Goal: Information Seeking & Learning: Learn about a topic

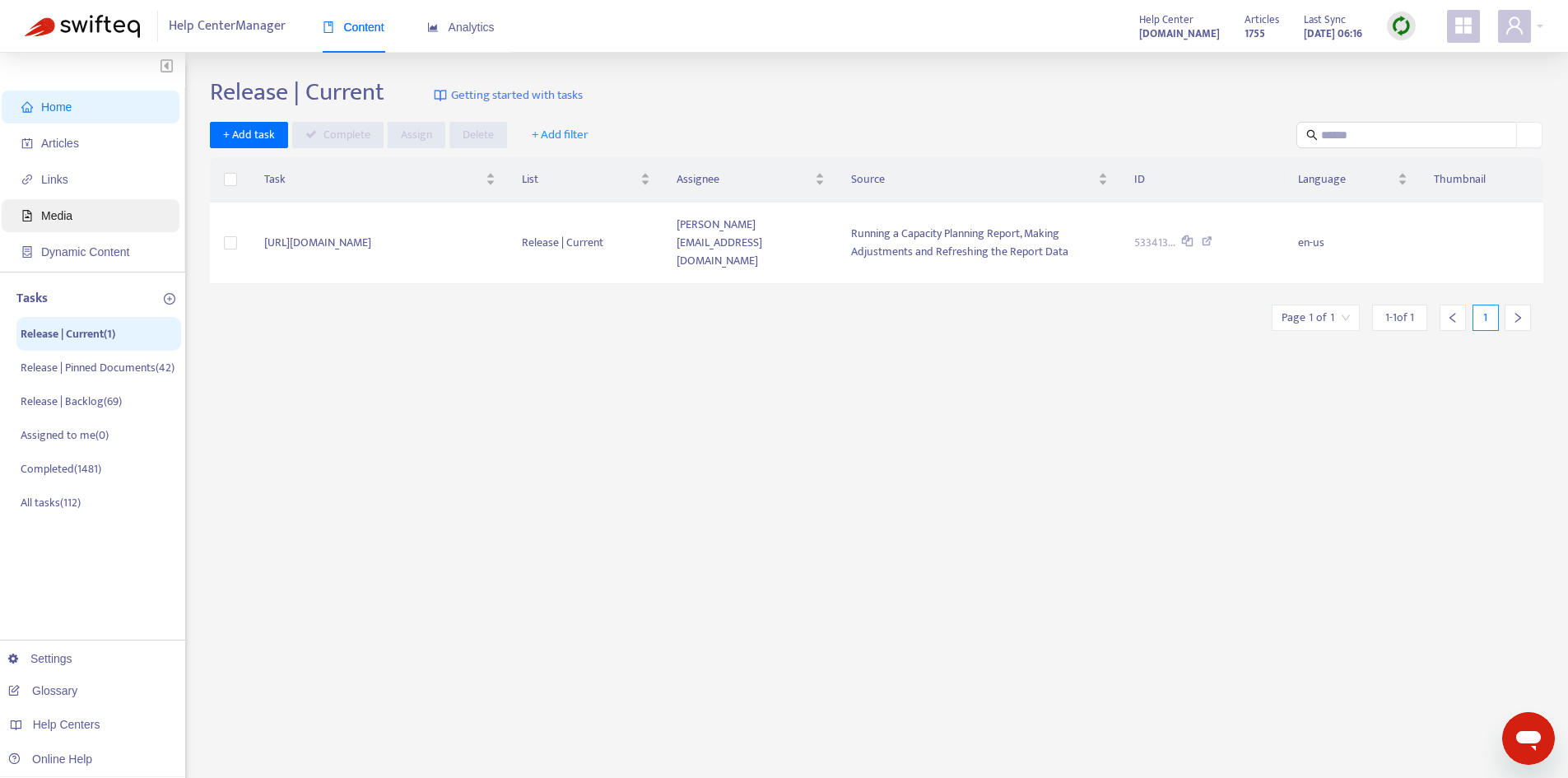
click at [79, 200] on span "Media" at bounding box center [94, 216] width 145 height 33
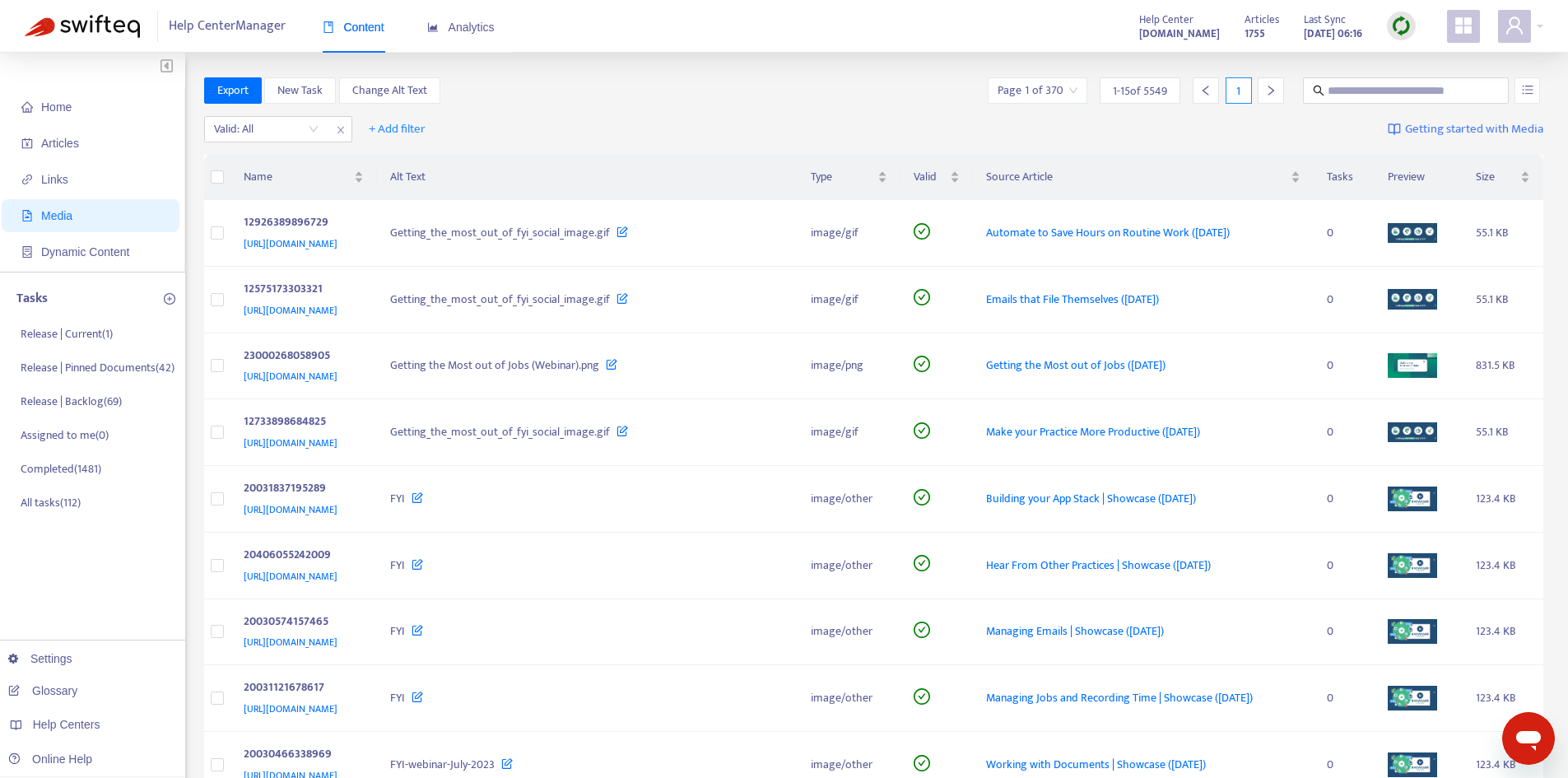
click at [55, 218] on span "Media" at bounding box center [57, 215] width 31 height 13
click at [1371, 89] on input "text" at bounding box center [1406, 90] width 158 height 18
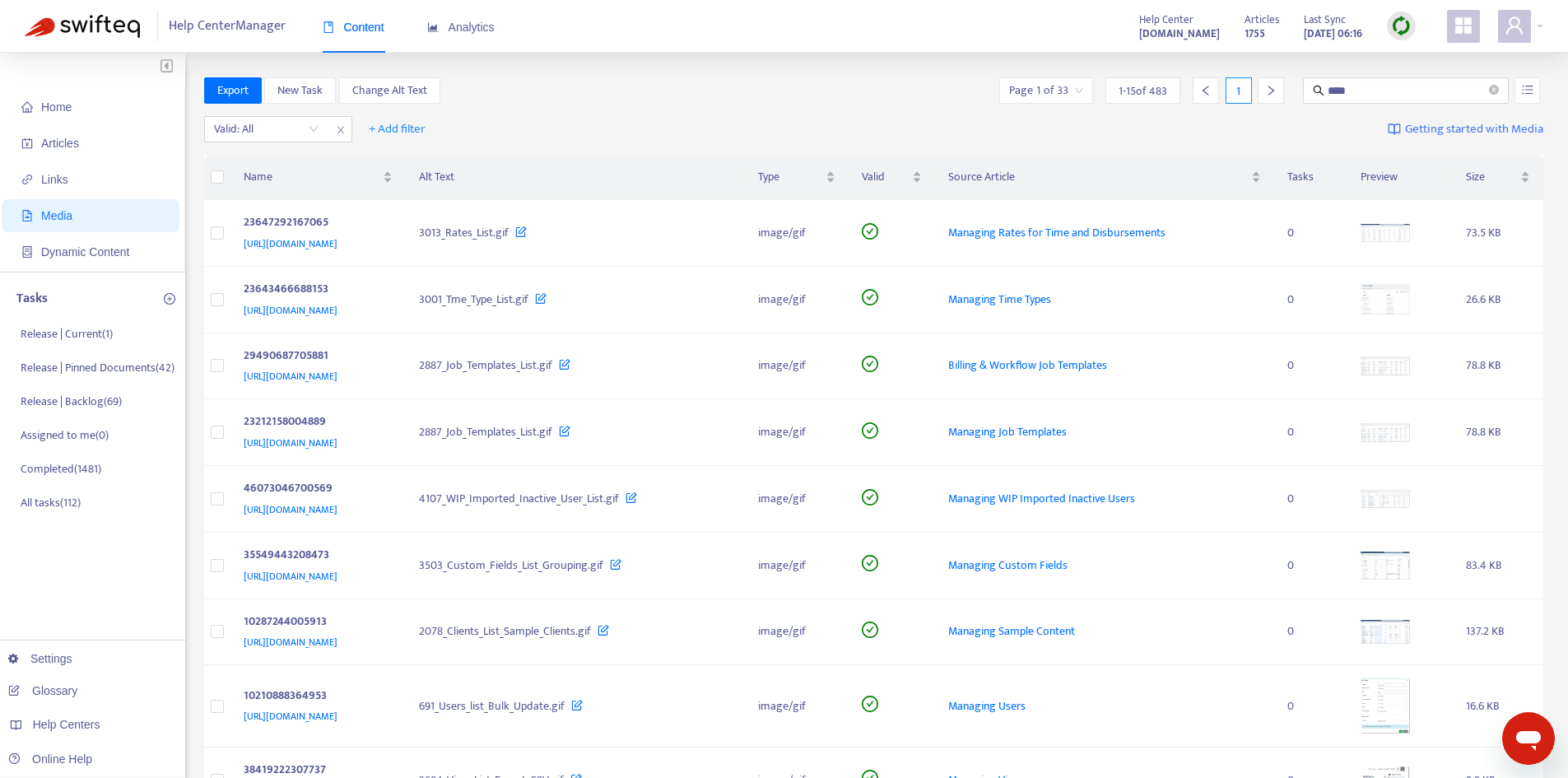
click at [1081, 93] on input "search" at bounding box center [1046, 91] width 74 height 24
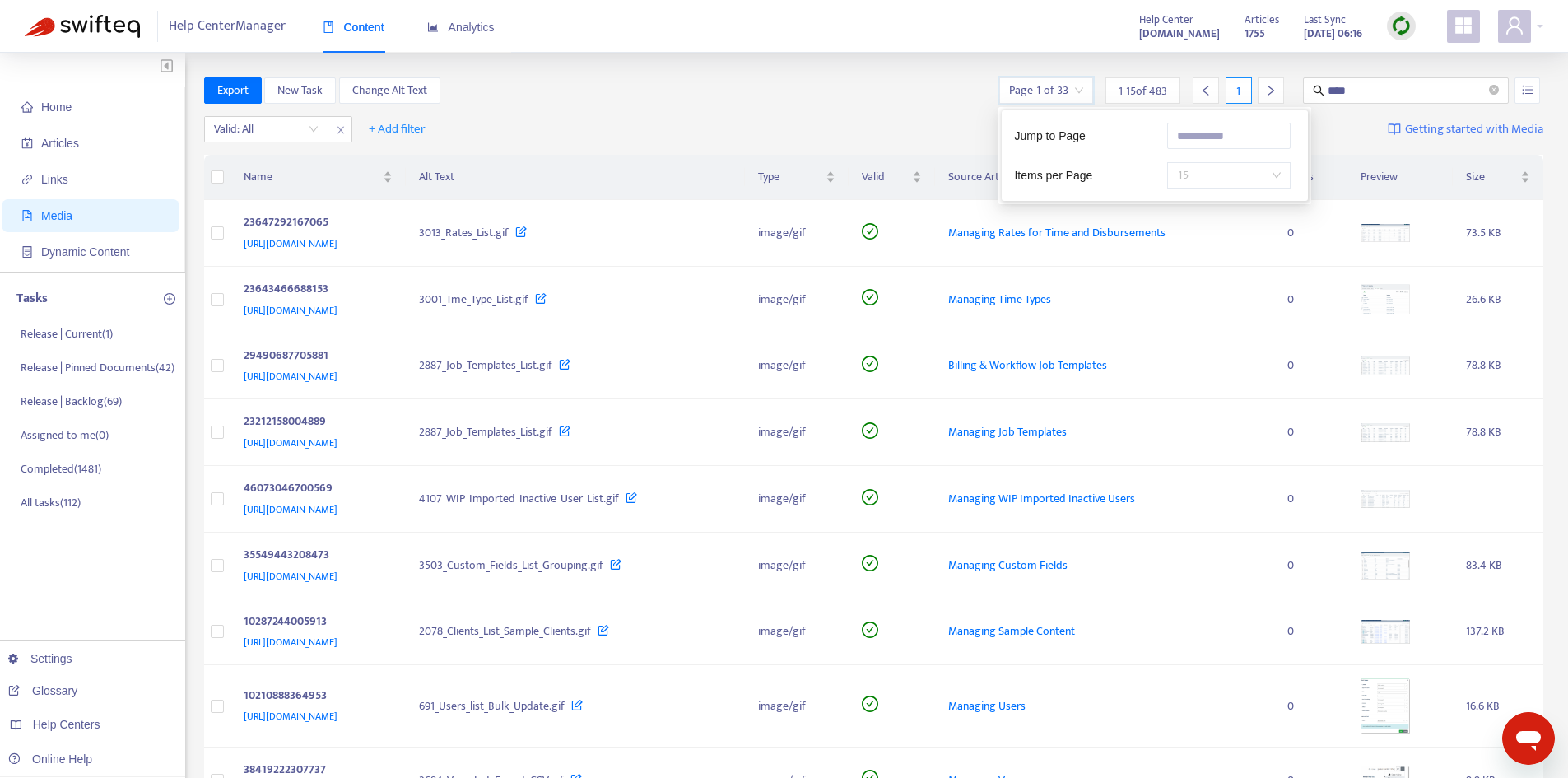
click at [1239, 172] on span "15" at bounding box center [1229, 176] width 104 height 24
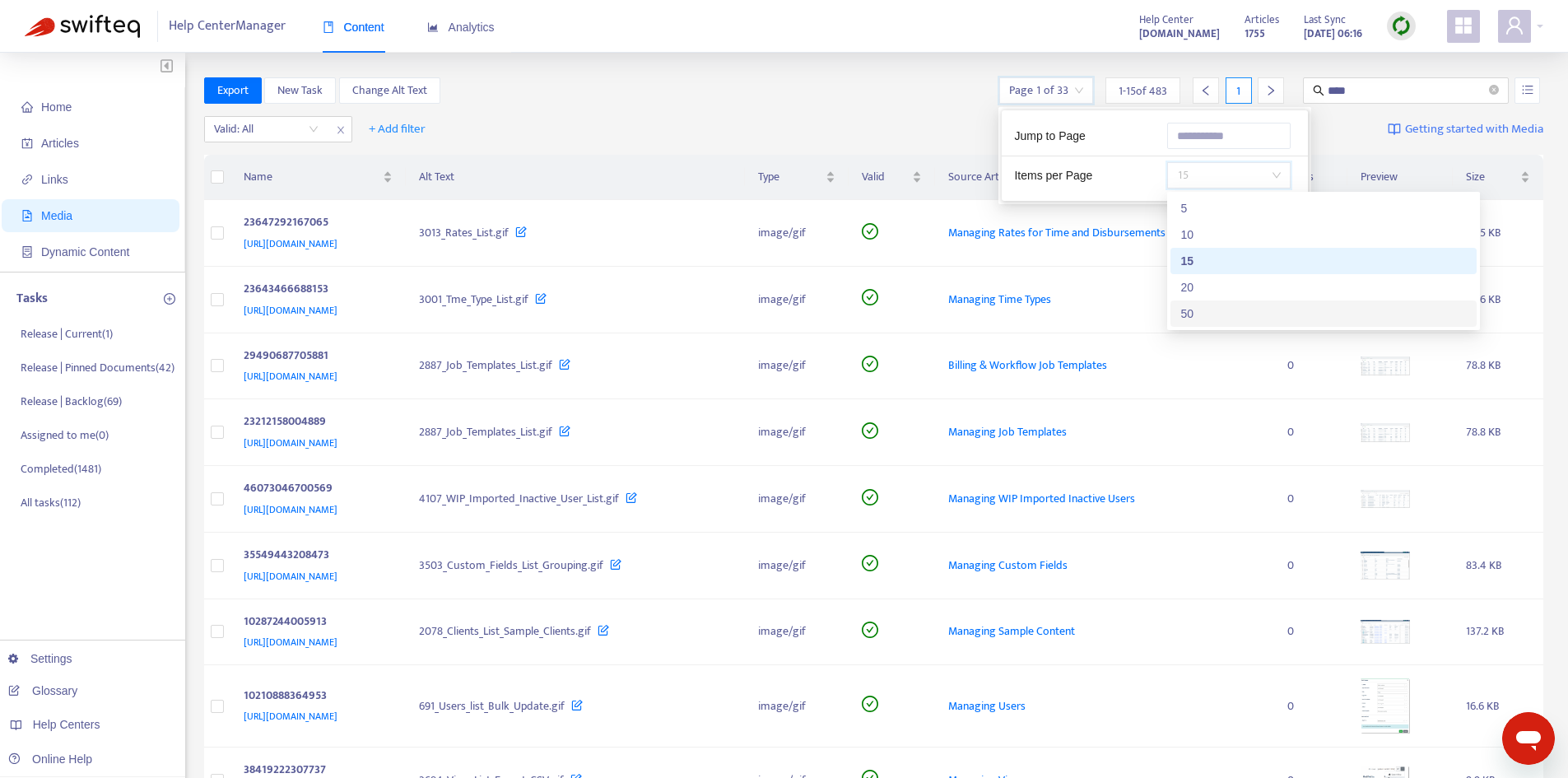
click at [1205, 307] on div "50" at bounding box center [1323, 313] width 287 height 18
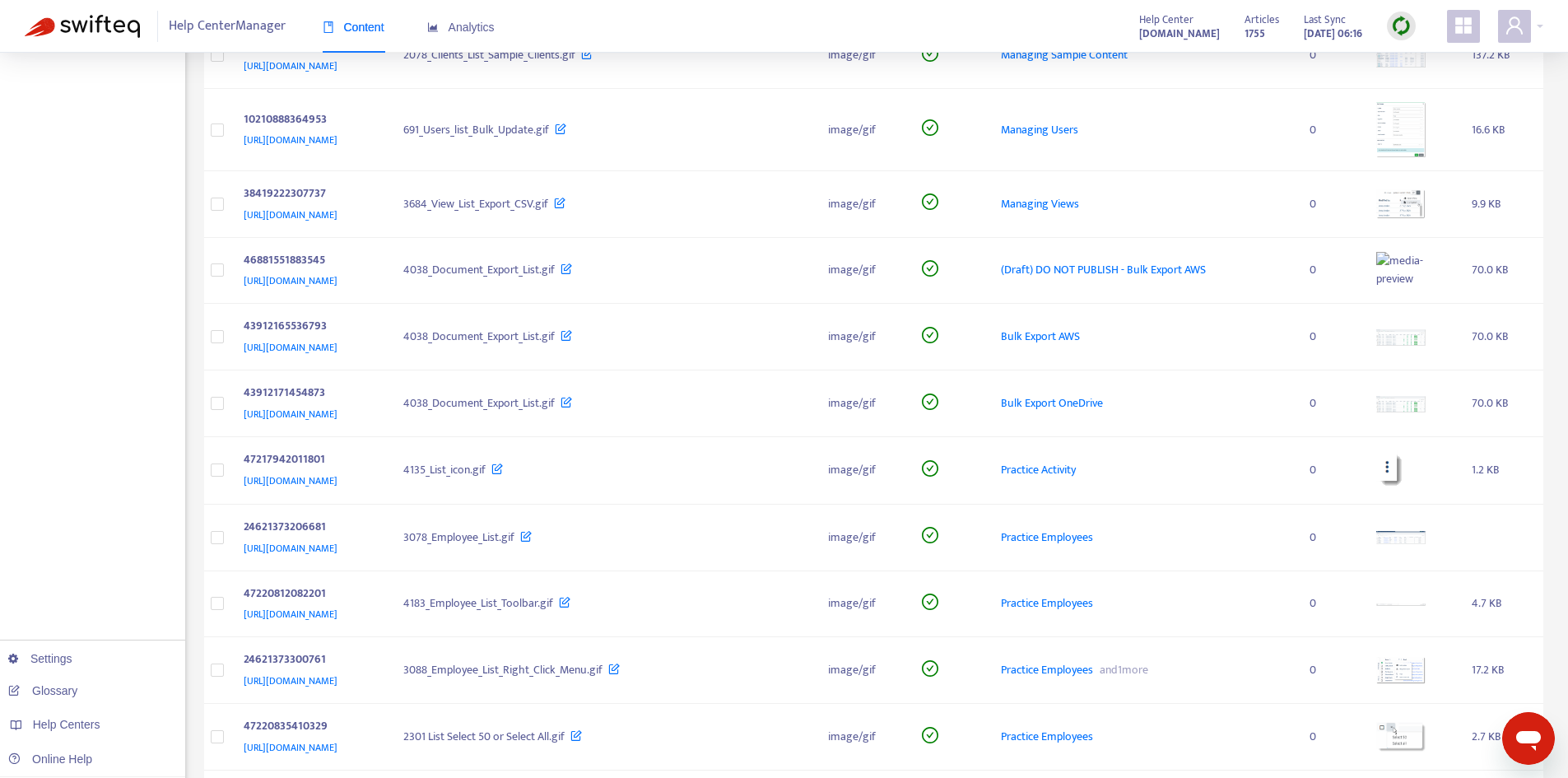
scroll to position [658, 0]
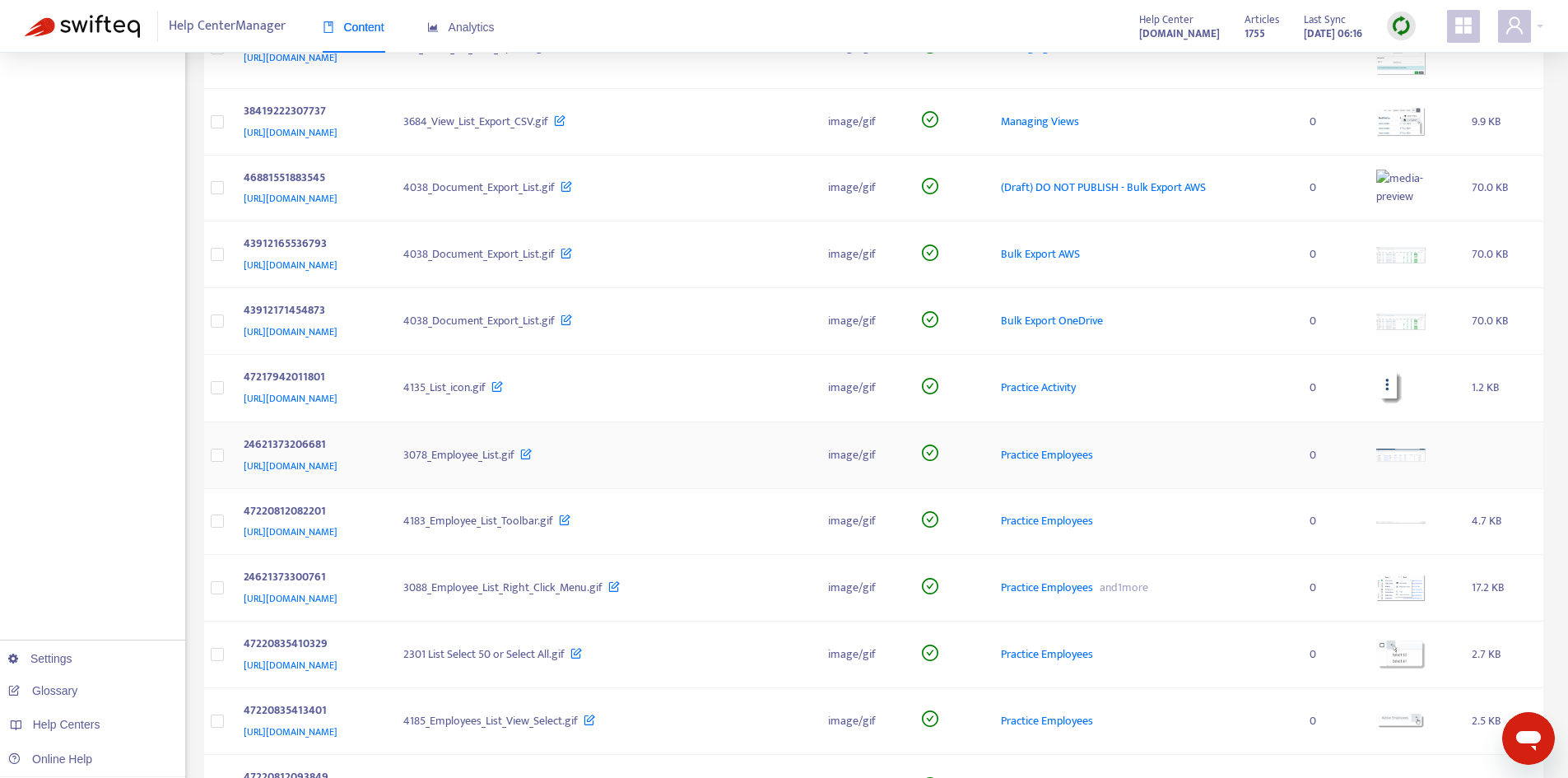
click at [1426, 452] on img at bounding box center [1401, 455] width 50 height 13
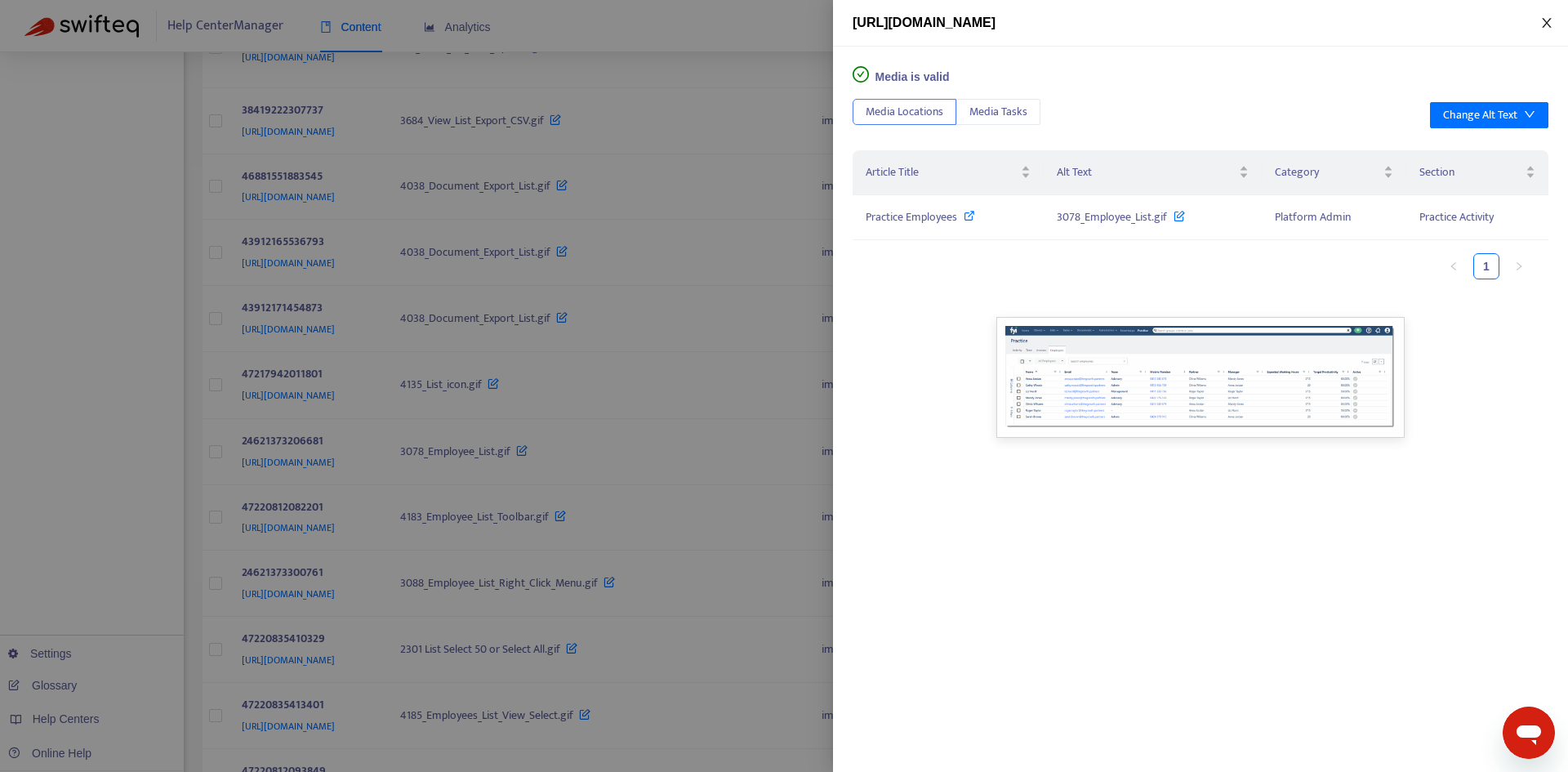
click at [1554, 24] on button "Close" at bounding box center [1547, 23] width 23 height 16
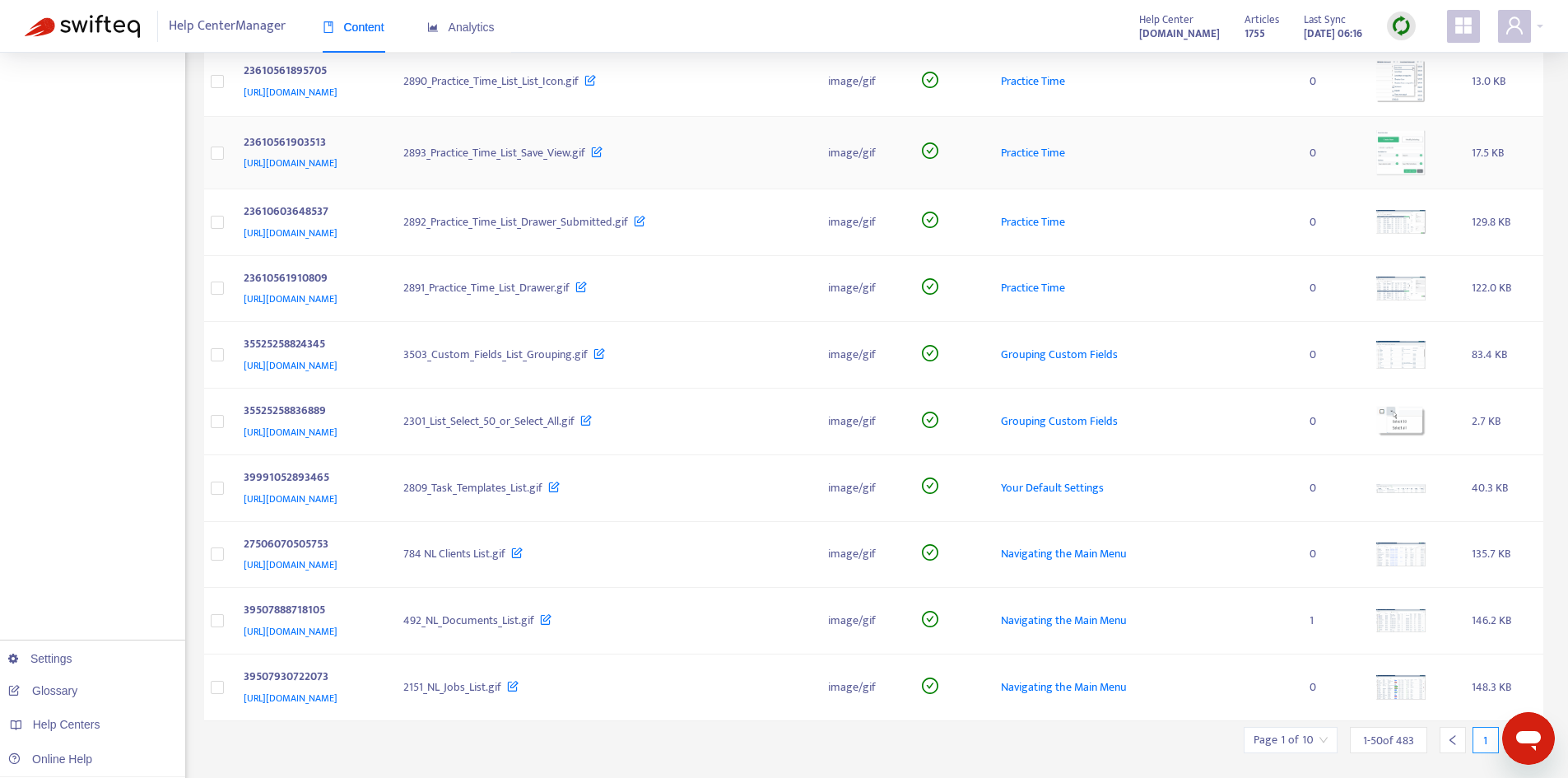
scroll to position [2963, 0]
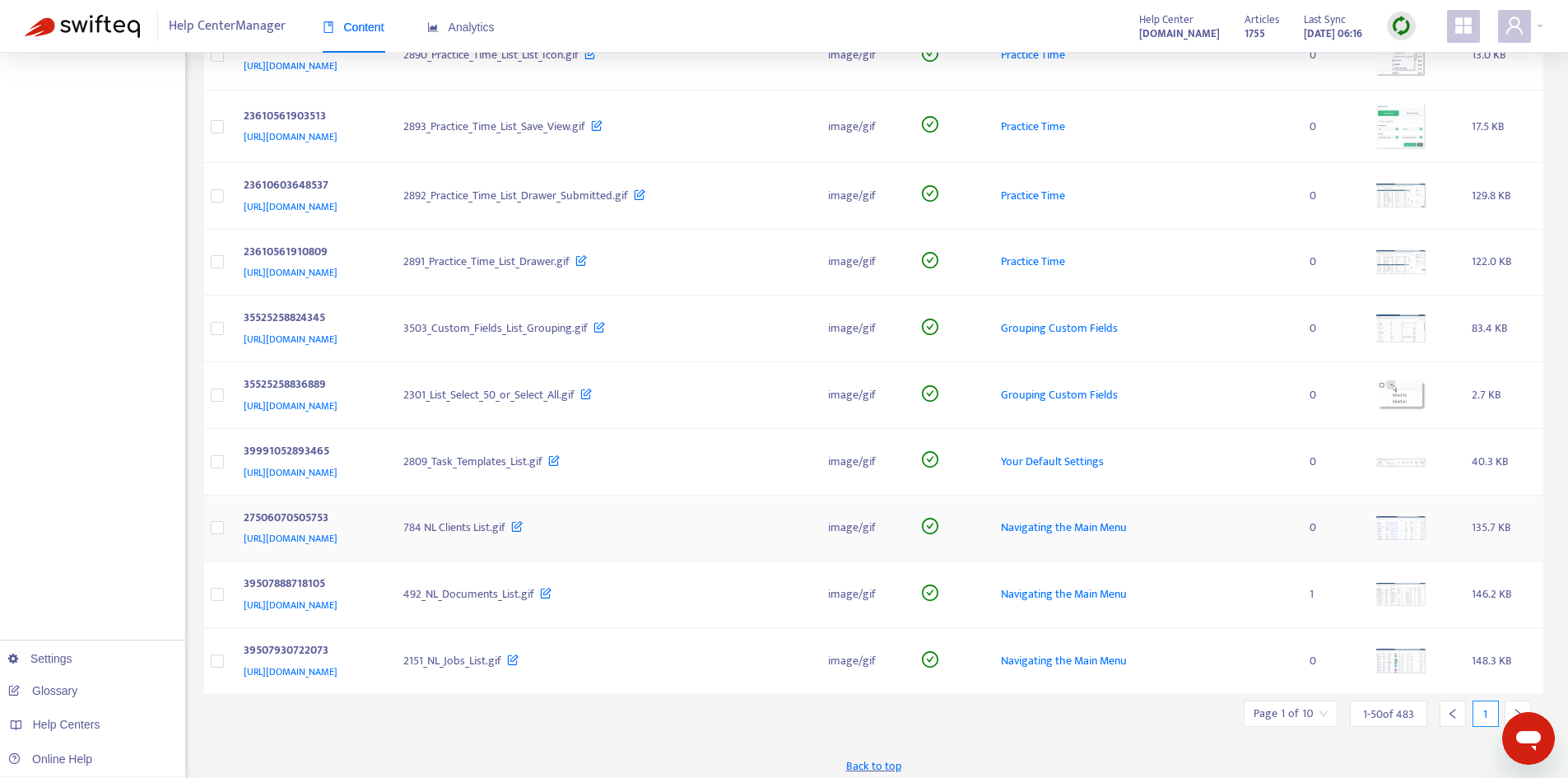
click at [1254, 530] on div "Navigating the Main Menu" at bounding box center [1142, 527] width 282 height 18
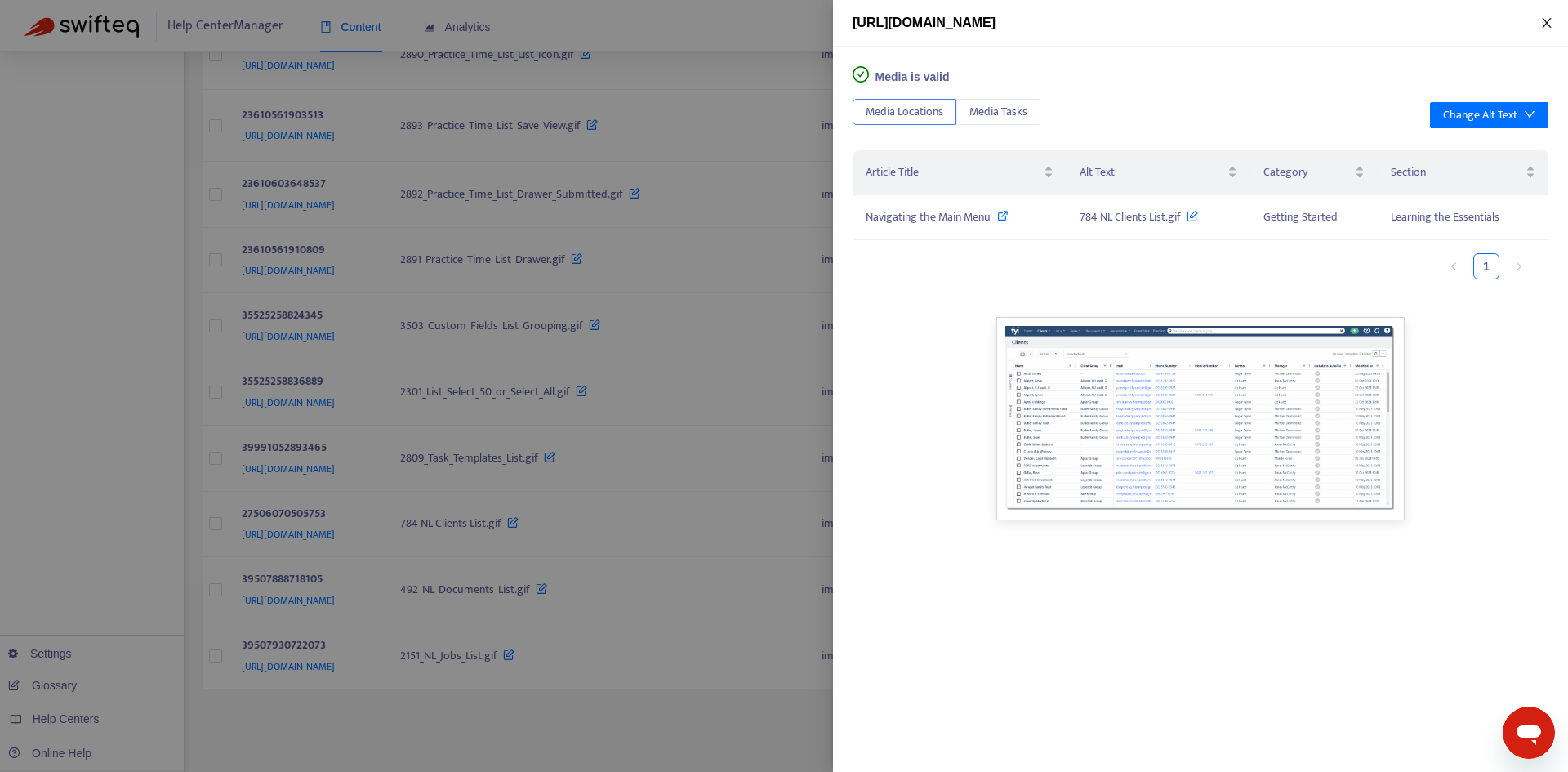
click at [1540, 25] on icon "close" at bounding box center [1546, 23] width 13 height 13
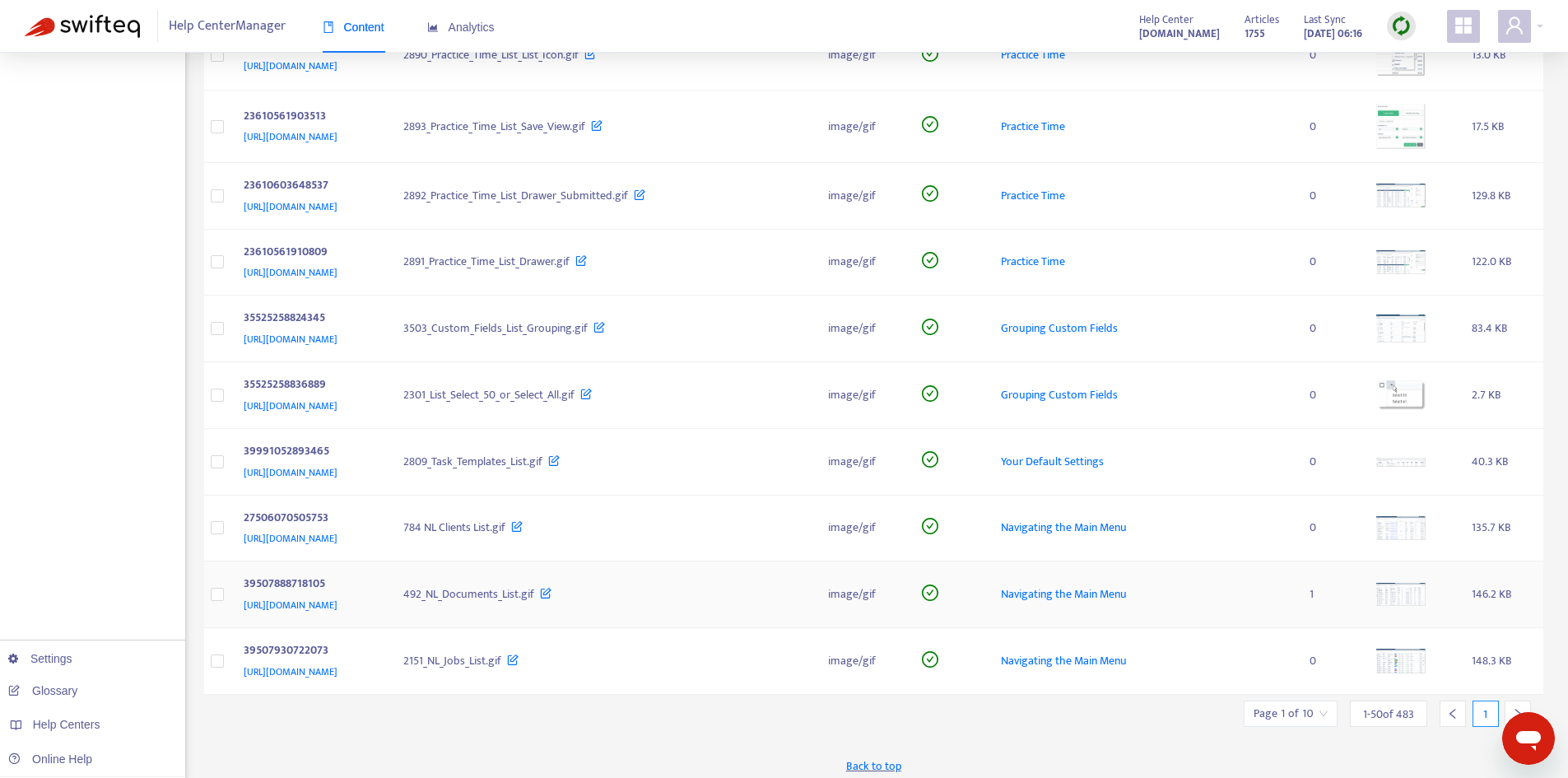
click at [1289, 614] on td "Navigating the Main Menu" at bounding box center [1142, 595] width 308 height 66
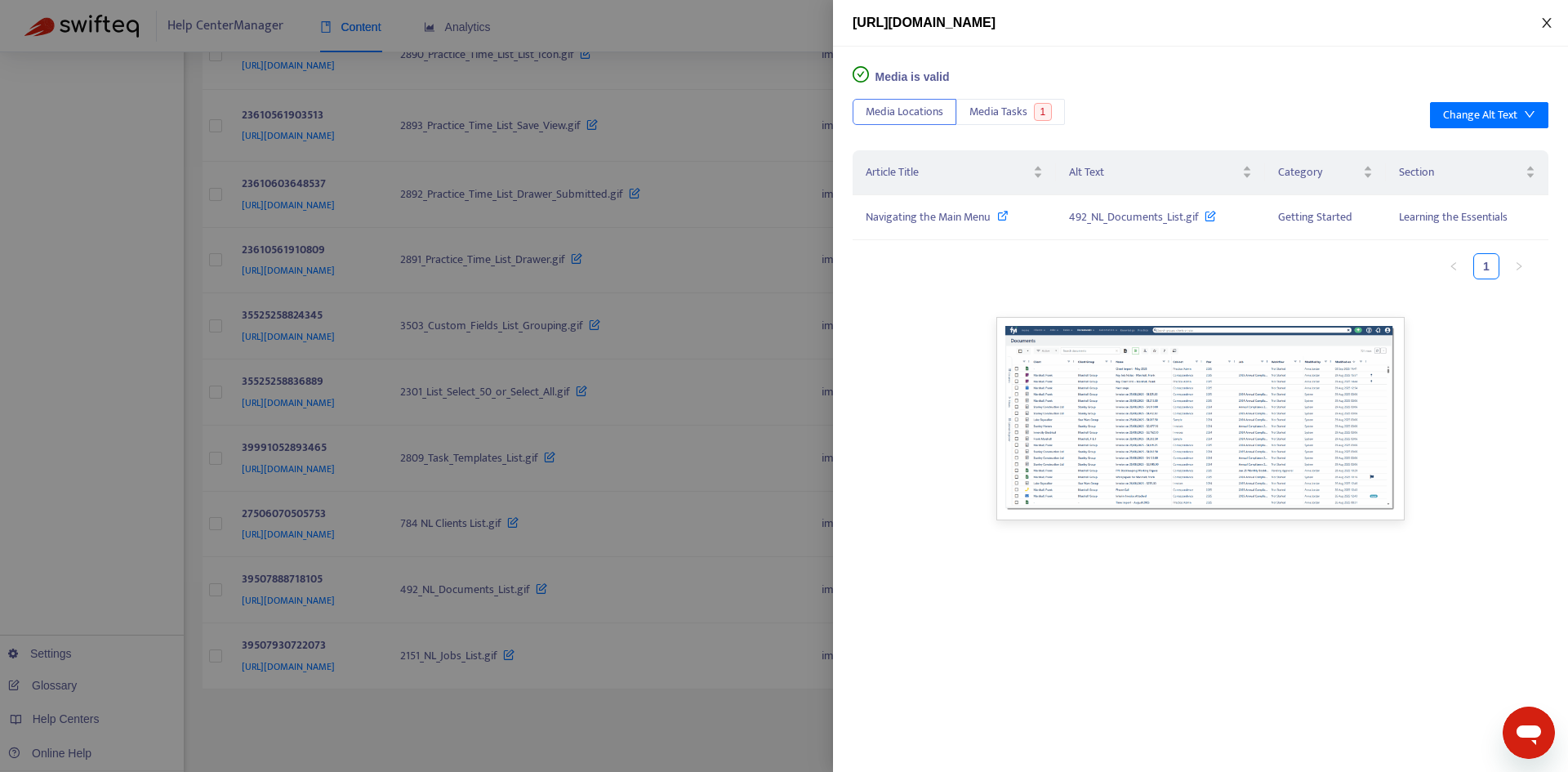
click at [1543, 27] on icon "close" at bounding box center [1546, 23] width 9 height 10
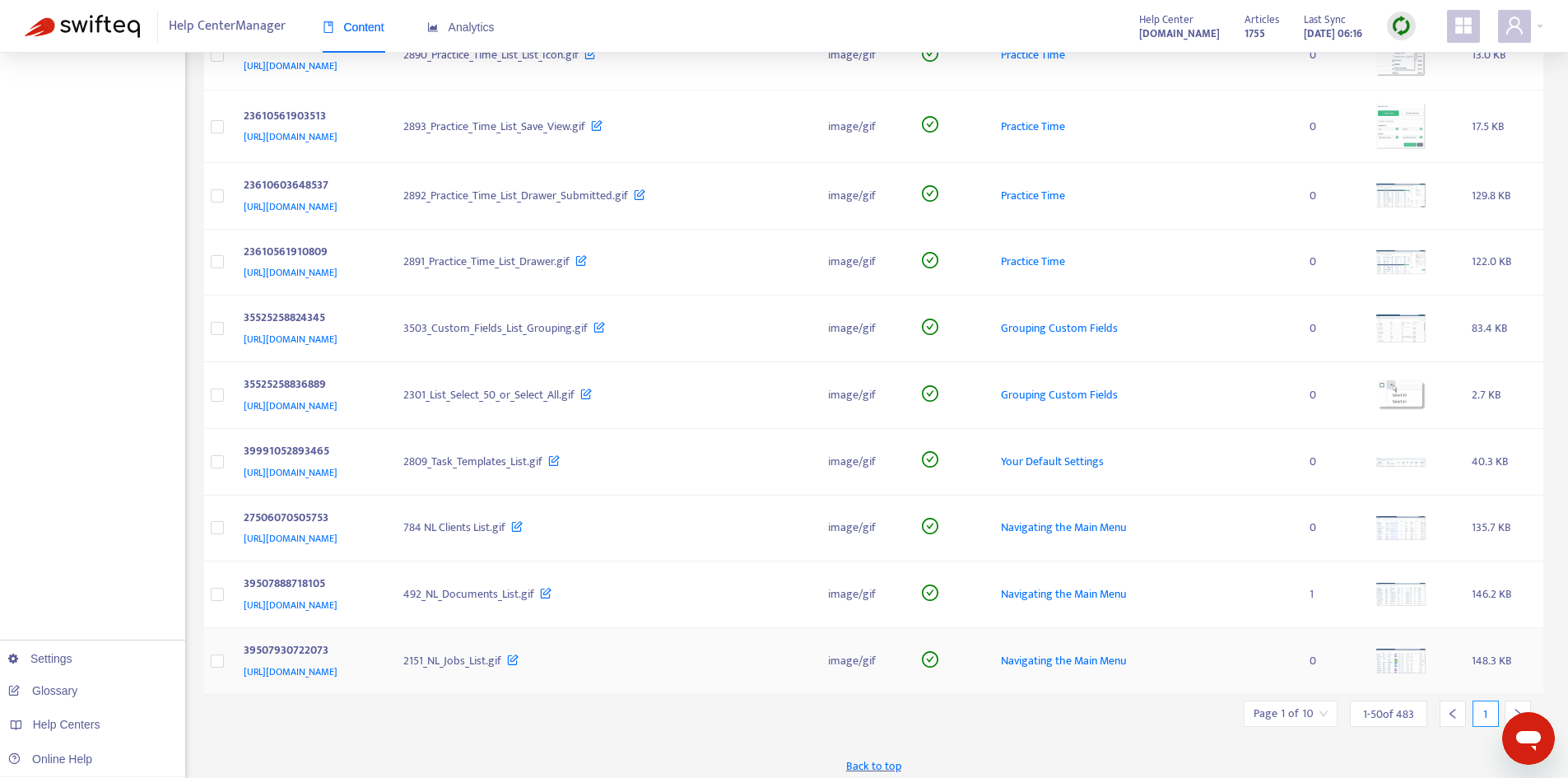
click at [1246, 661] on div "Navigating the Main Menu" at bounding box center [1142, 660] width 282 height 18
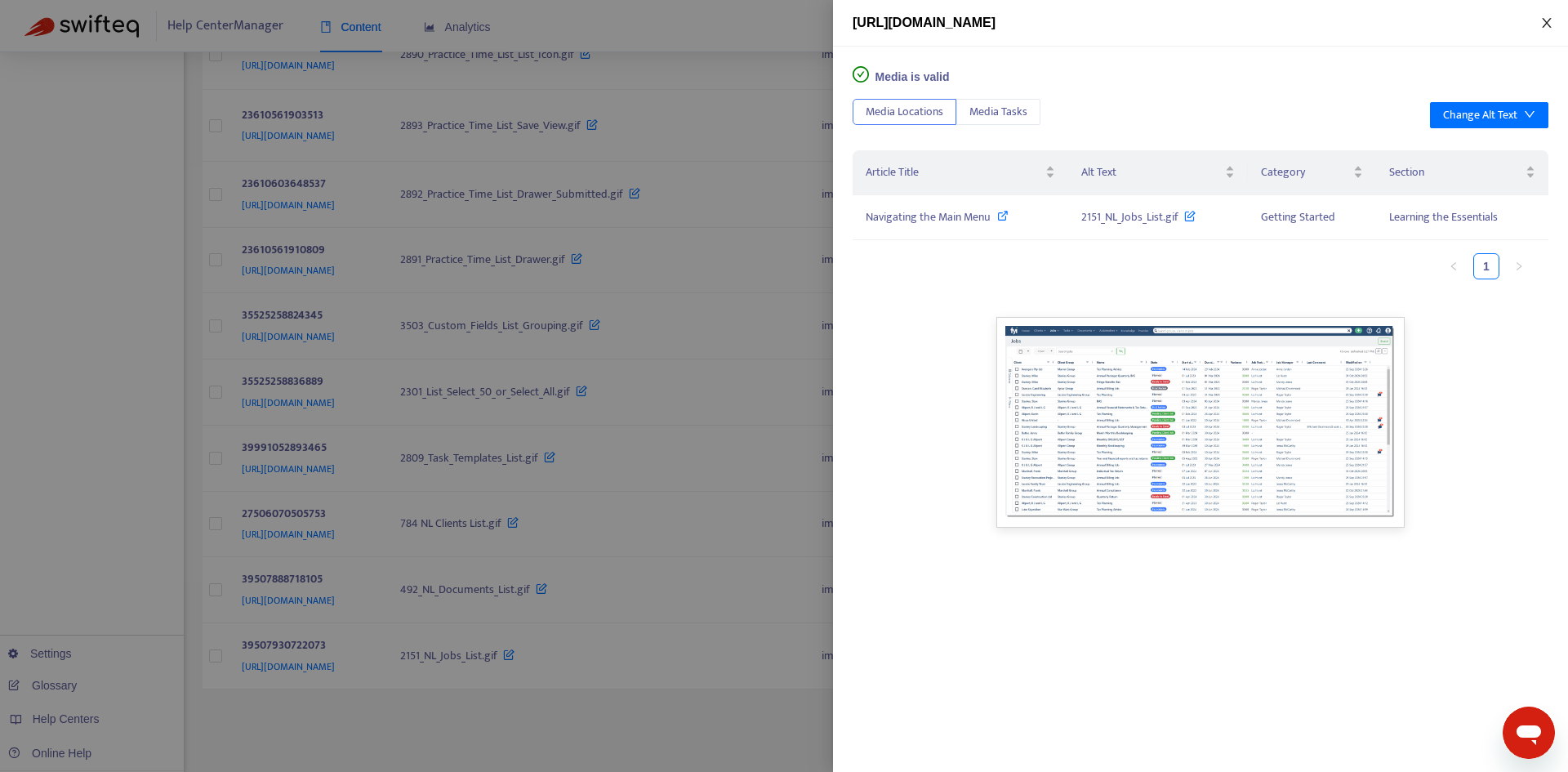
click at [1542, 21] on icon "close" at bounding box center [1546, 23] width 13 height 13
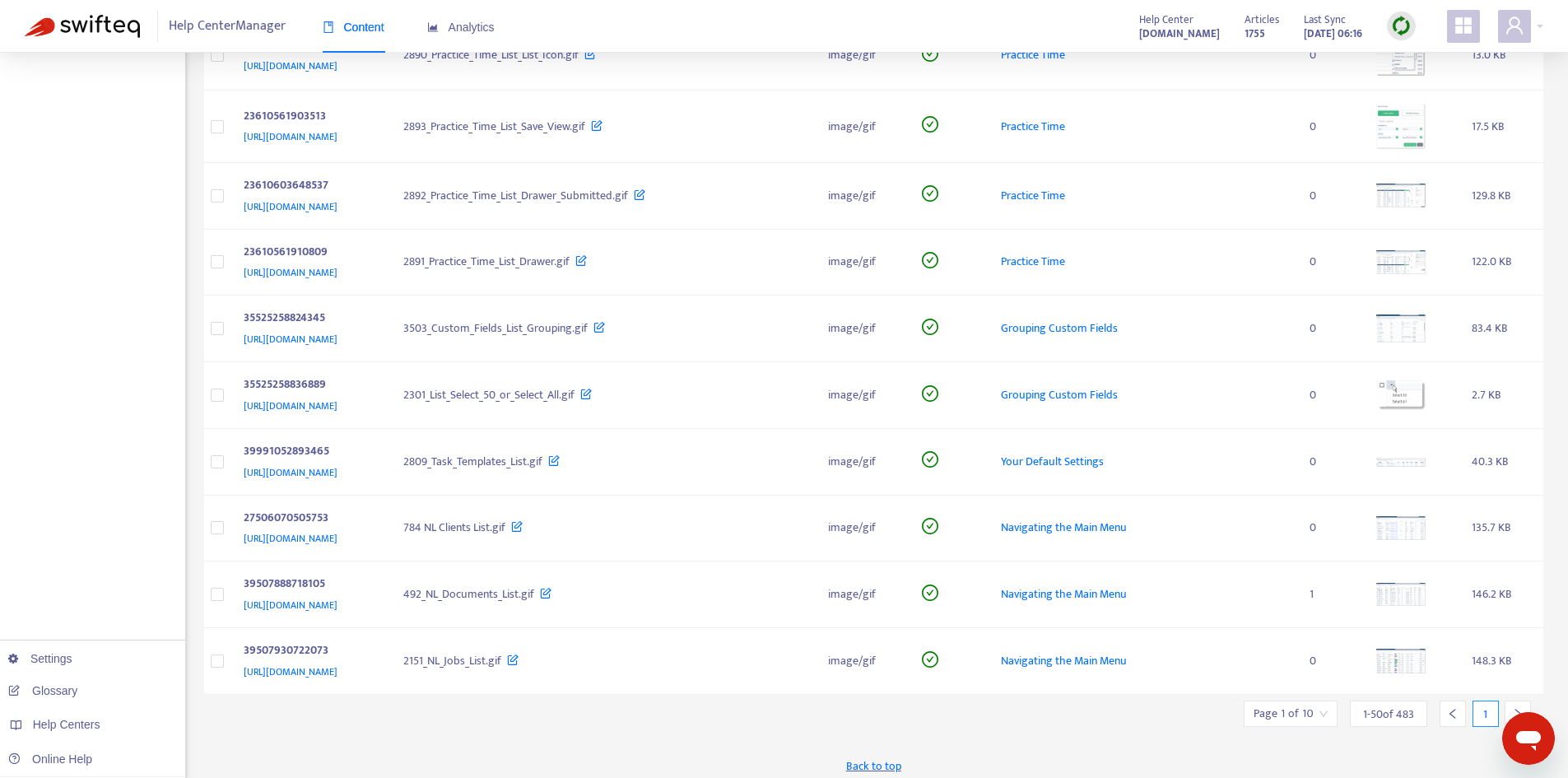
click at [1520, 708] on icon "right" at bounding box center [1517, 713] width 11 height 11
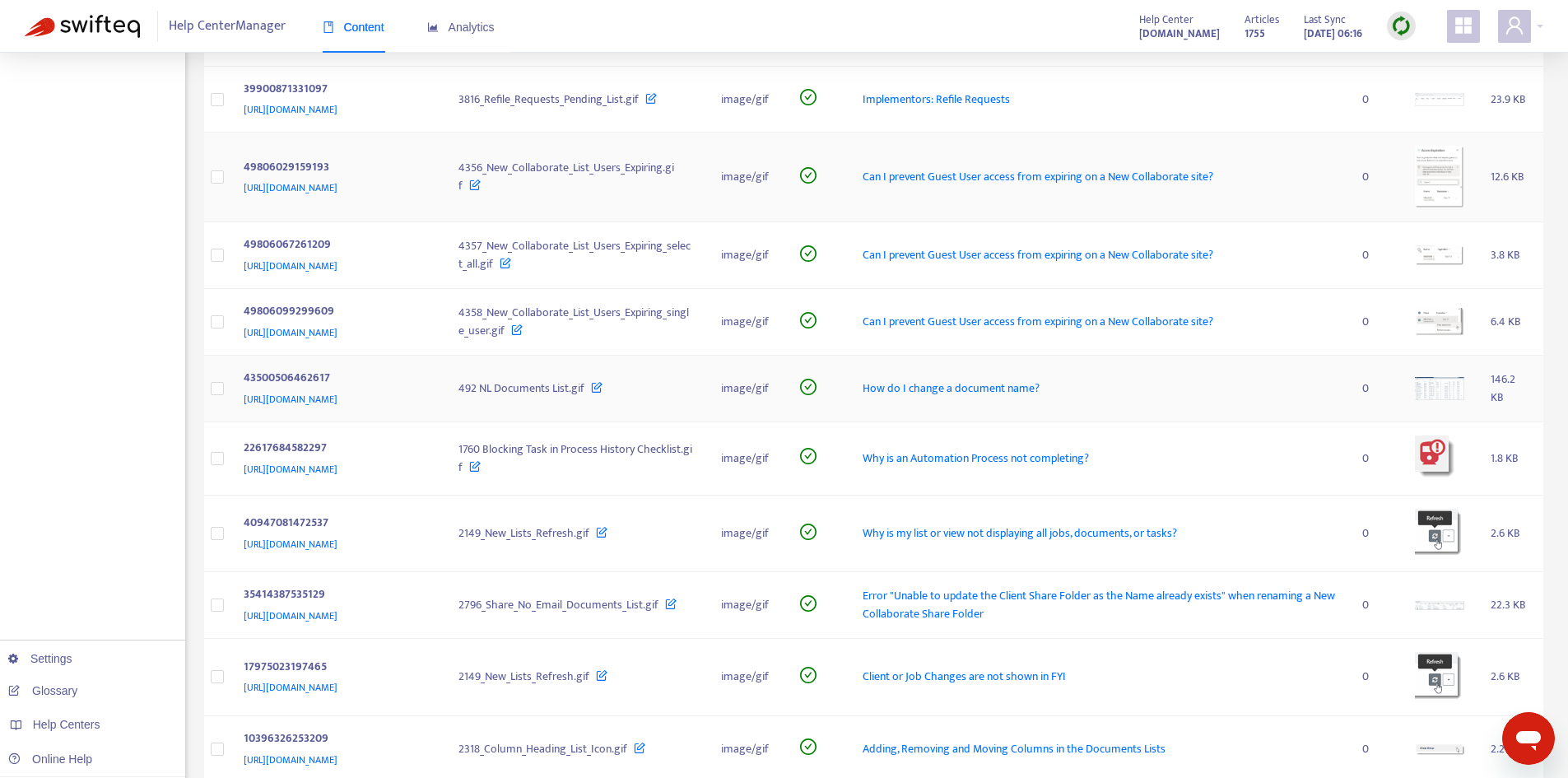
scroll to position [2139, 0]
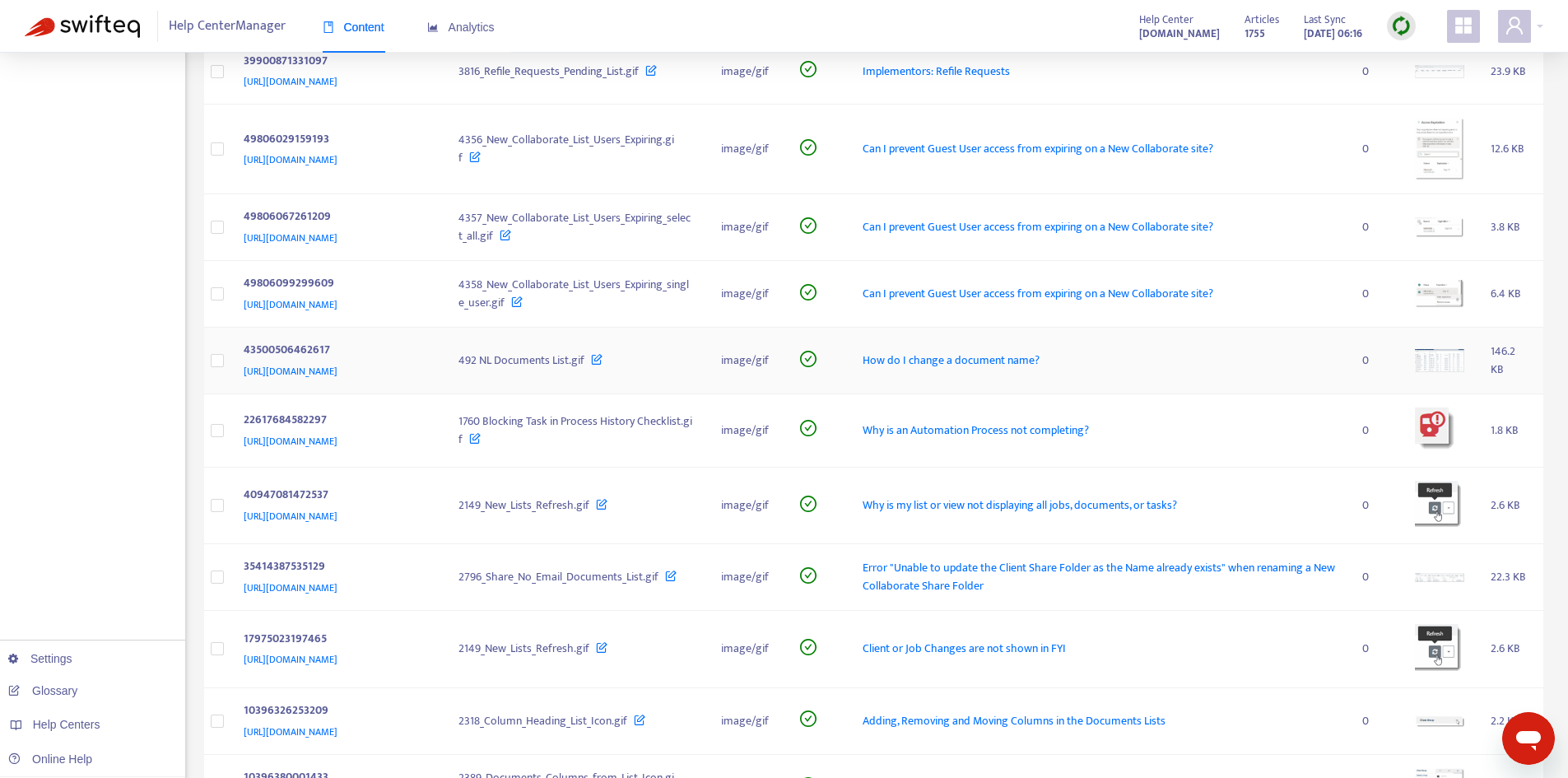
click at [1442, 365] on img at bounding box center [1440, 361] width 50 height 24
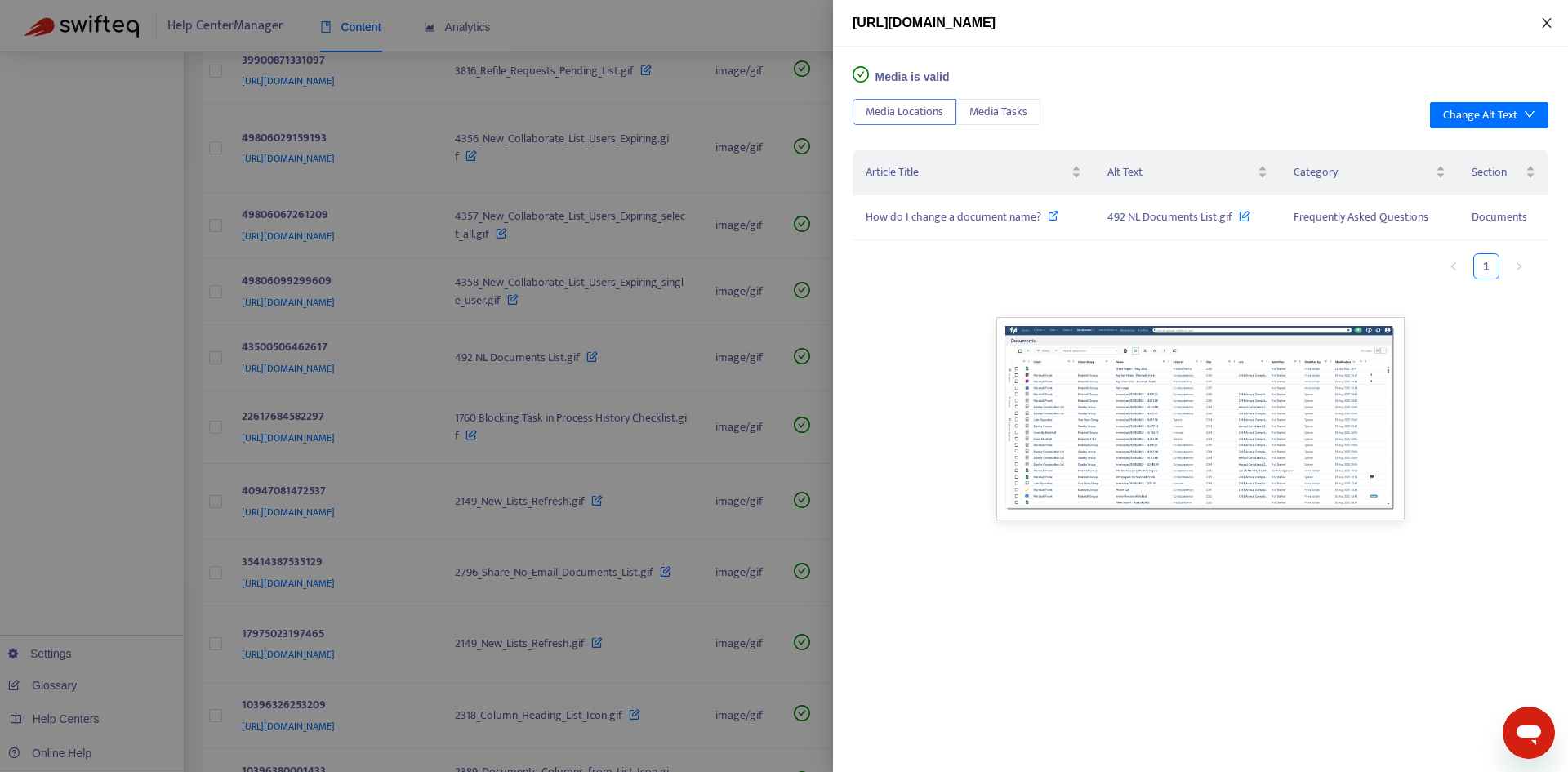
click at [1551, 16] on button "Close" at bounding box center [1547, 23] width 23 height 16
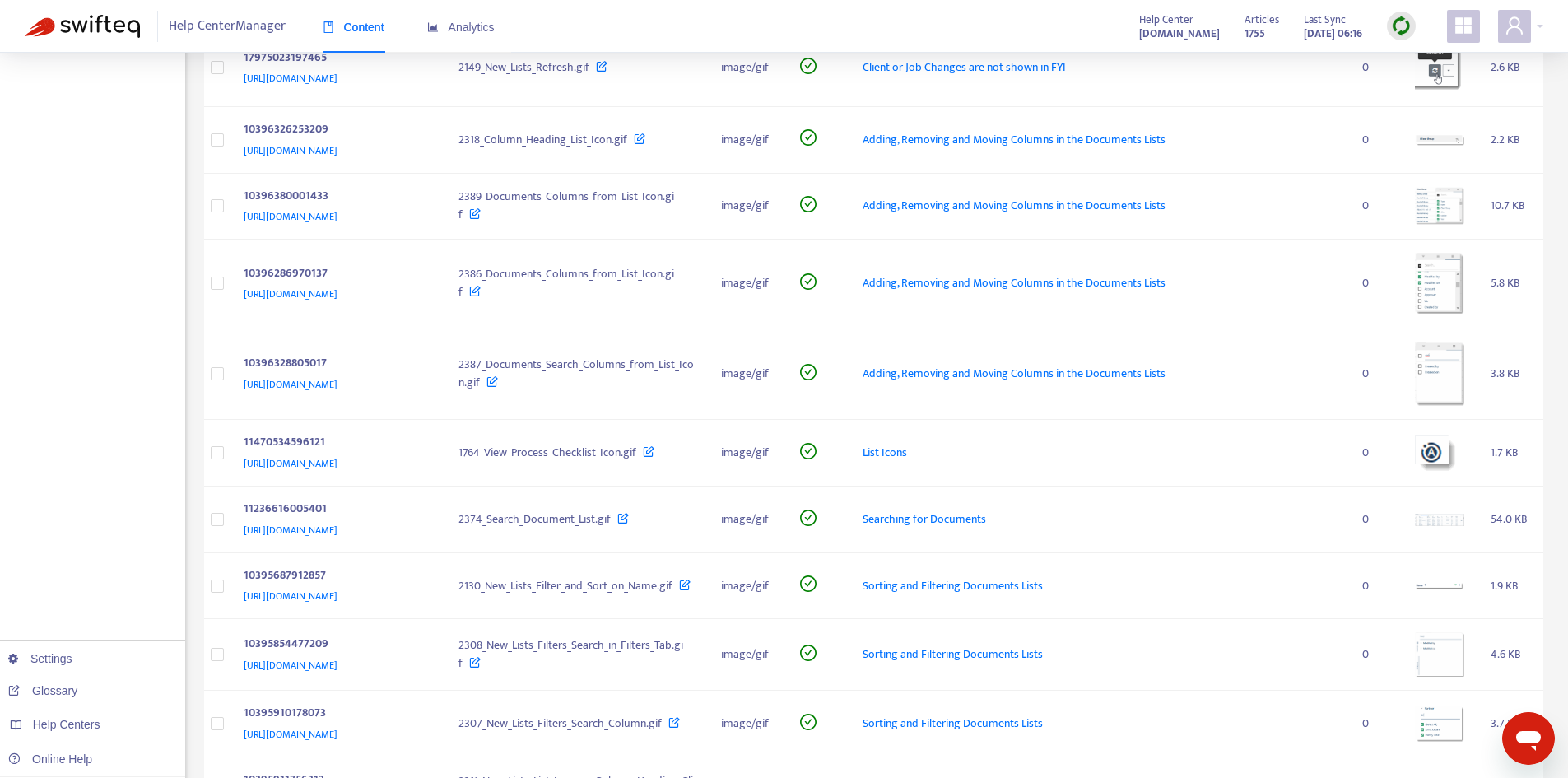
scroll to position [2798, 0]
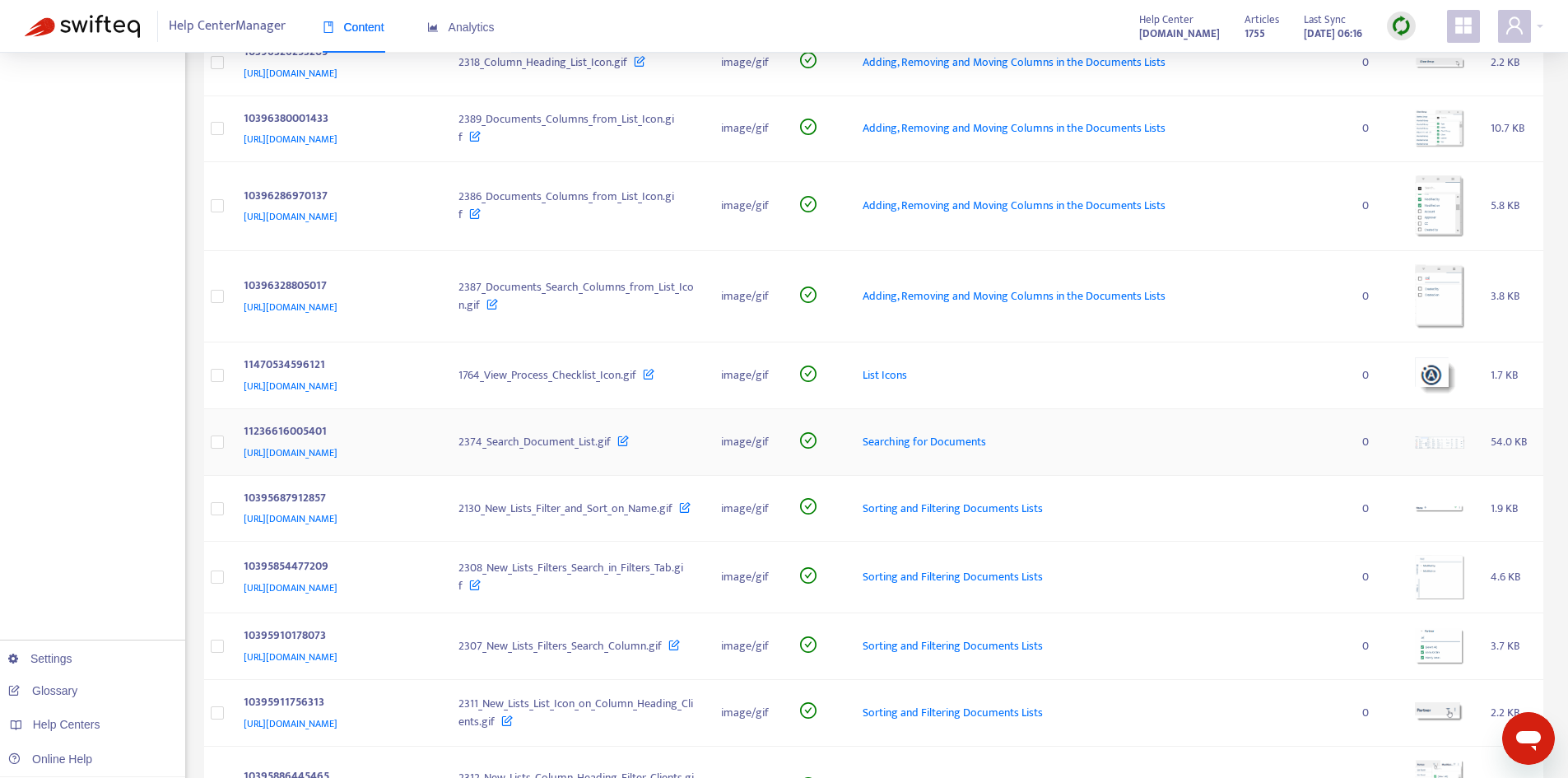
click at [1436, 453] on td at bounding box center [1440, 442] width 76 height 66
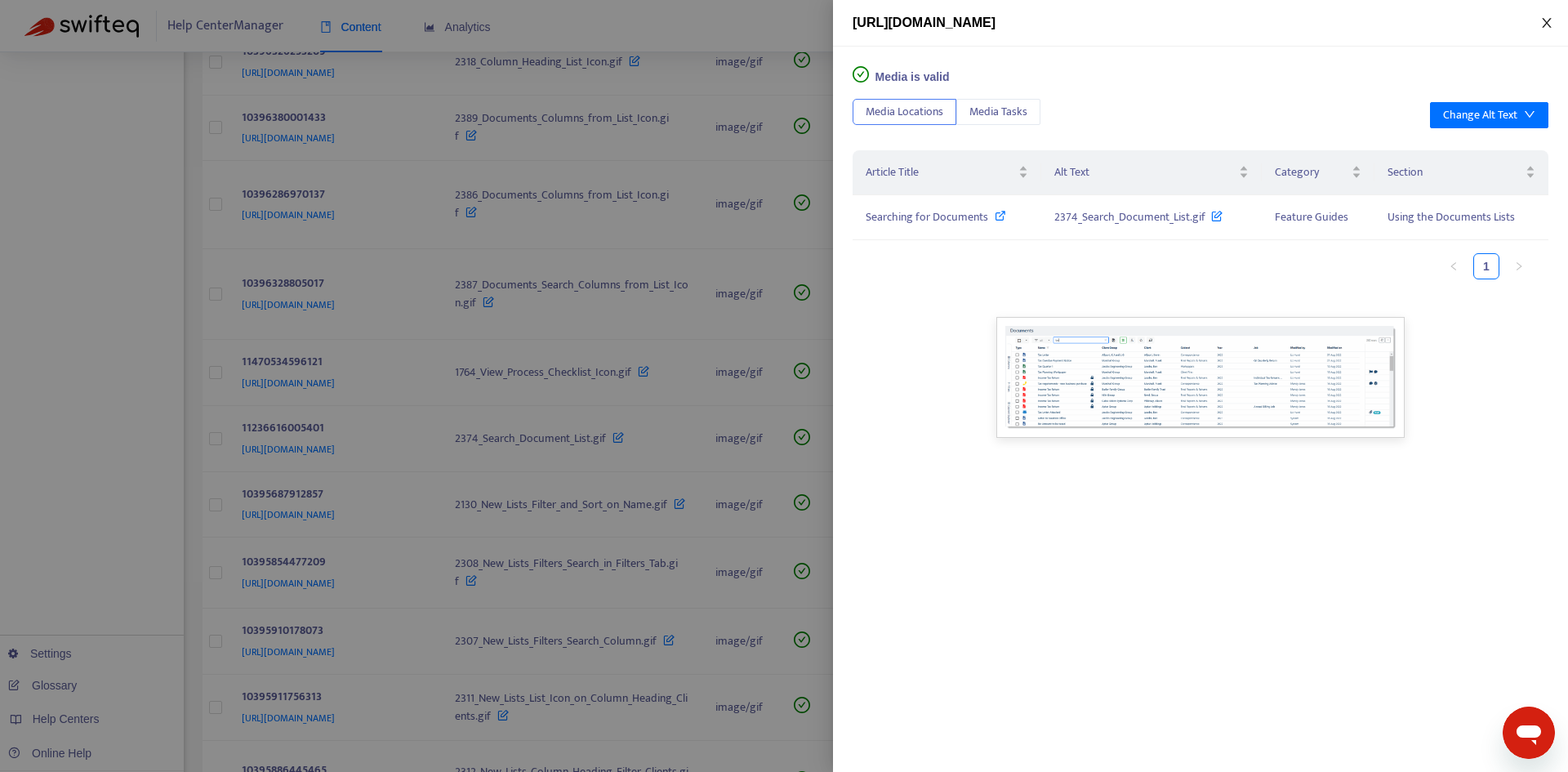
click at [1544, 25] on icon "close" at bounding box center [1546, 23] width 13 height 13
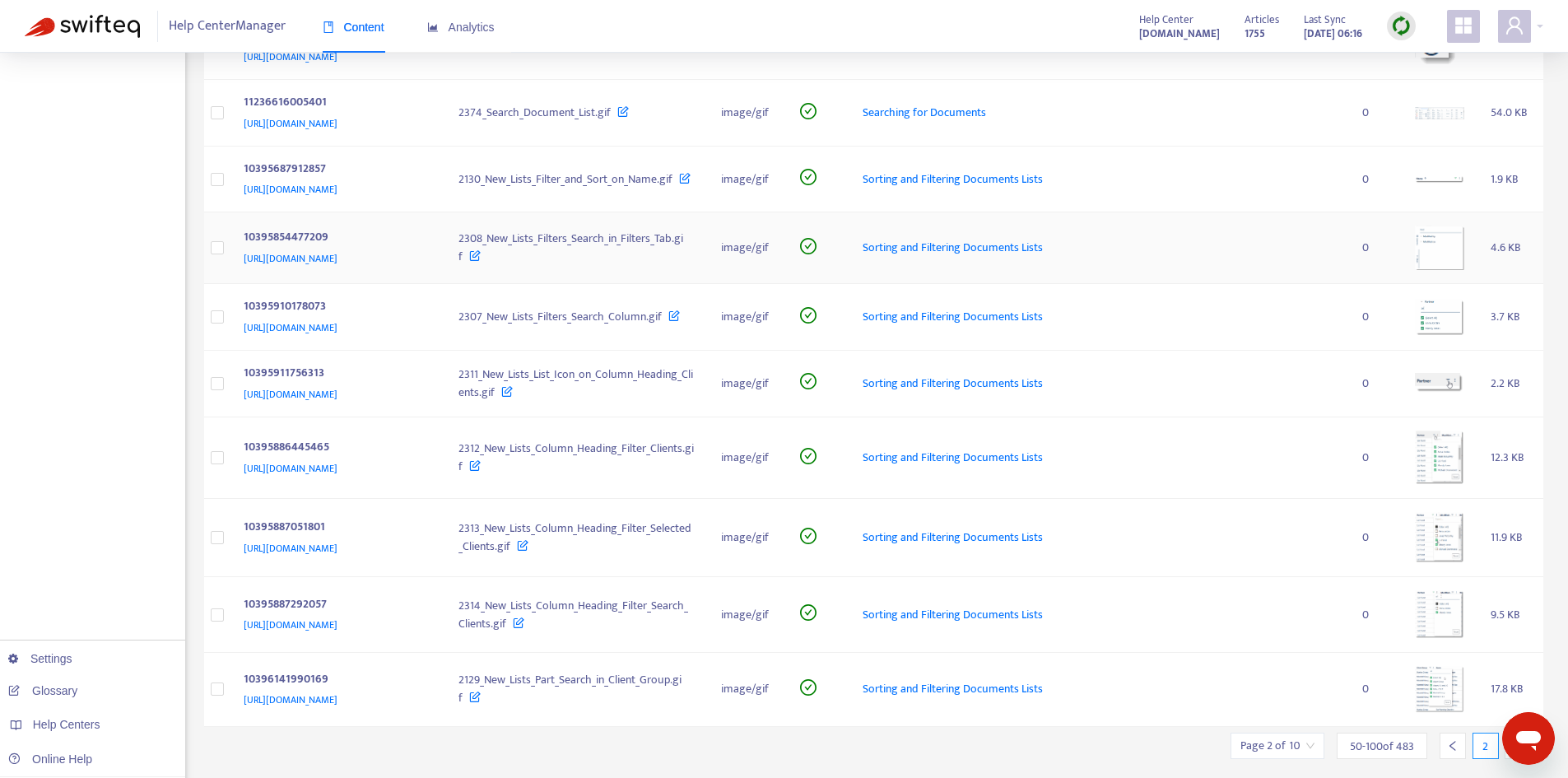
scroll to position [3168, 0]
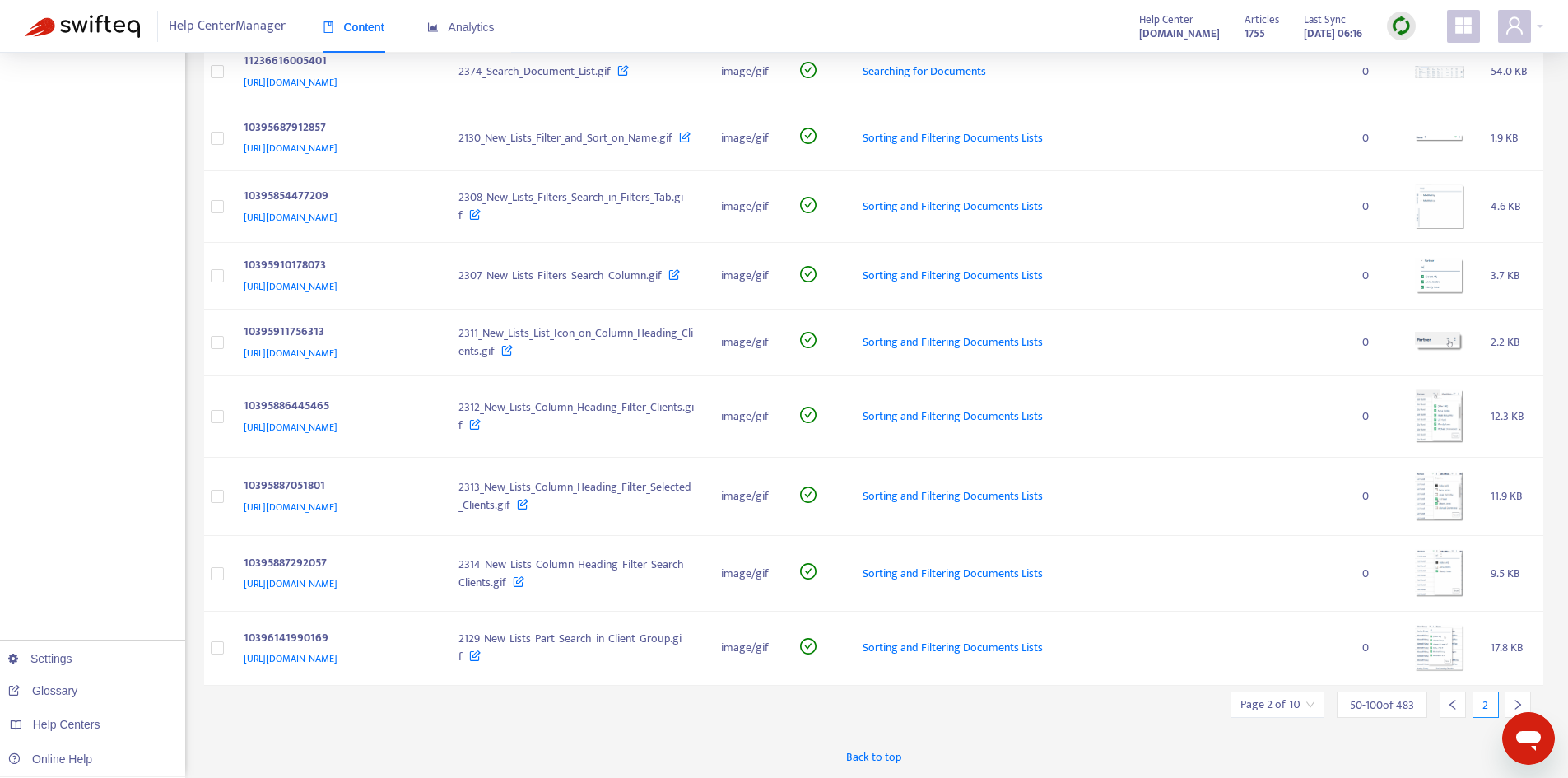
click at [1516, 699] on icon "right" at bounding box center [1517, 704] width 11 height 11
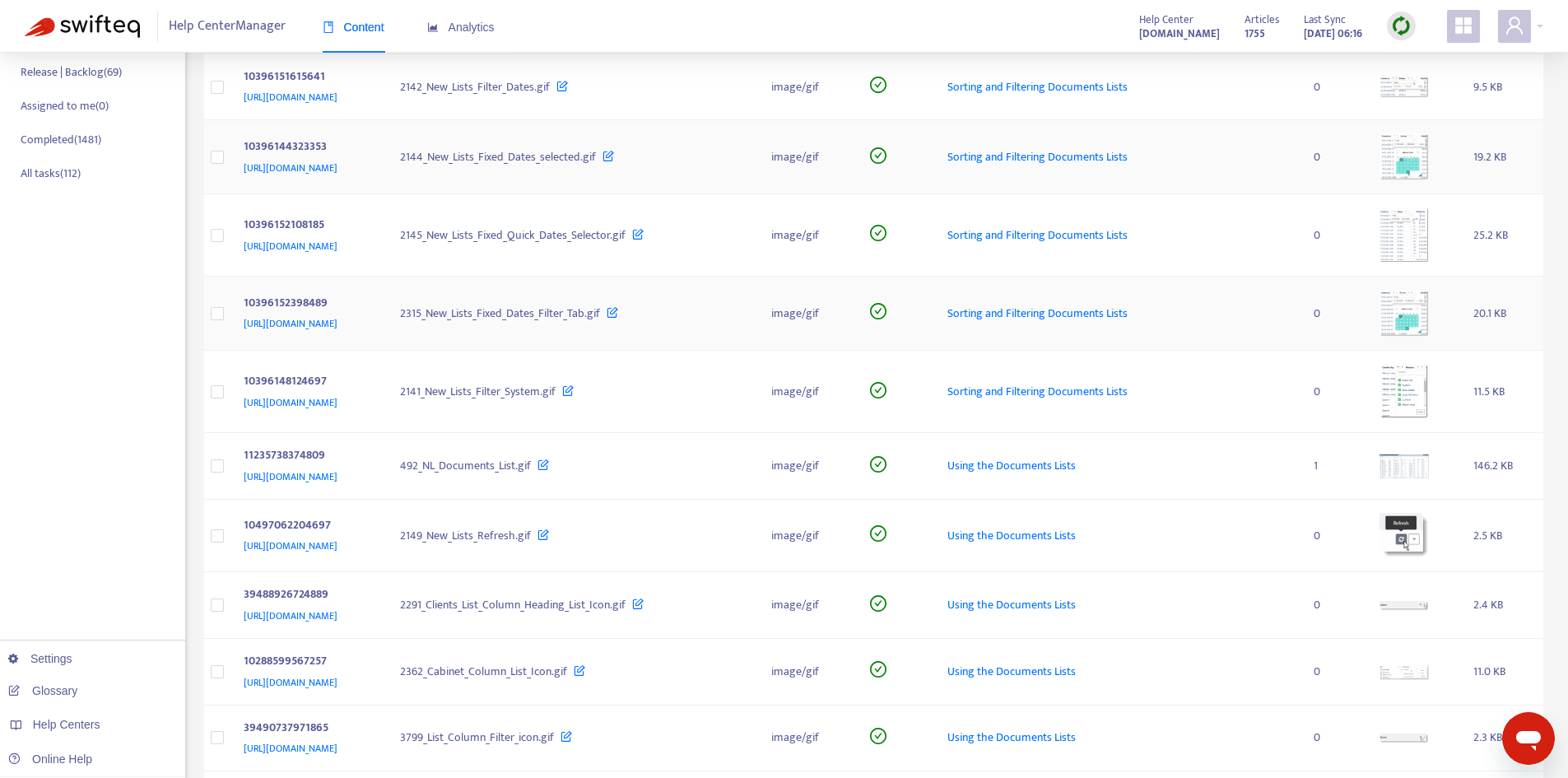
scroll to position [411, 0]
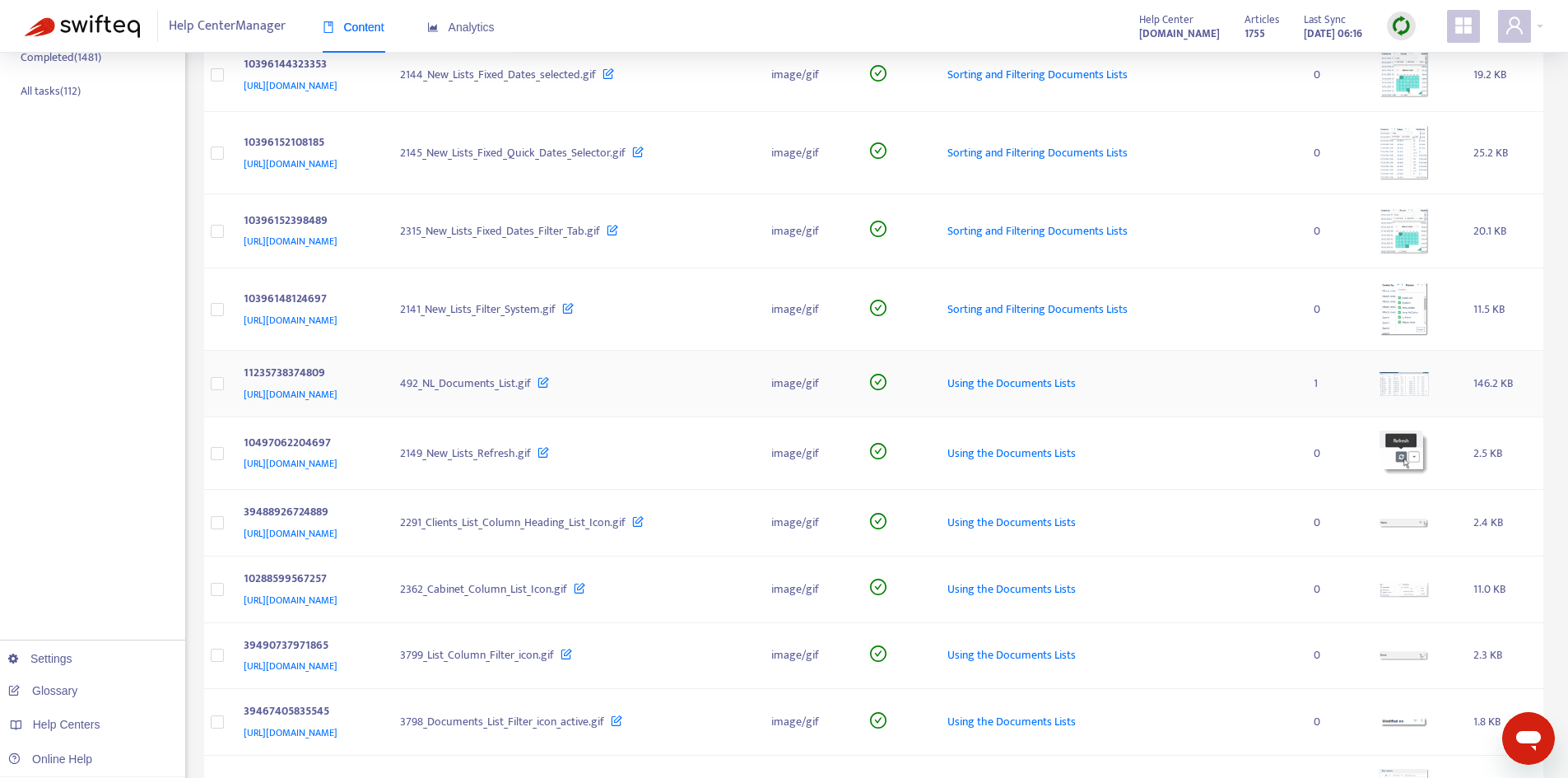
click at [1421, 381] on img at bounding box center [1405, 383] width 50 height 24
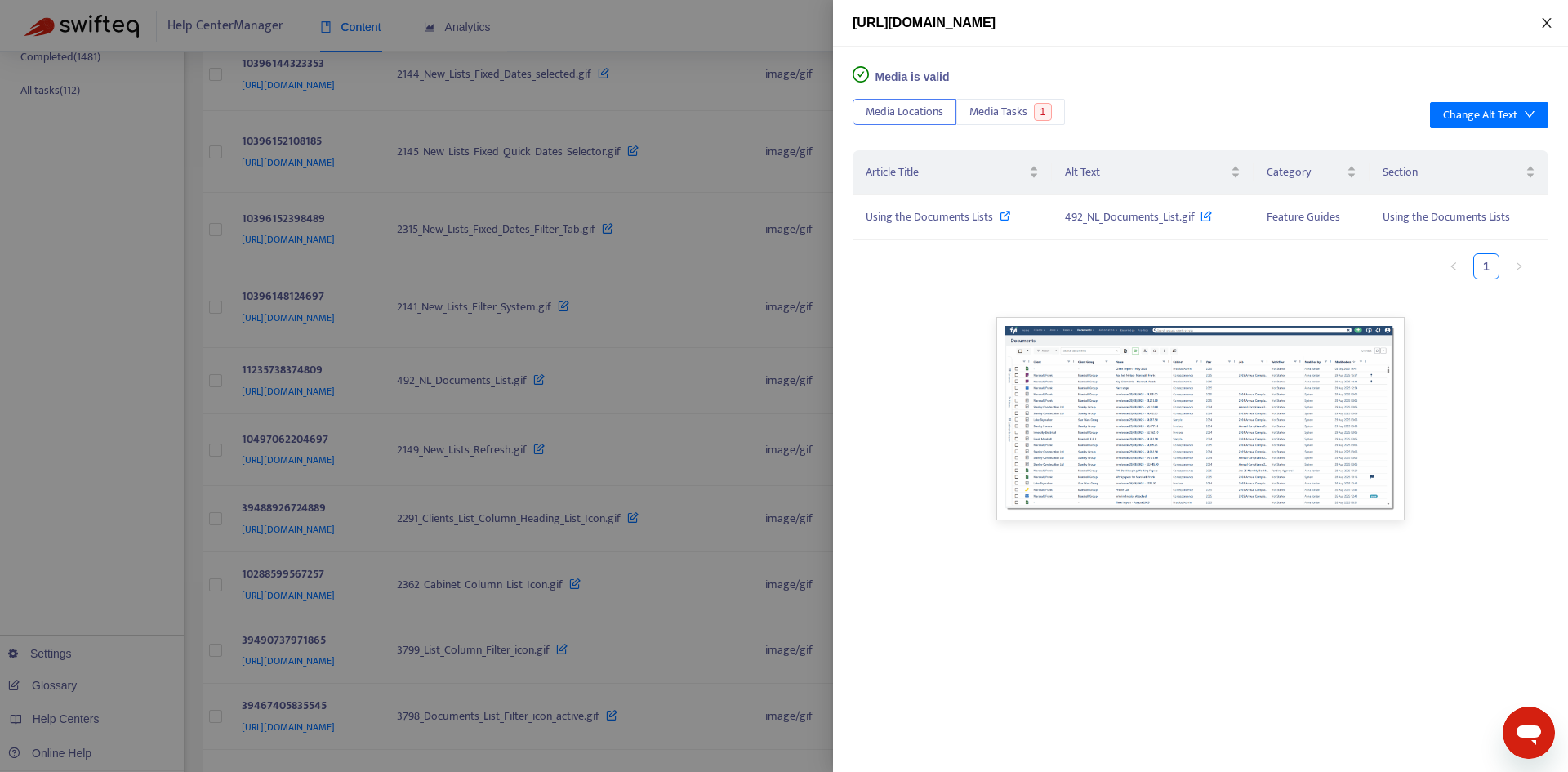
click at [1542, 23] on icon "close" at bounding box center [1546, 23] width 13 height 13
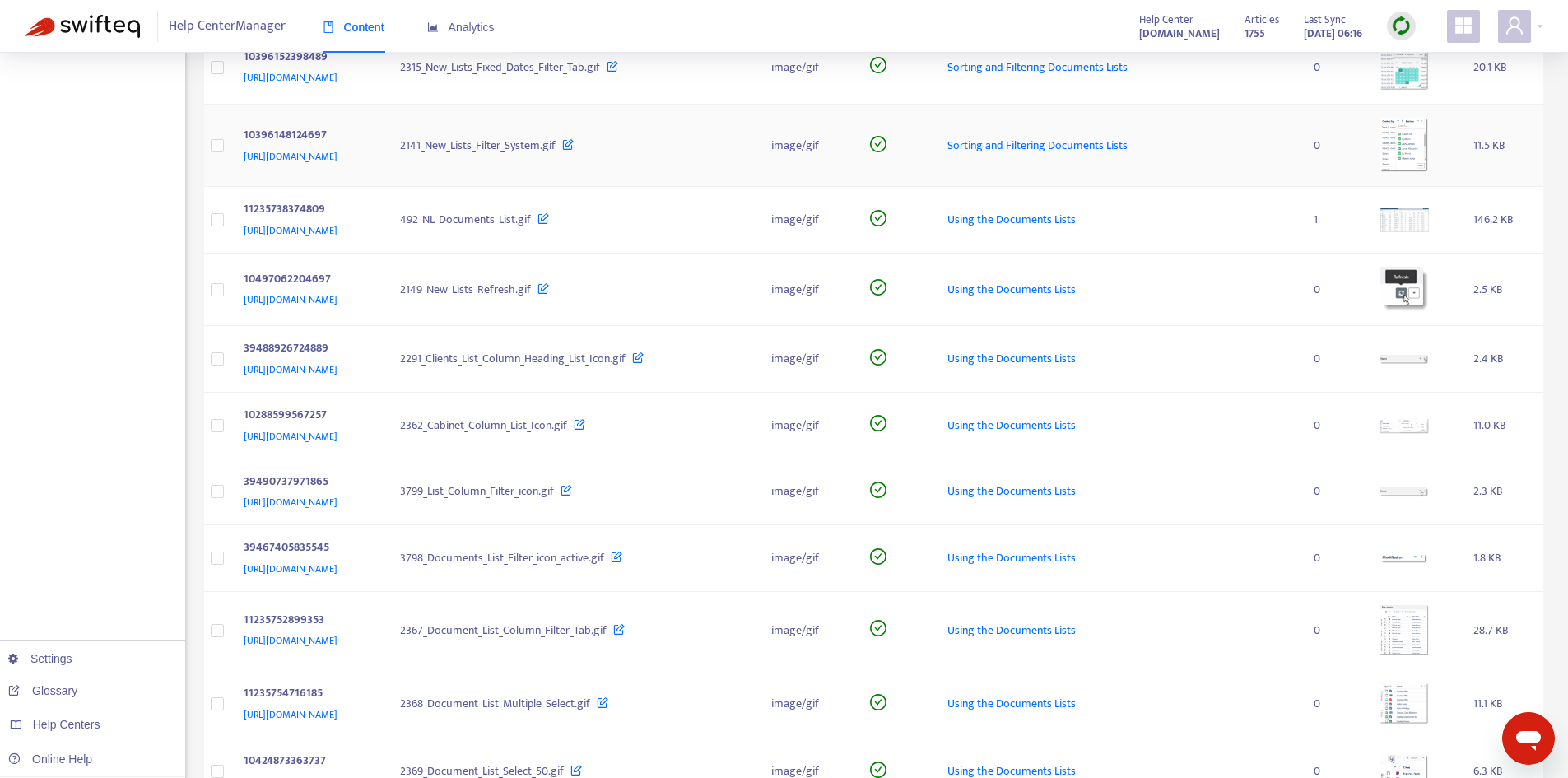
scroll to position [576, 0]
click at [1414, 430] on img at bounding box center [1405, 424] width 50 height 15
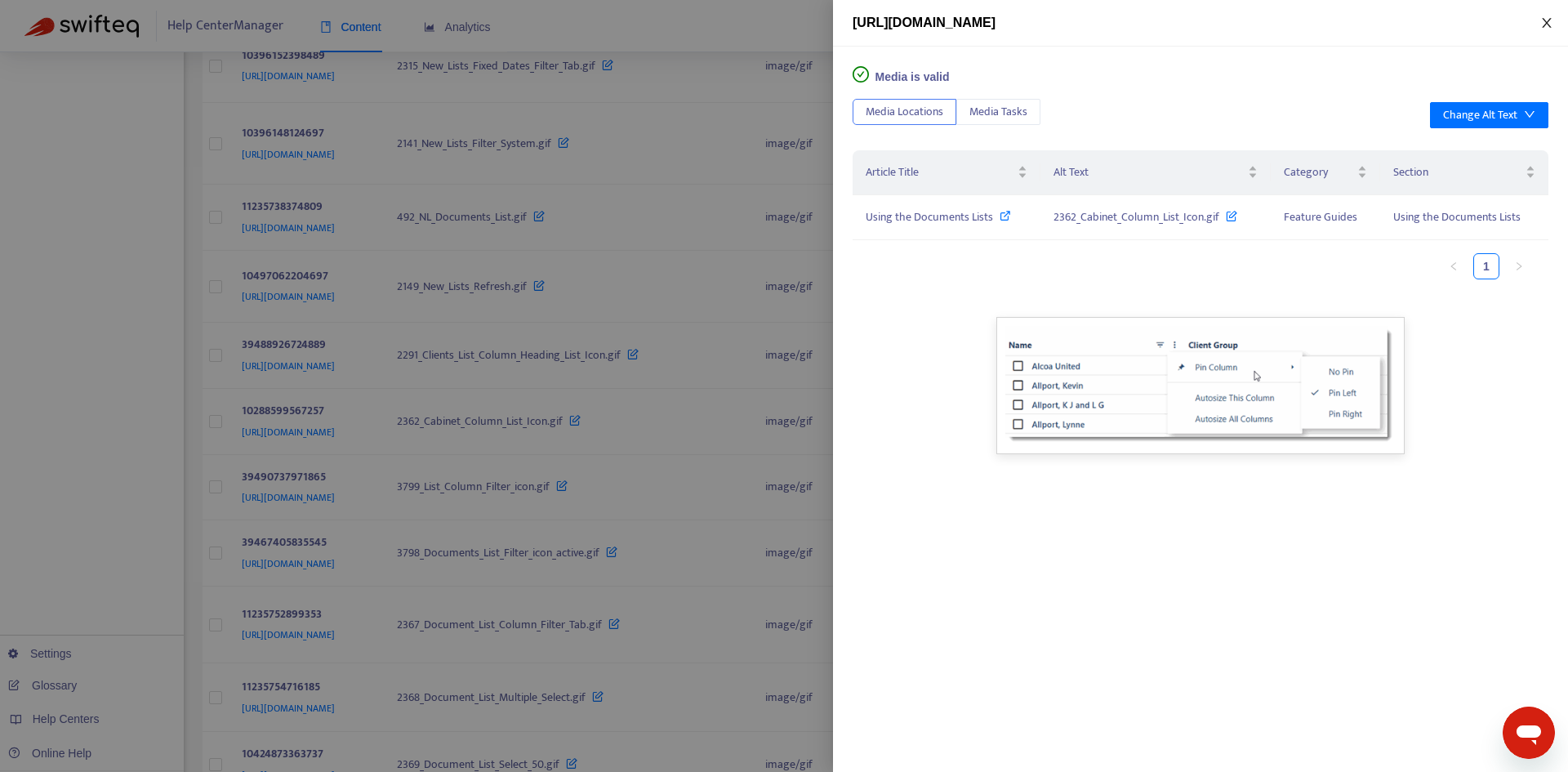
click at [1550, 20] on icon "close" at bounding box center [1546, 23] width 9 height 10
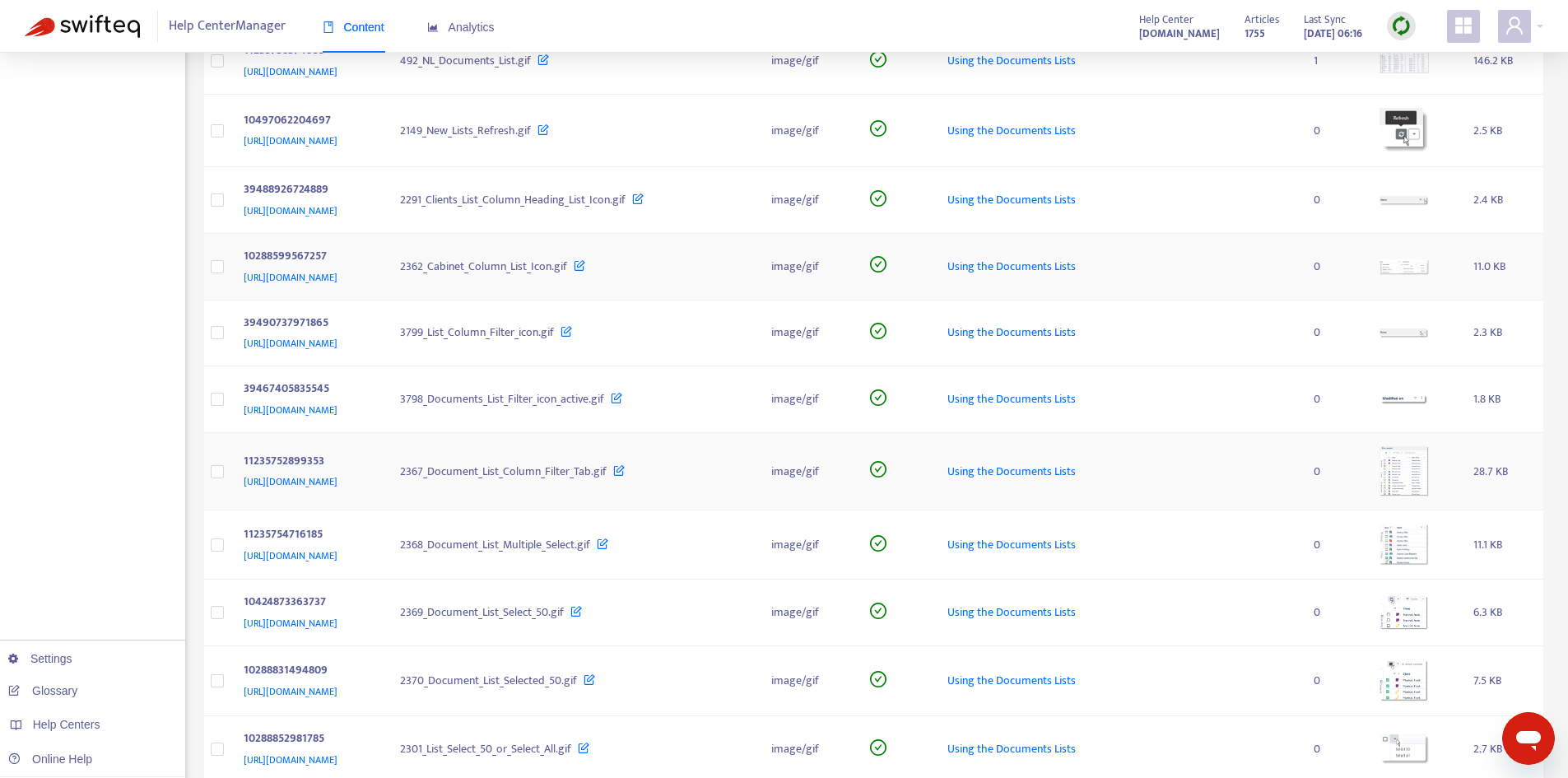
scroll to position [740, 0]
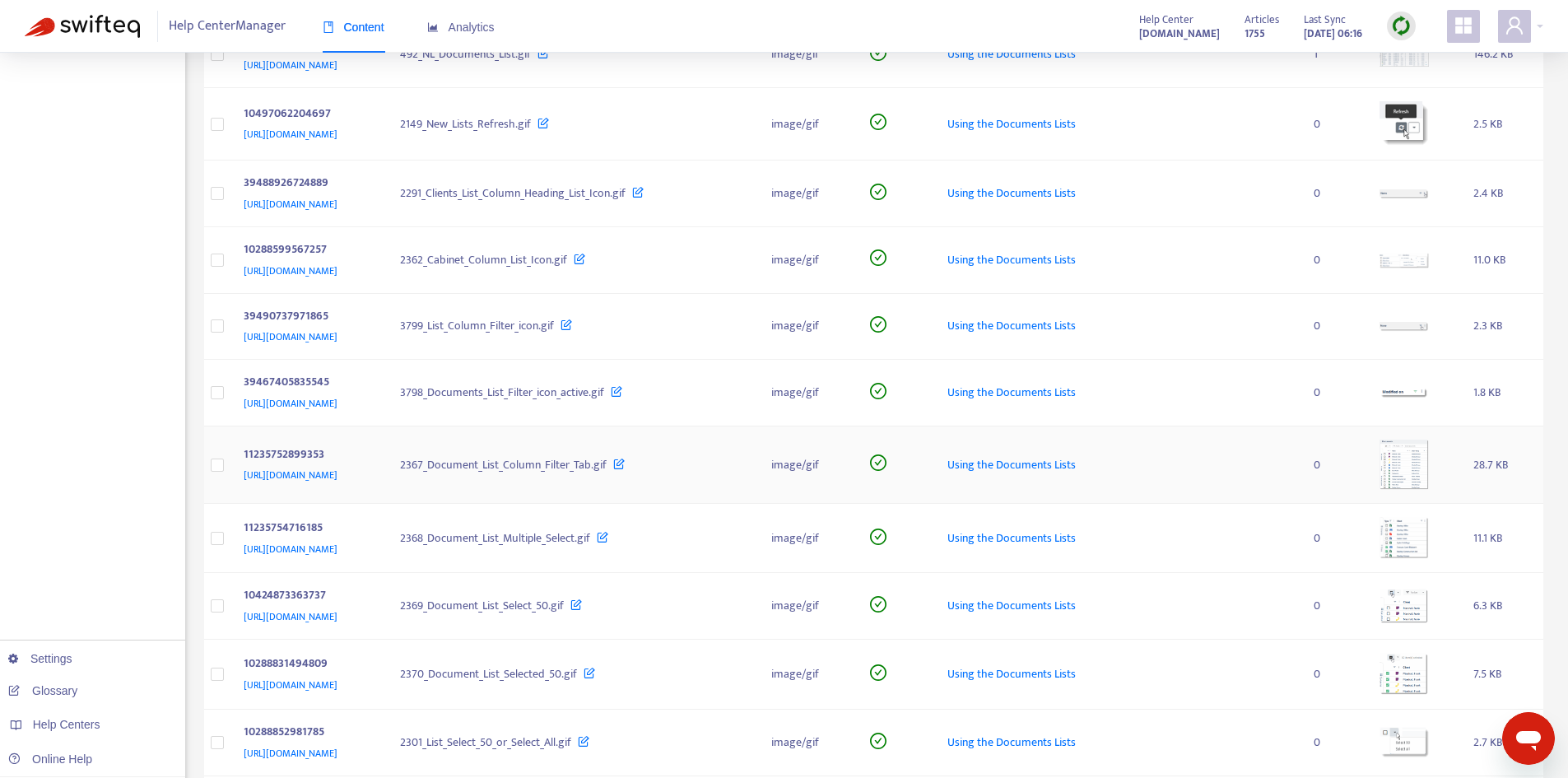
click at [1419, 448] on img at bounding box center [1405, 464] width 50 height 50
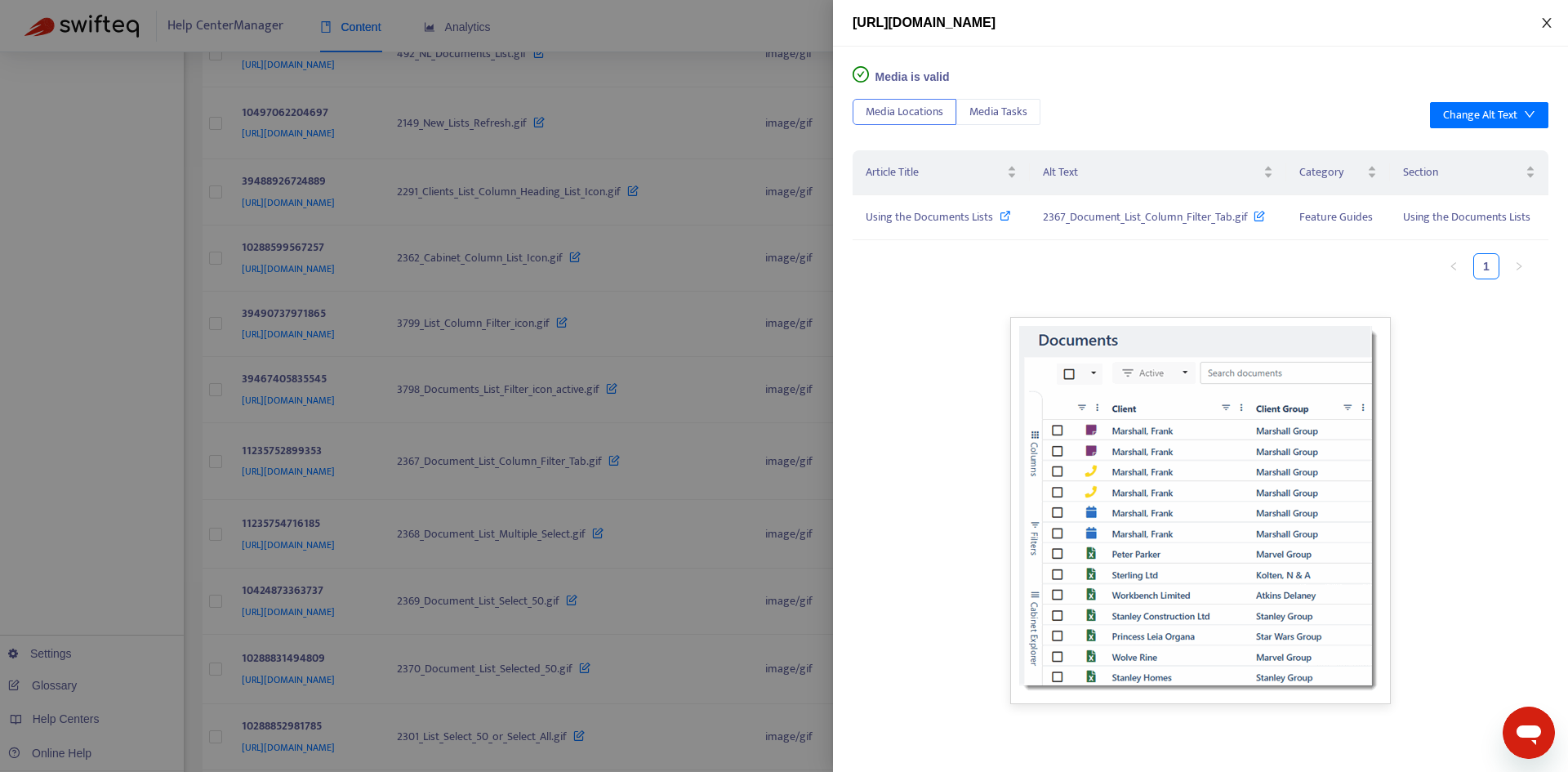
click at [1546, 27] on icon "close" at bounding box center [1546, 23] width 13 height 13
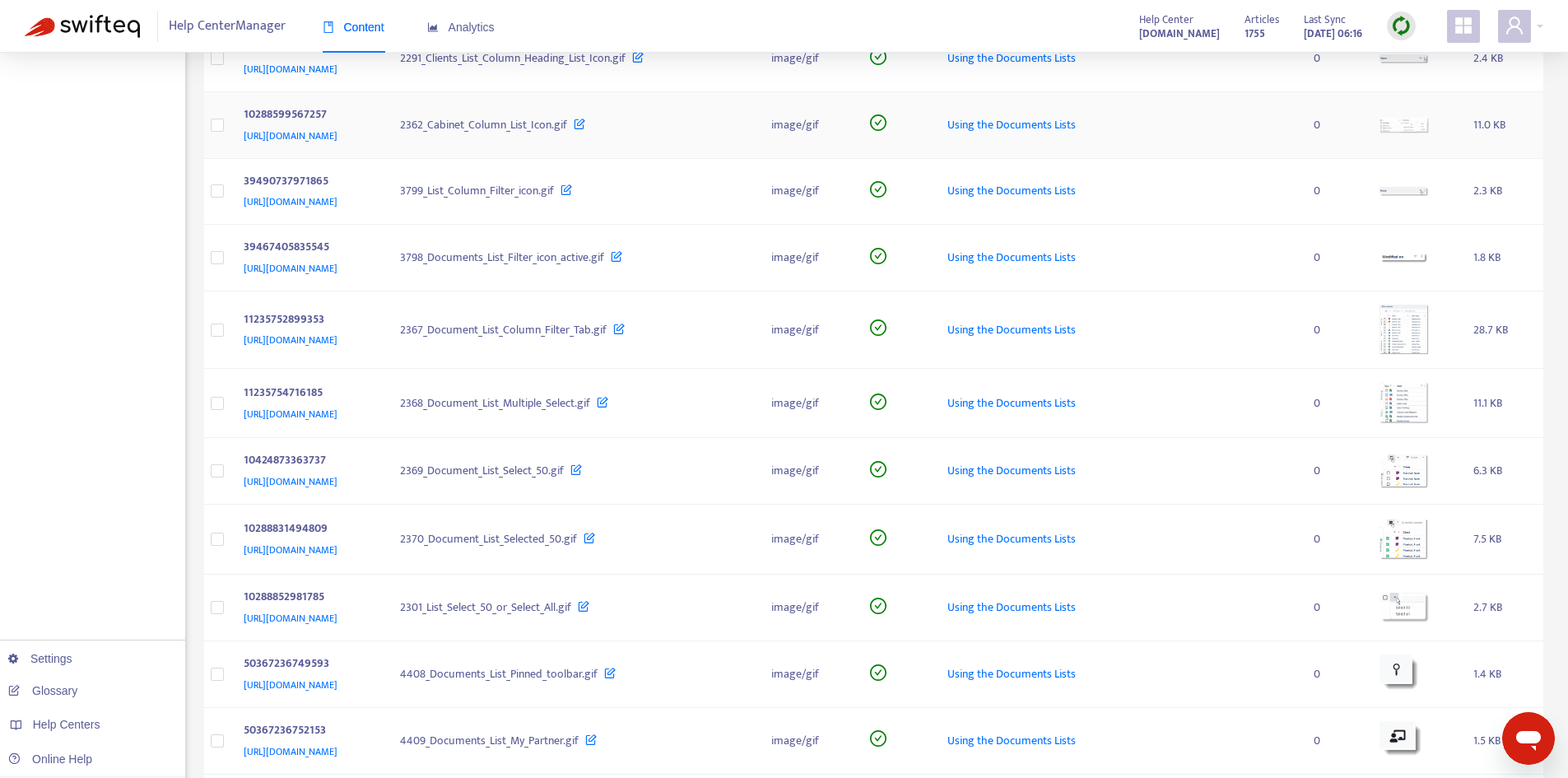
scroll to position [905, 0]
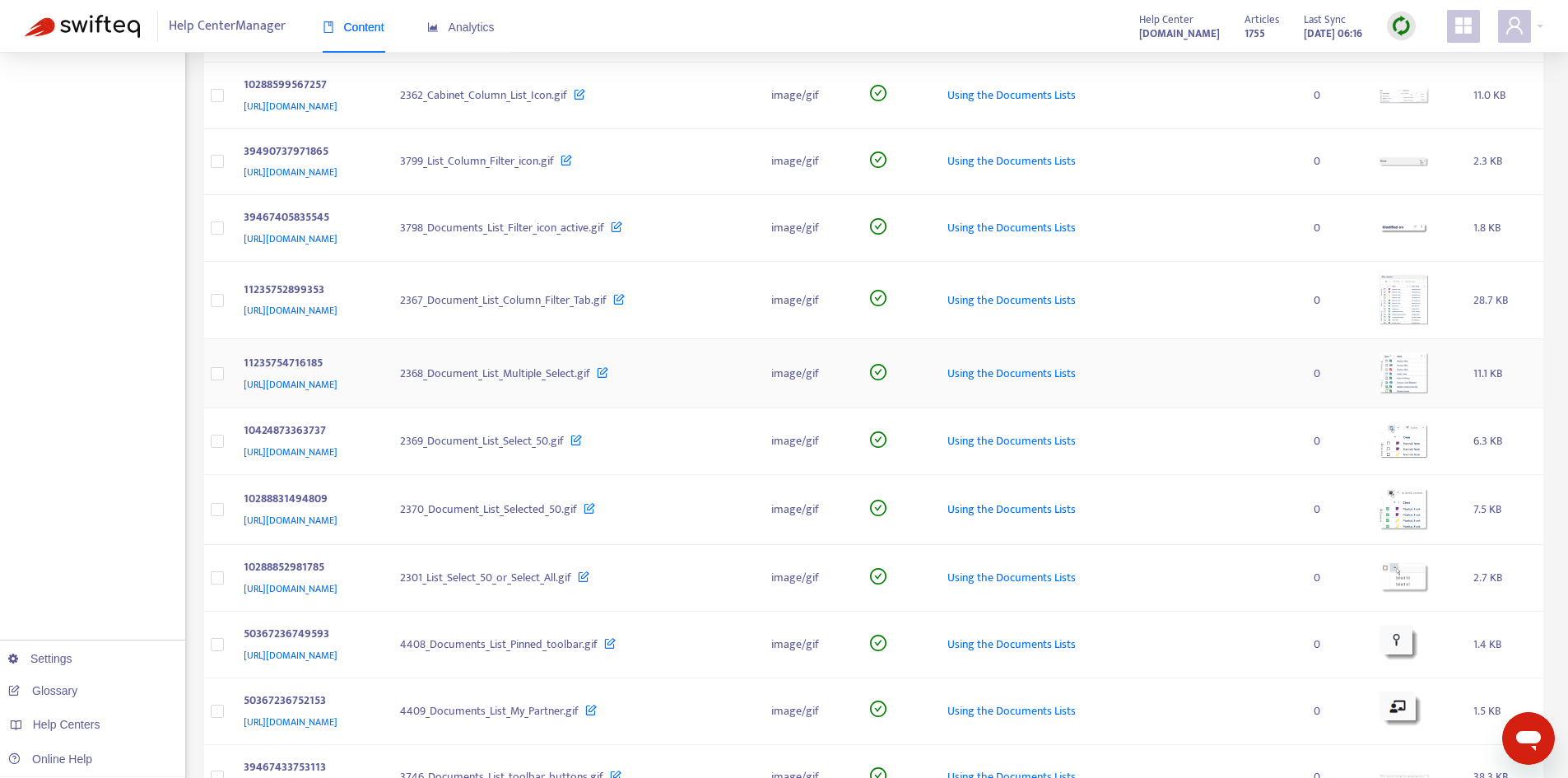
click at [1399, 408] on td at bounding box center [1413, 373] width 93 height 69
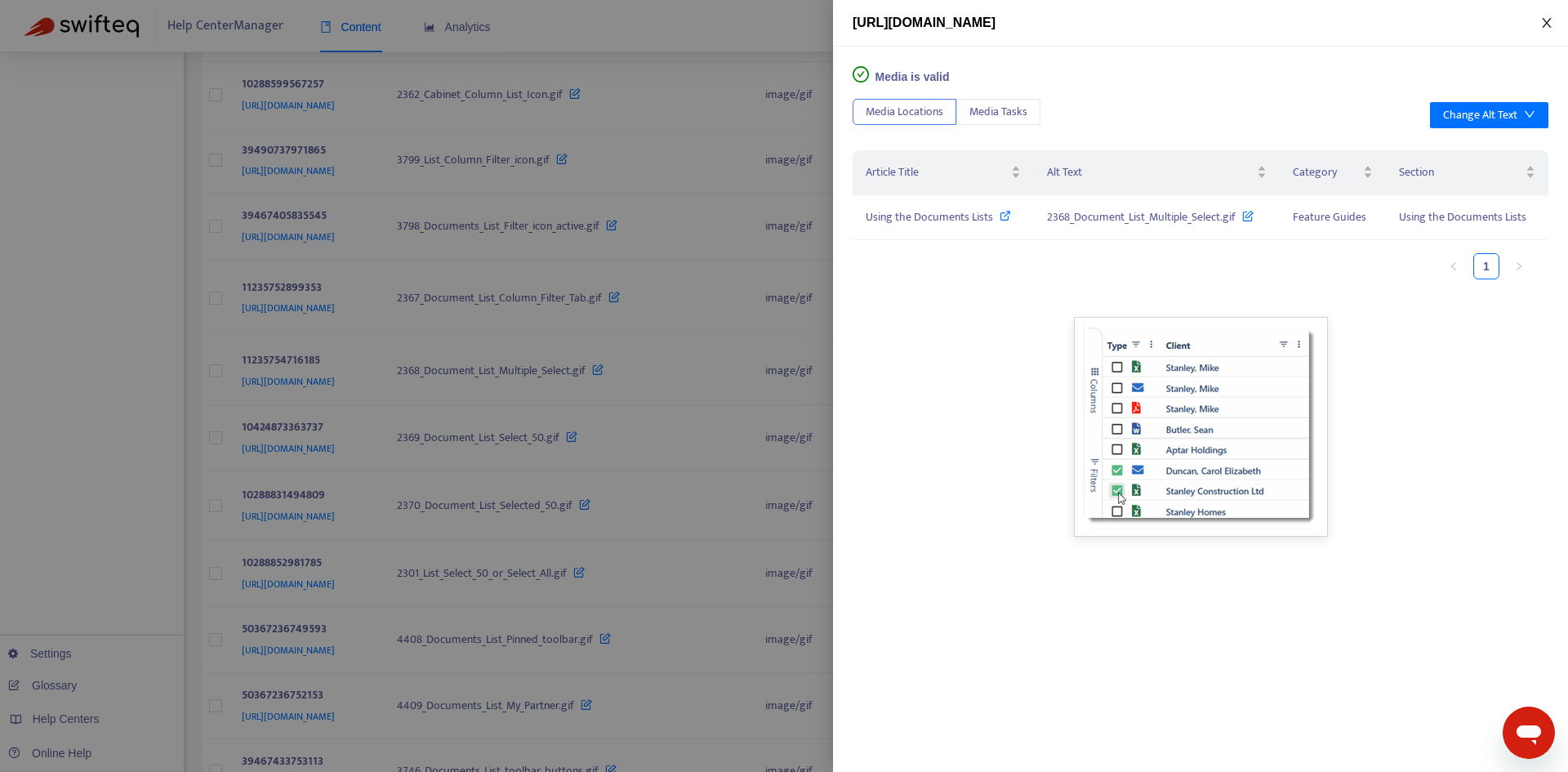
click at [1540, 22] on button "Close" at bounding box center [1547, 23] width 23 height 16
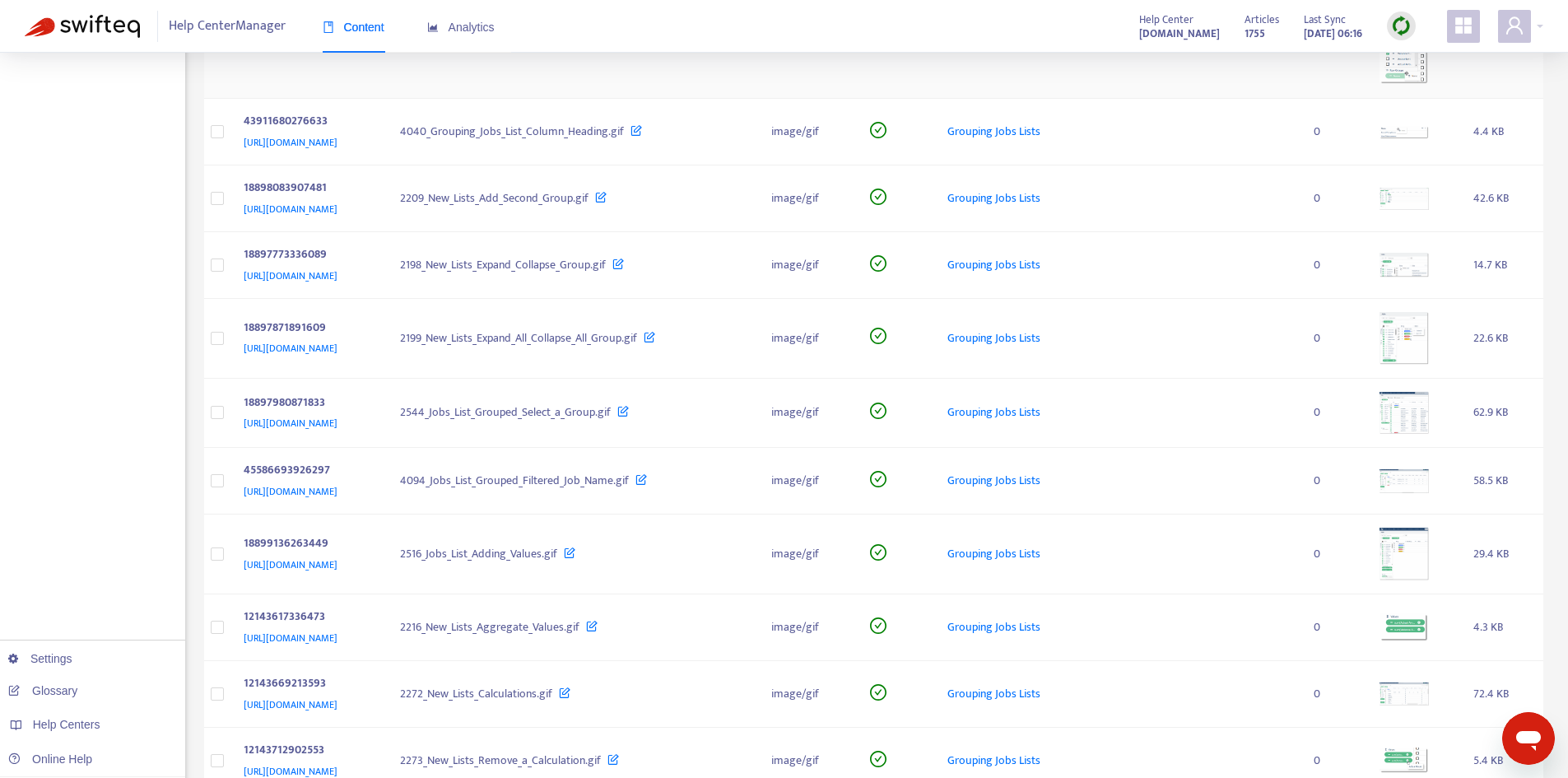
scroll to position [2139, 0]
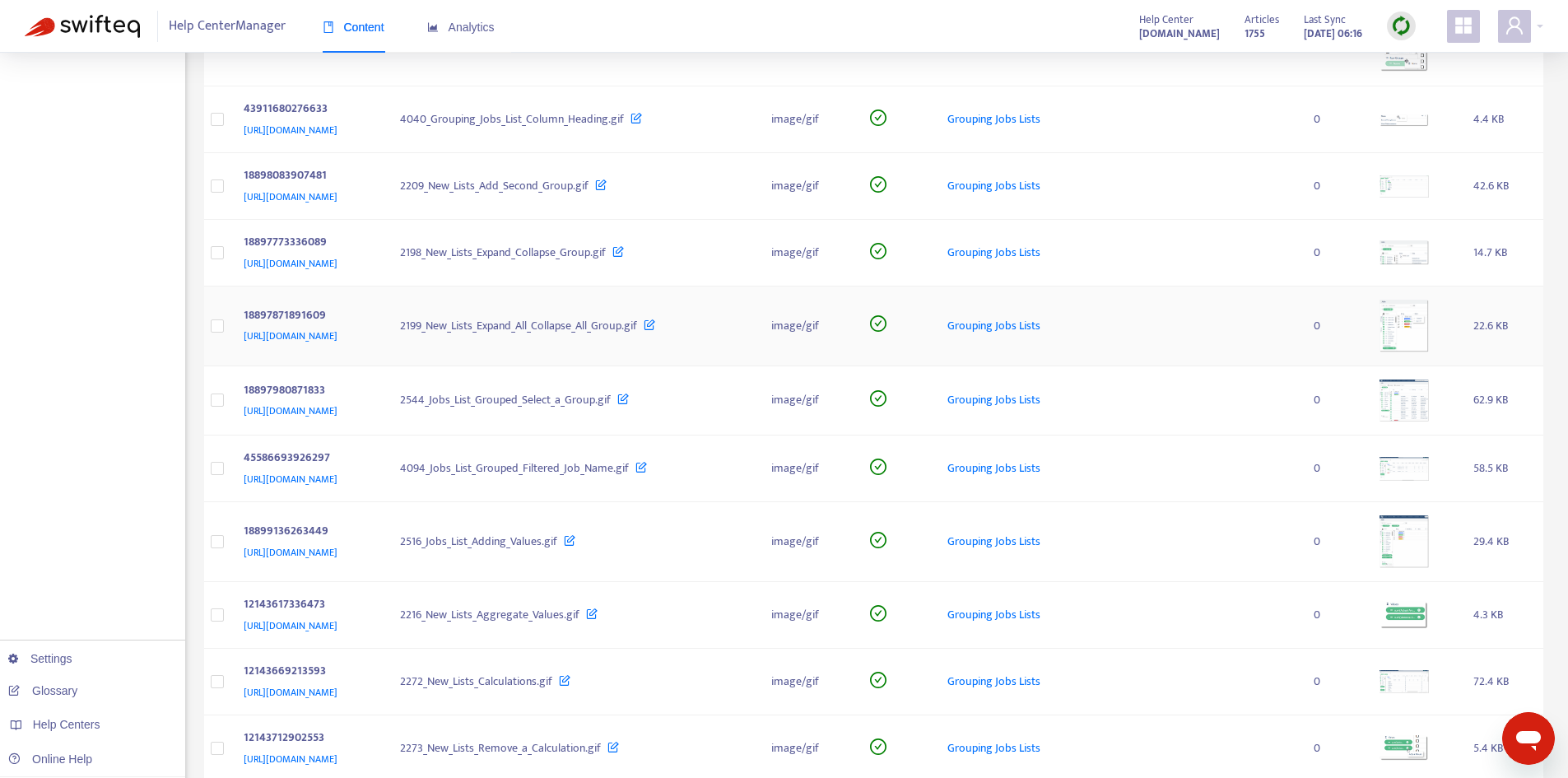
click at [1429, 319] on img at bounding box center [1405, 326] width 50 height 52
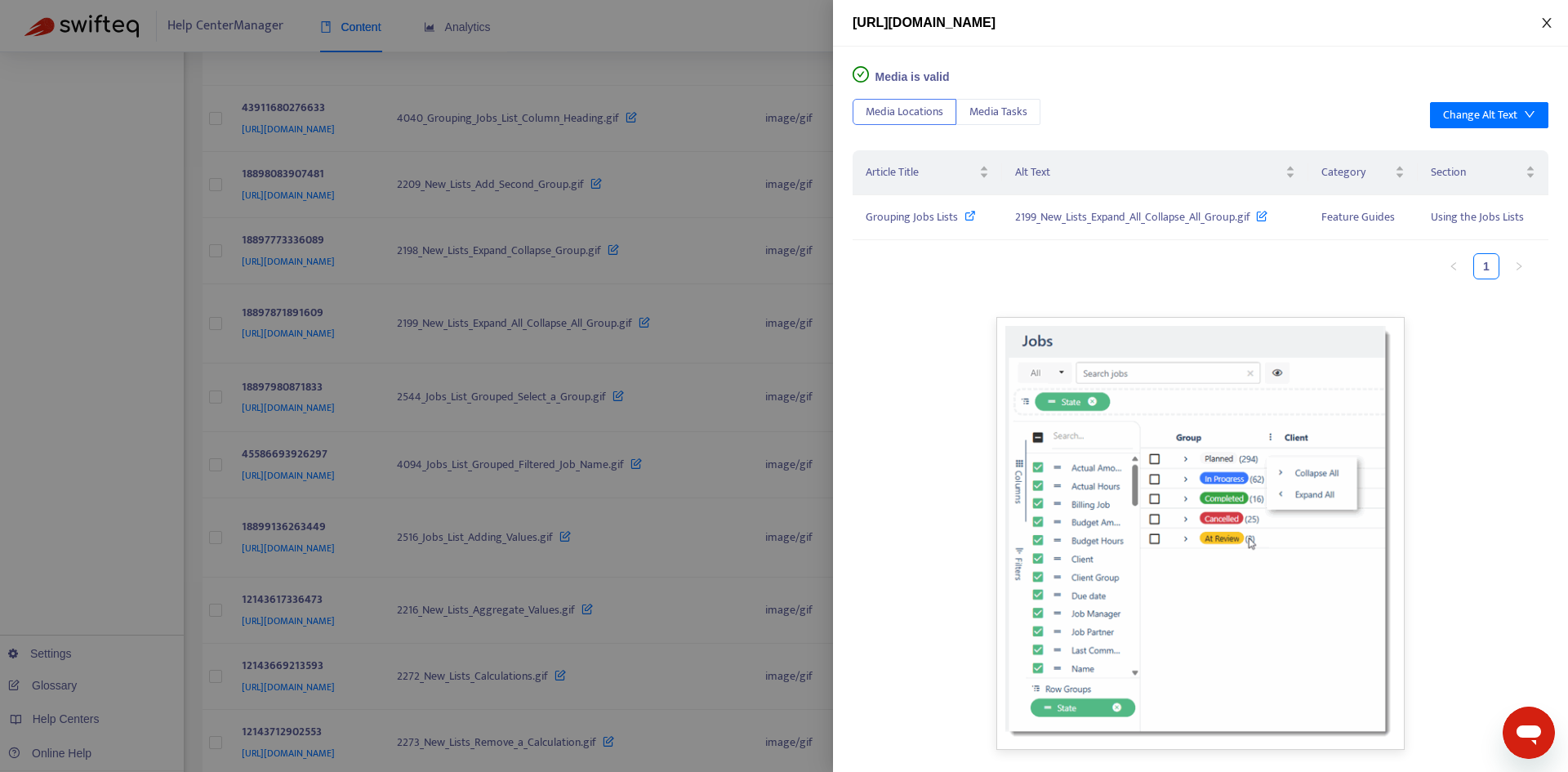
click at [1548, 25] on icon "close" at bounding box center [1546, 23] width 13 height 13
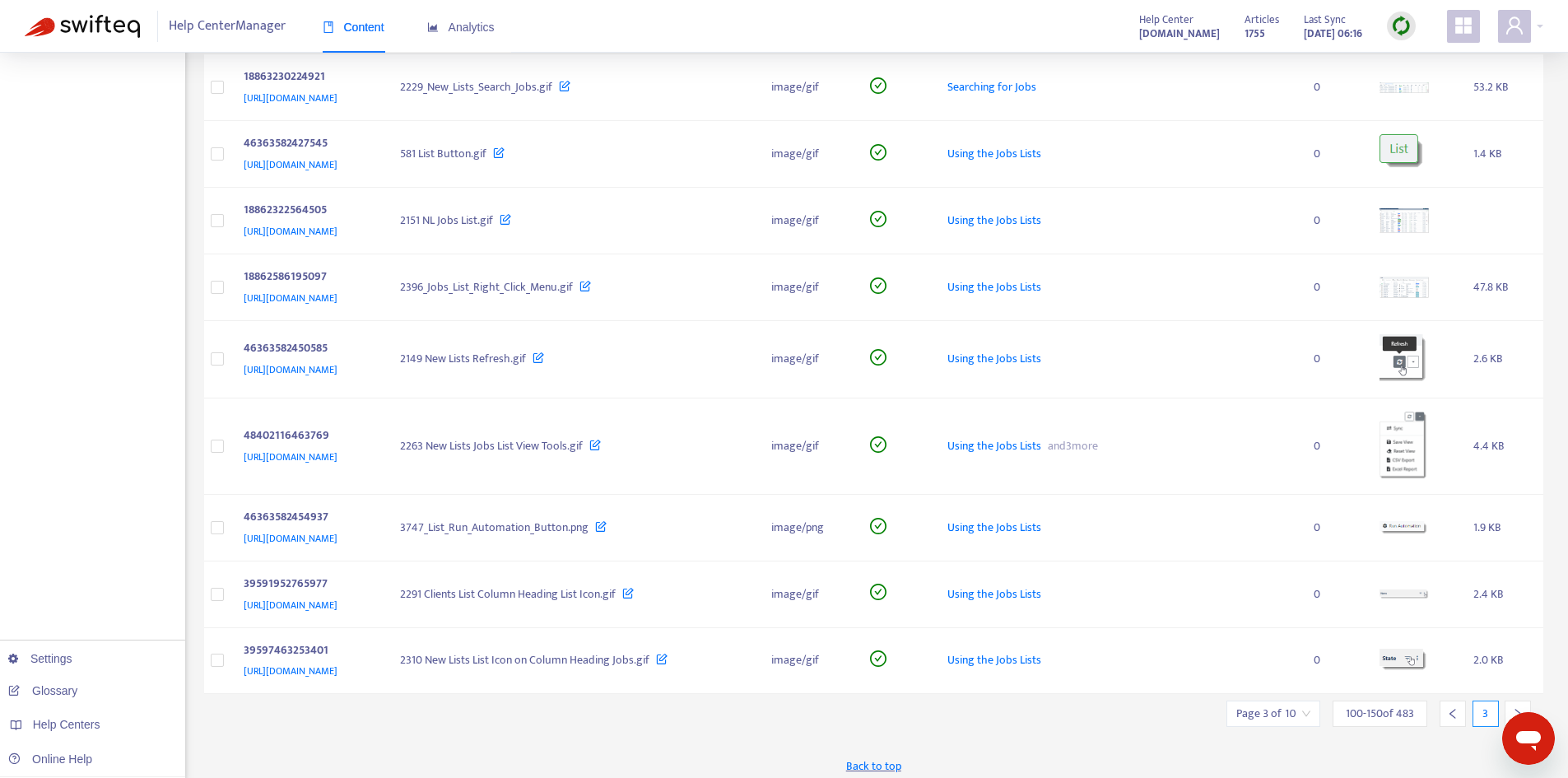
scroll to position [3219, 0]
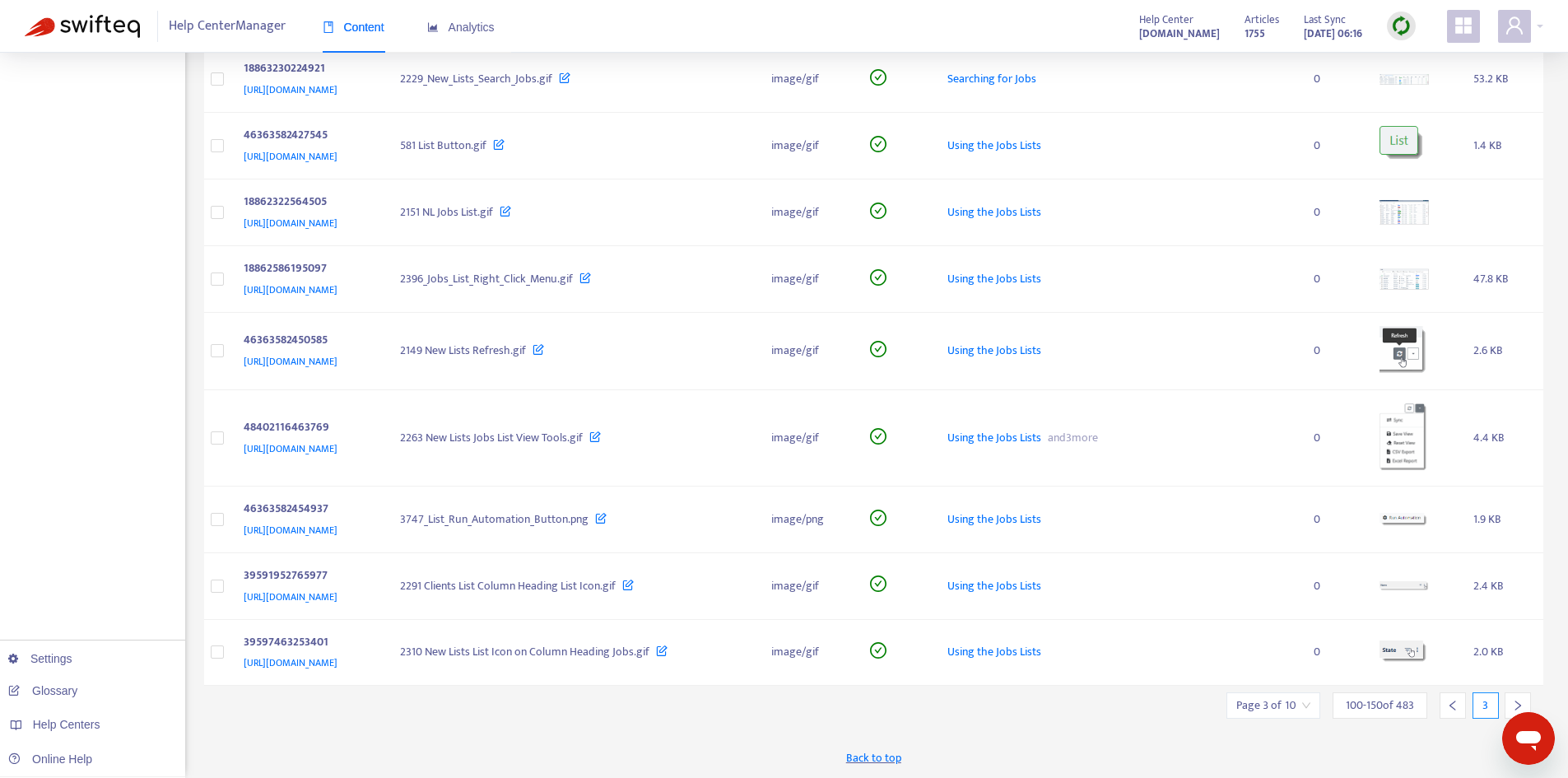
click at [1512, 695] on div at bounding box center [1518, 706] width 26 height 26
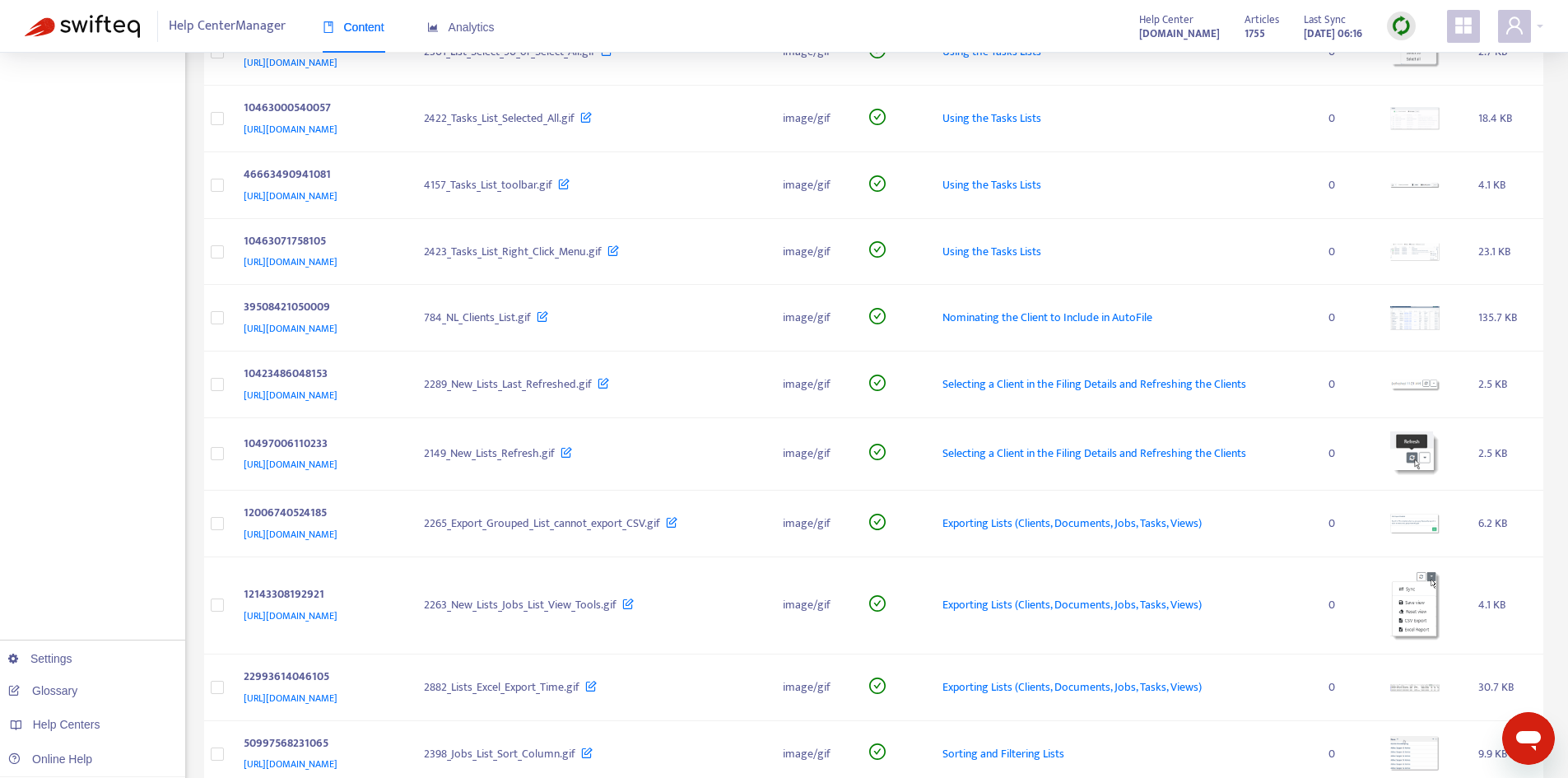
scroll to position [1810, 0]
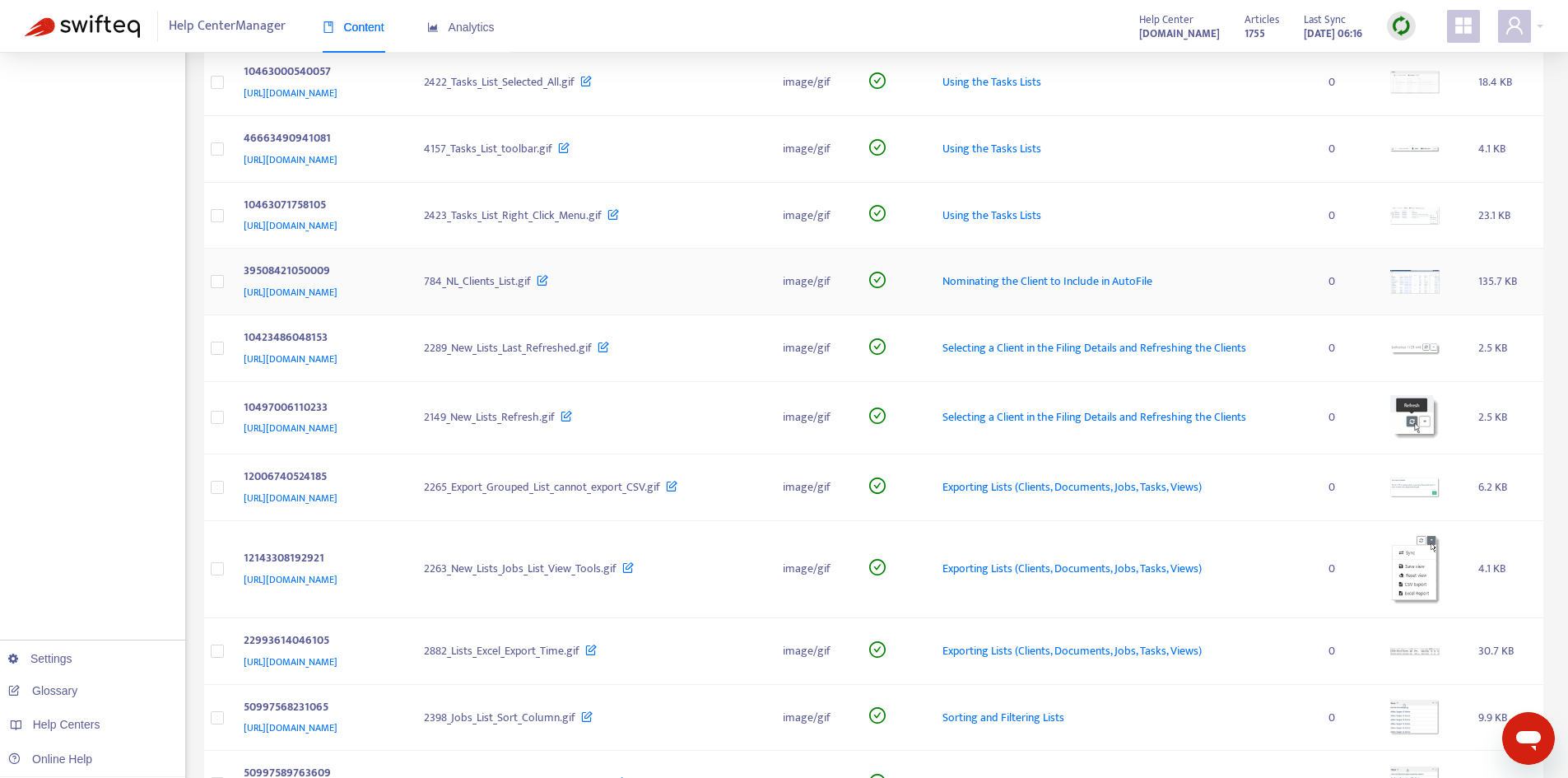
click at [1422, 296] on td at bounding box center [1422, 282] width 89 height 66
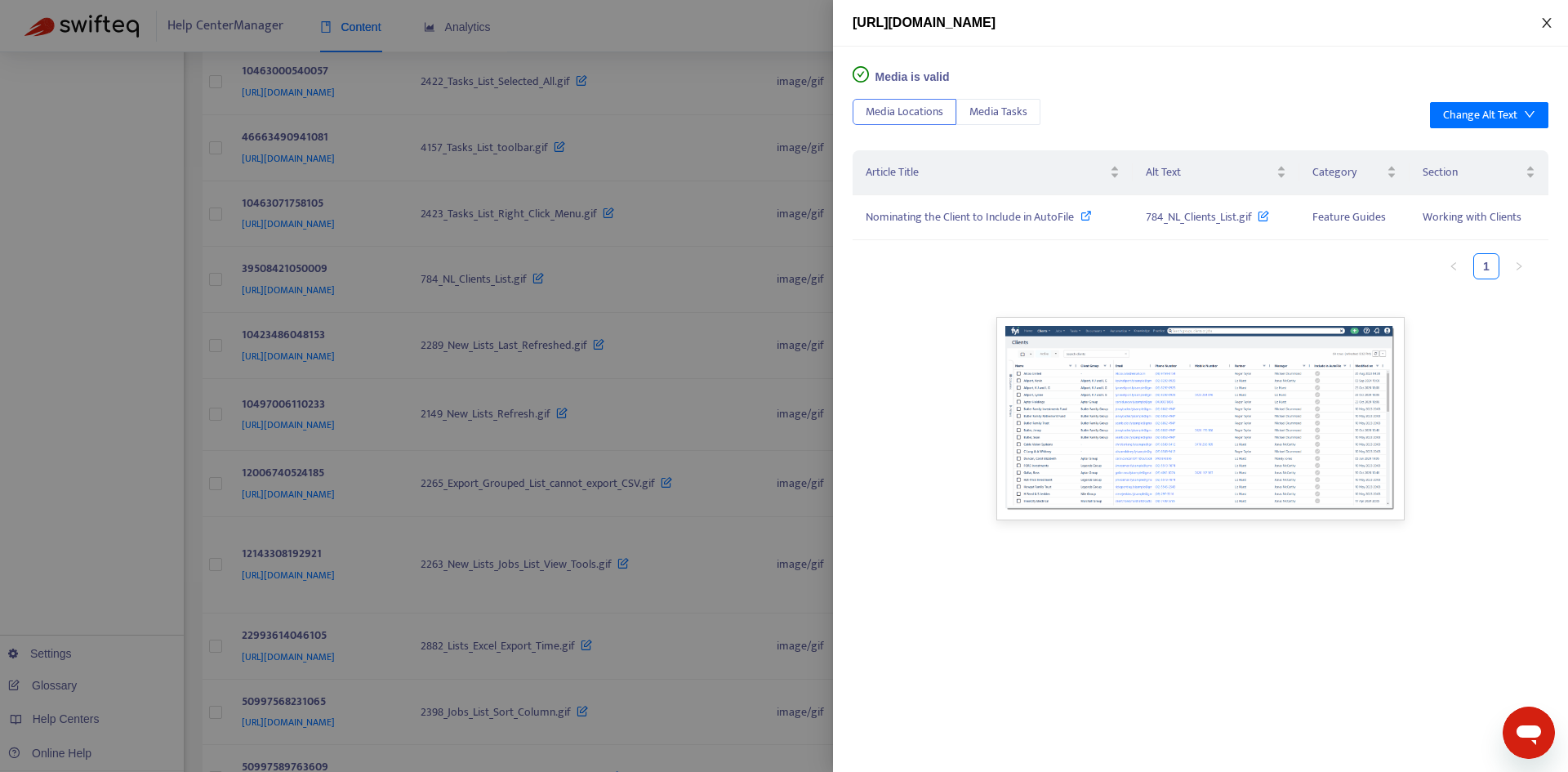
click at [1552, 29] on button "Close" at bounding box center [1547, 23] width 23 height 16
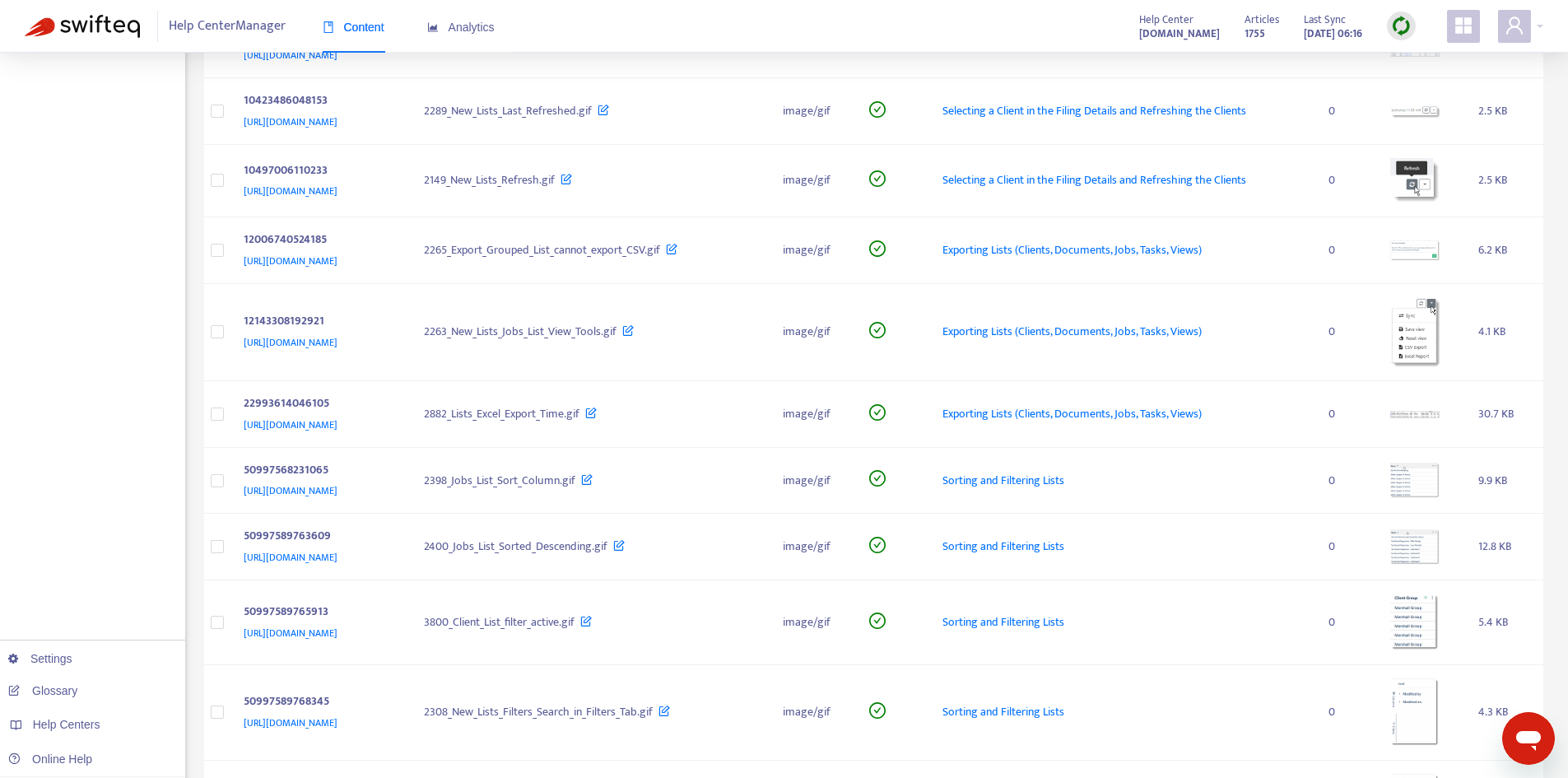
scroll to position [2057, 0]
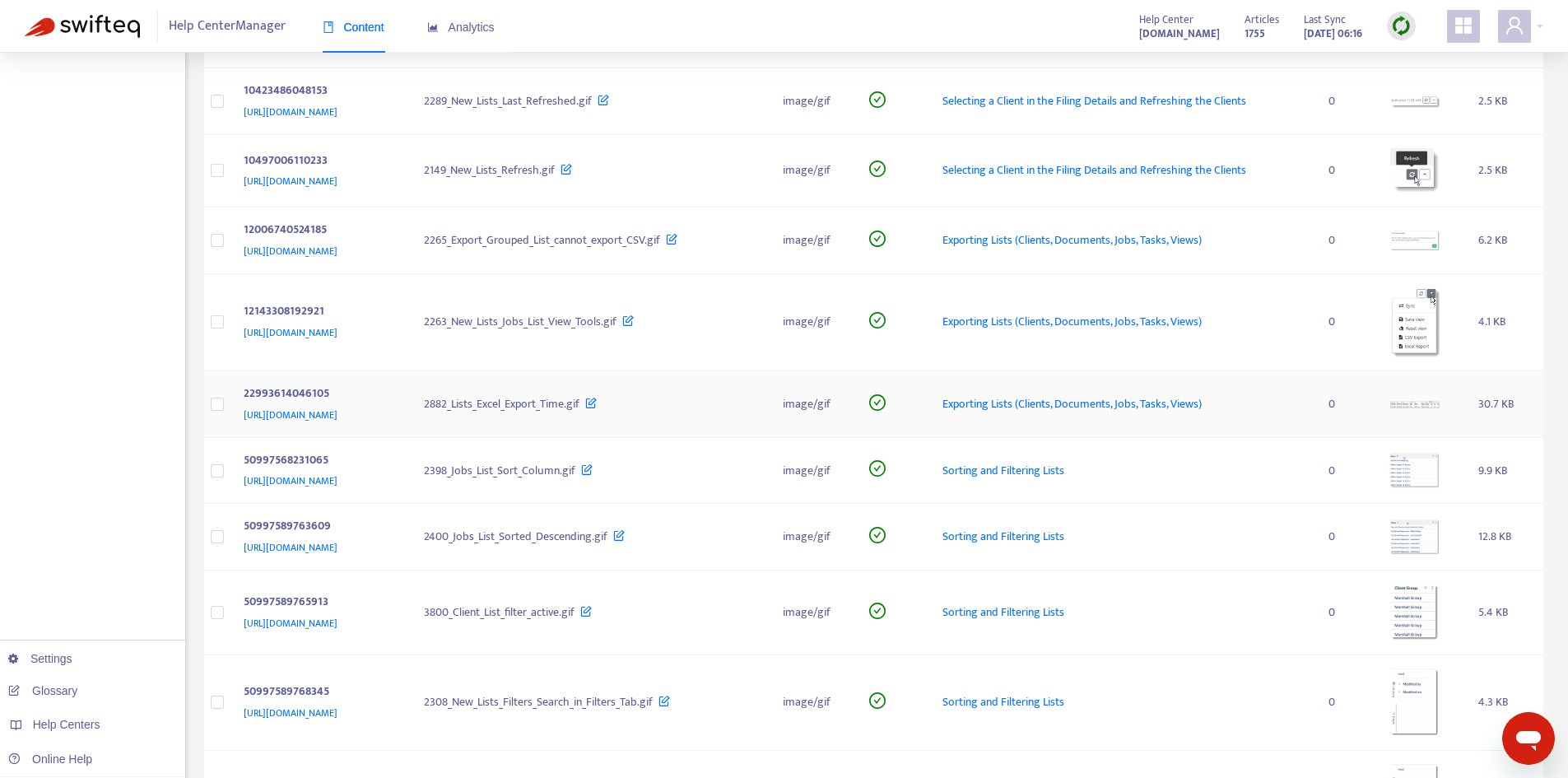
click at [1426, 381] on td at bounding box center [1422, 404] width 89 height 66
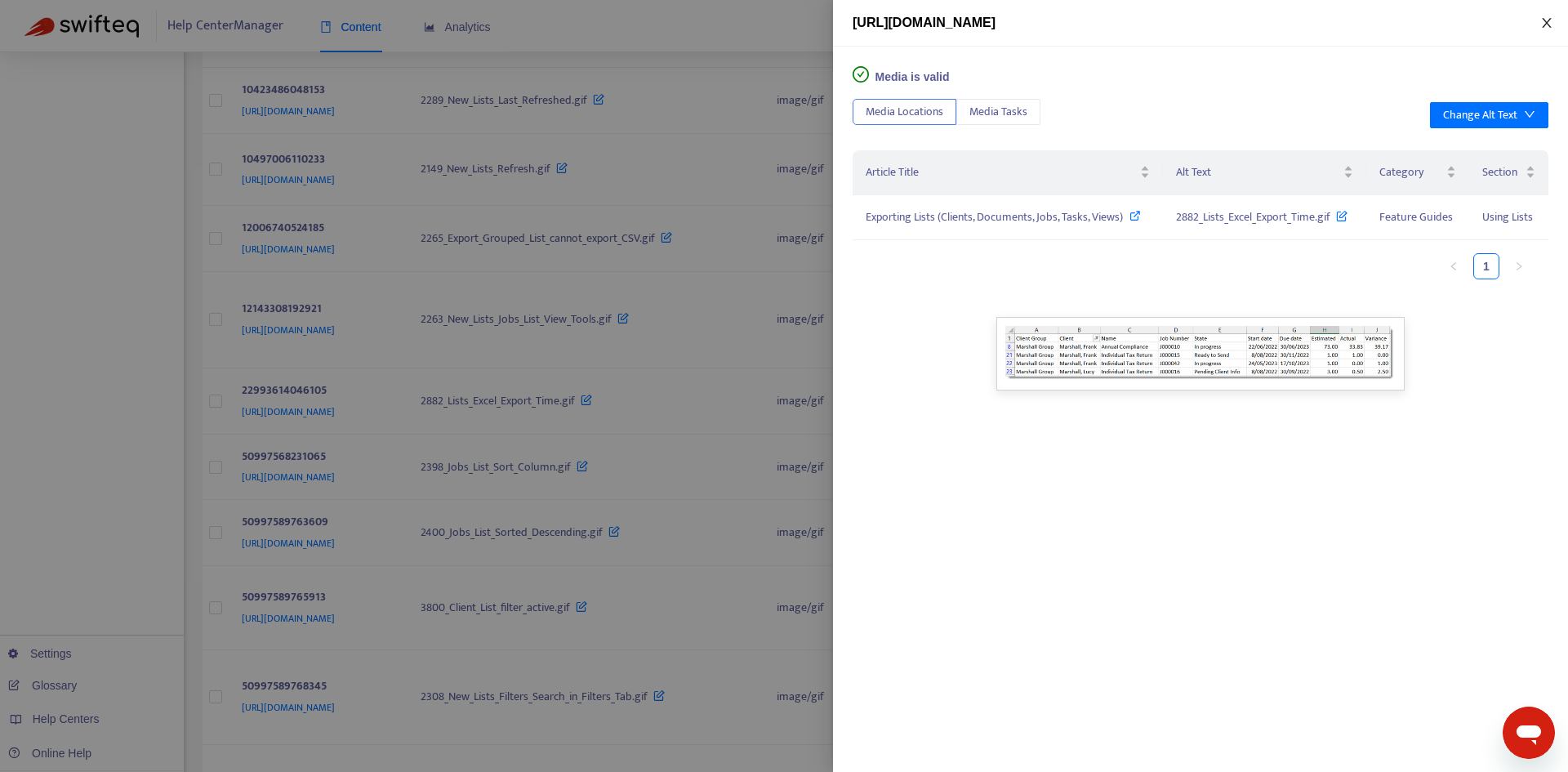
click at [1542, 22] on icon "close" at bounding box center [1546, 23] width 13 height 13
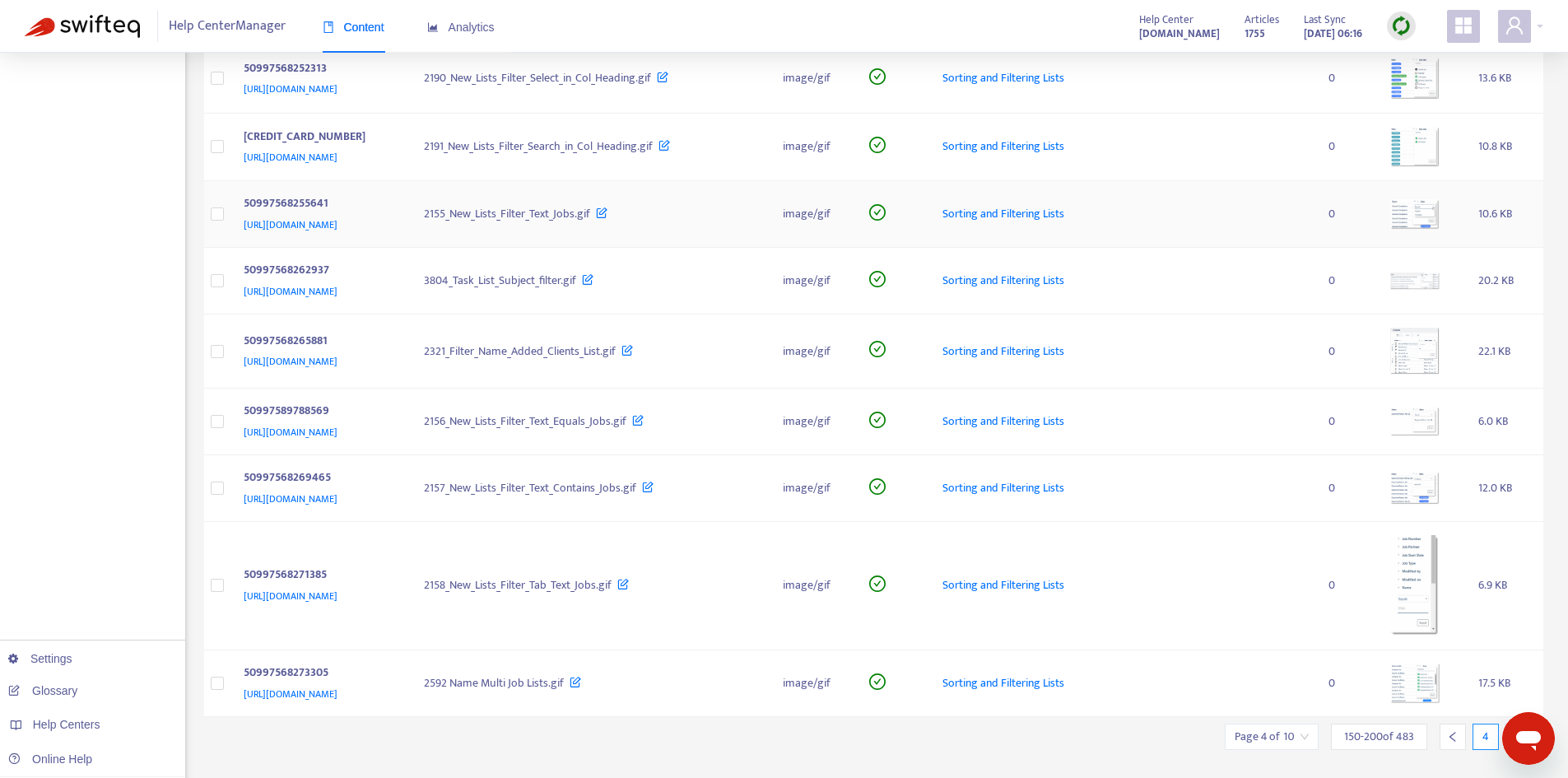
scroll to position [3292, 0]
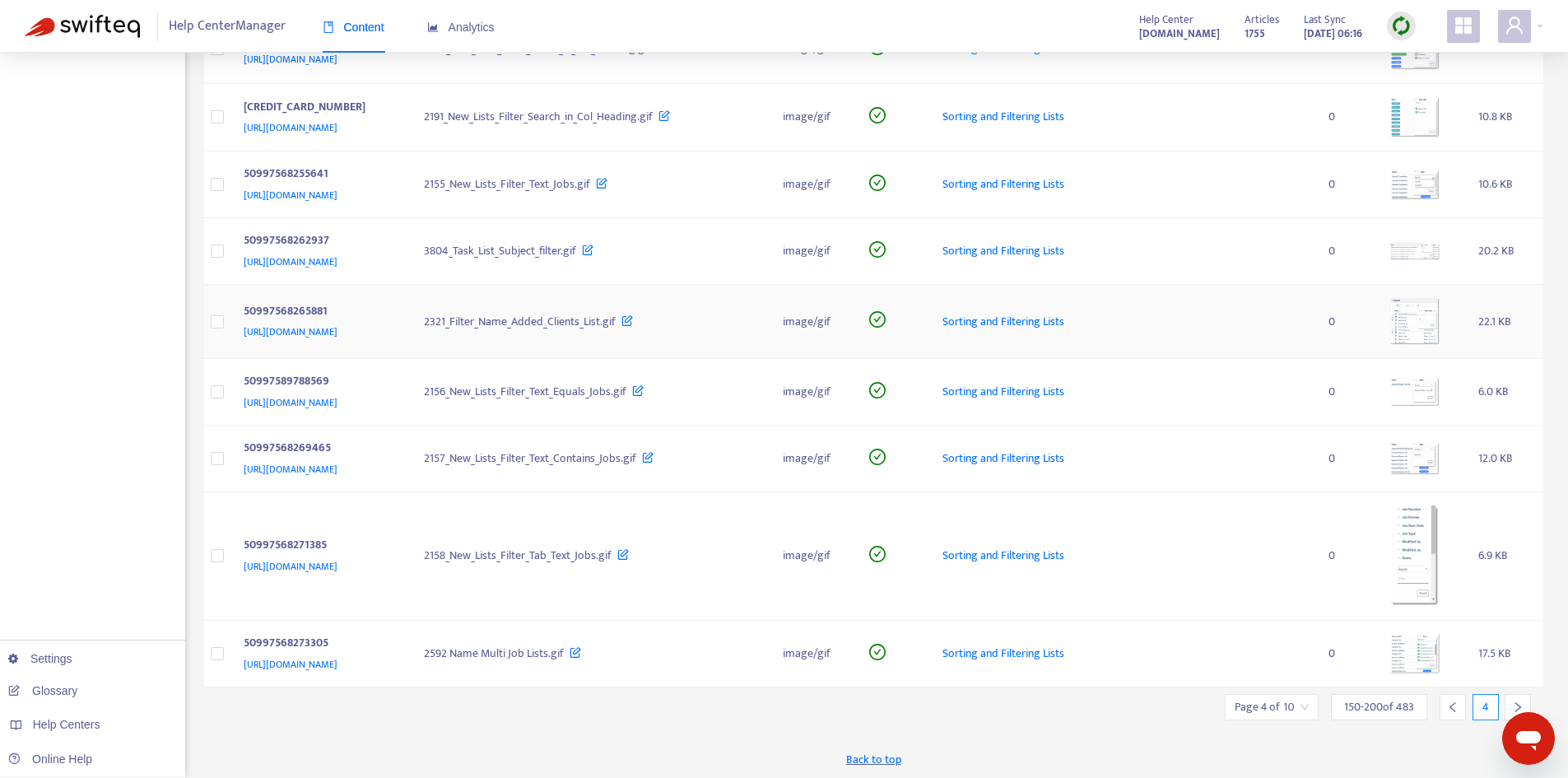
click at [1420, 304] on img at bounding box center [1415, 321] width 50 height 48
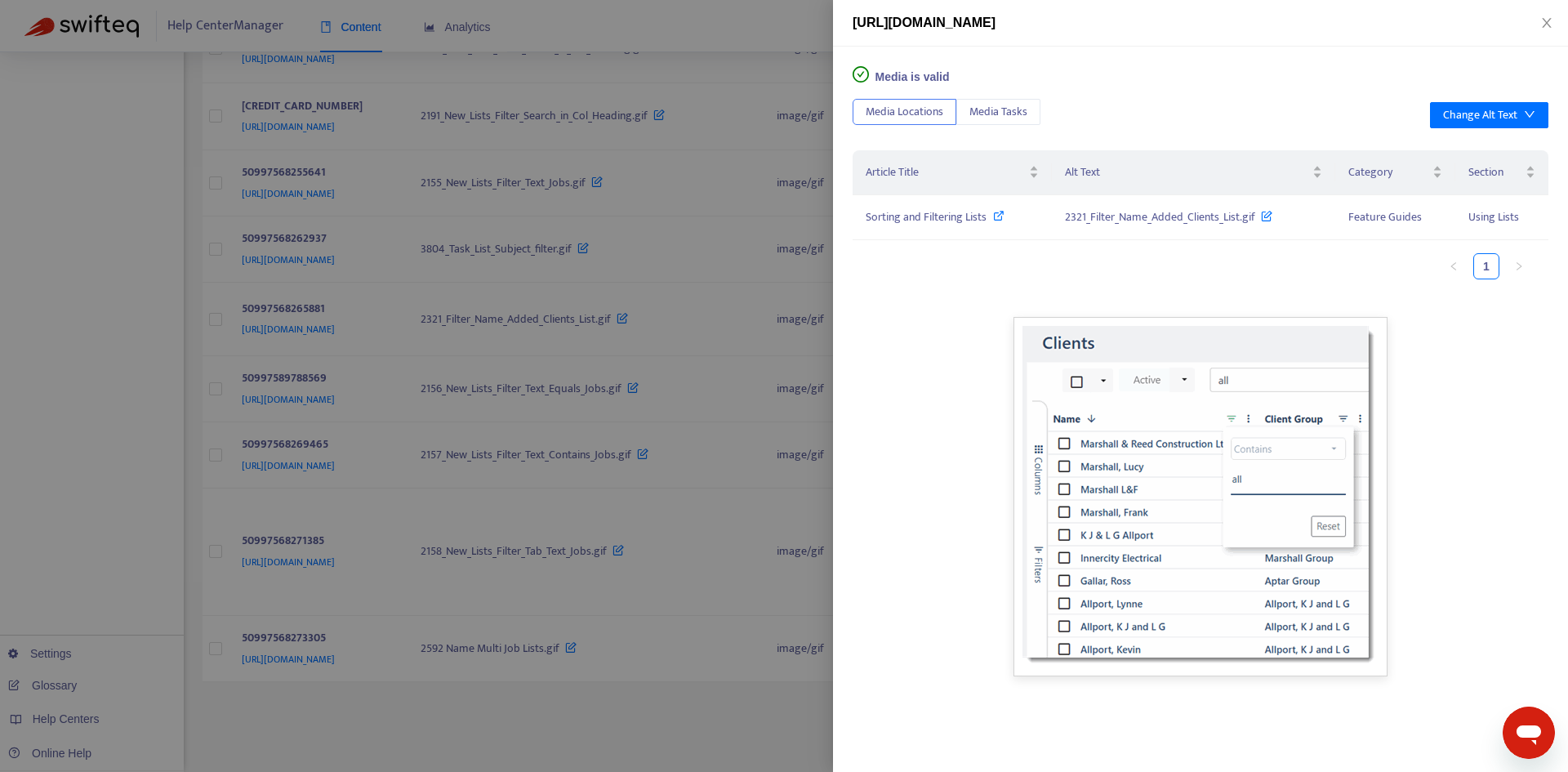
click at [1548, 35] on div "[URL][DOMAIN_NAME]" at bounding box center [1200, 23] width 735 height 47
click at [1549, 30] on div "[URL][DOMAIN_NAME]" at bounding box center [1200, 23] width 735 height 47
click at [1546, 19] on icon "close" at bounding box center [1546, 23] width 13 height 13
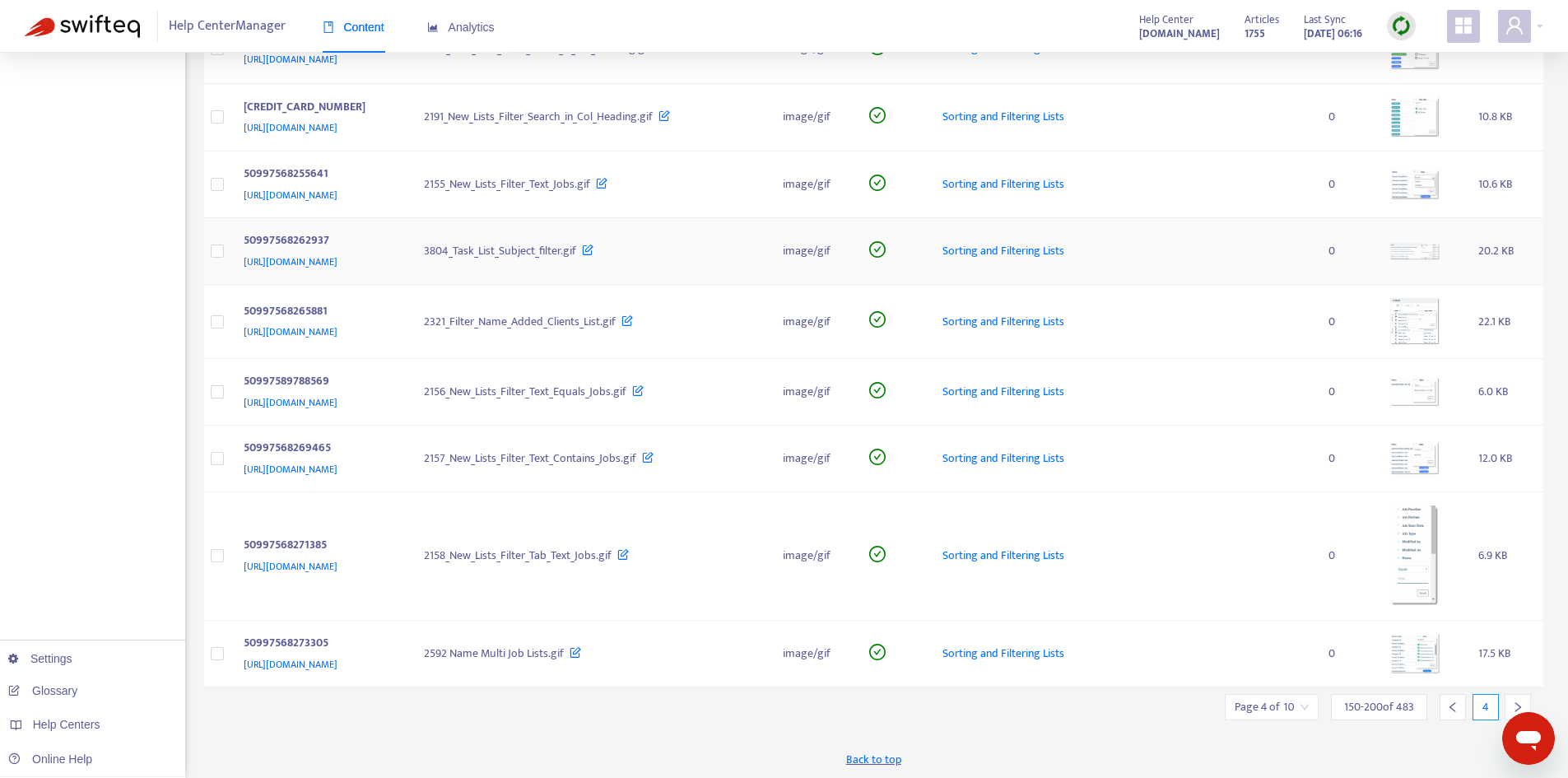
scroll to position [3294, 0]
click at [1516, 705] on icon "right" at bounding box center [1517, 705] width 11 height 11
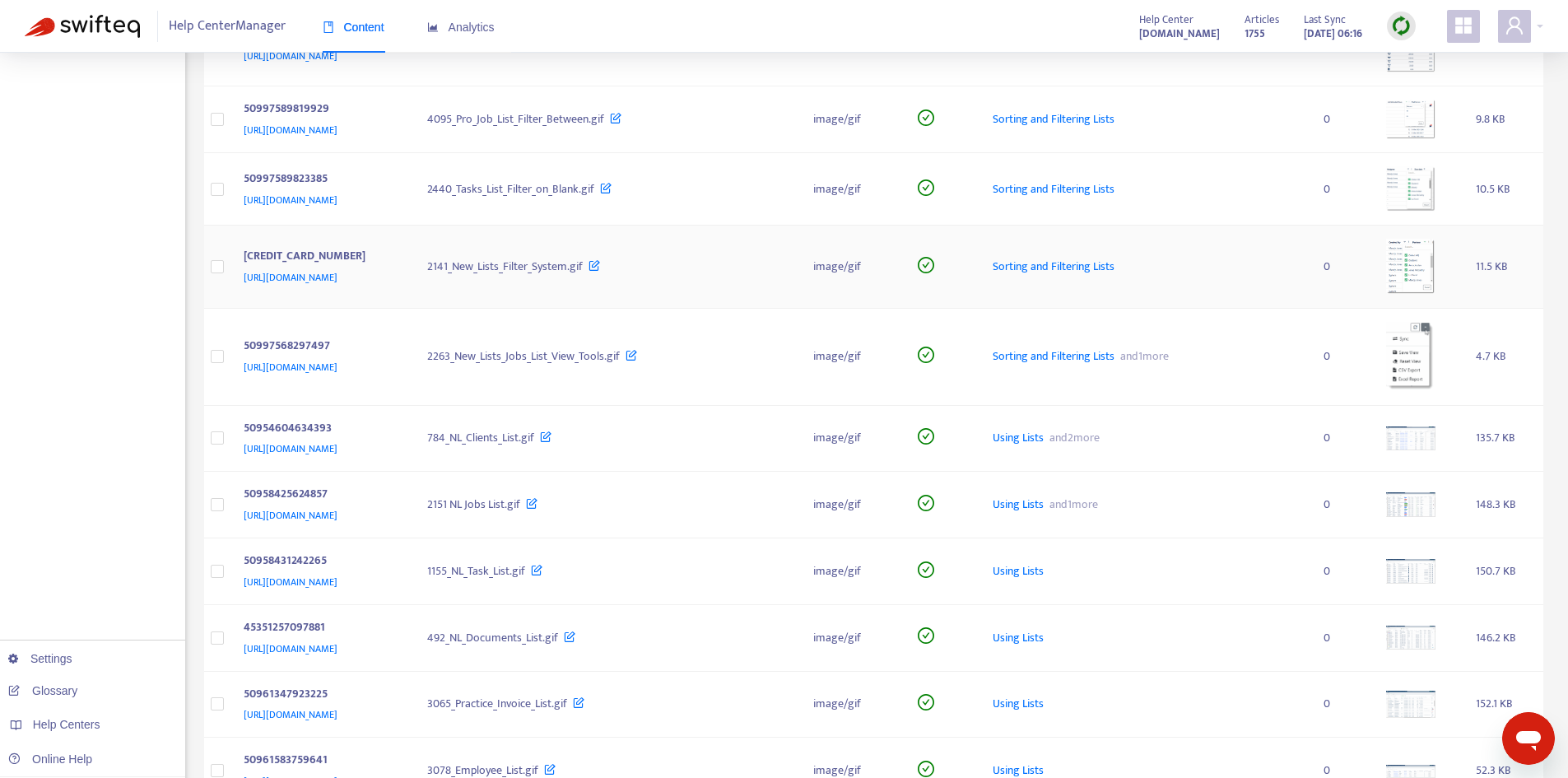
scroll to position [740, 0]
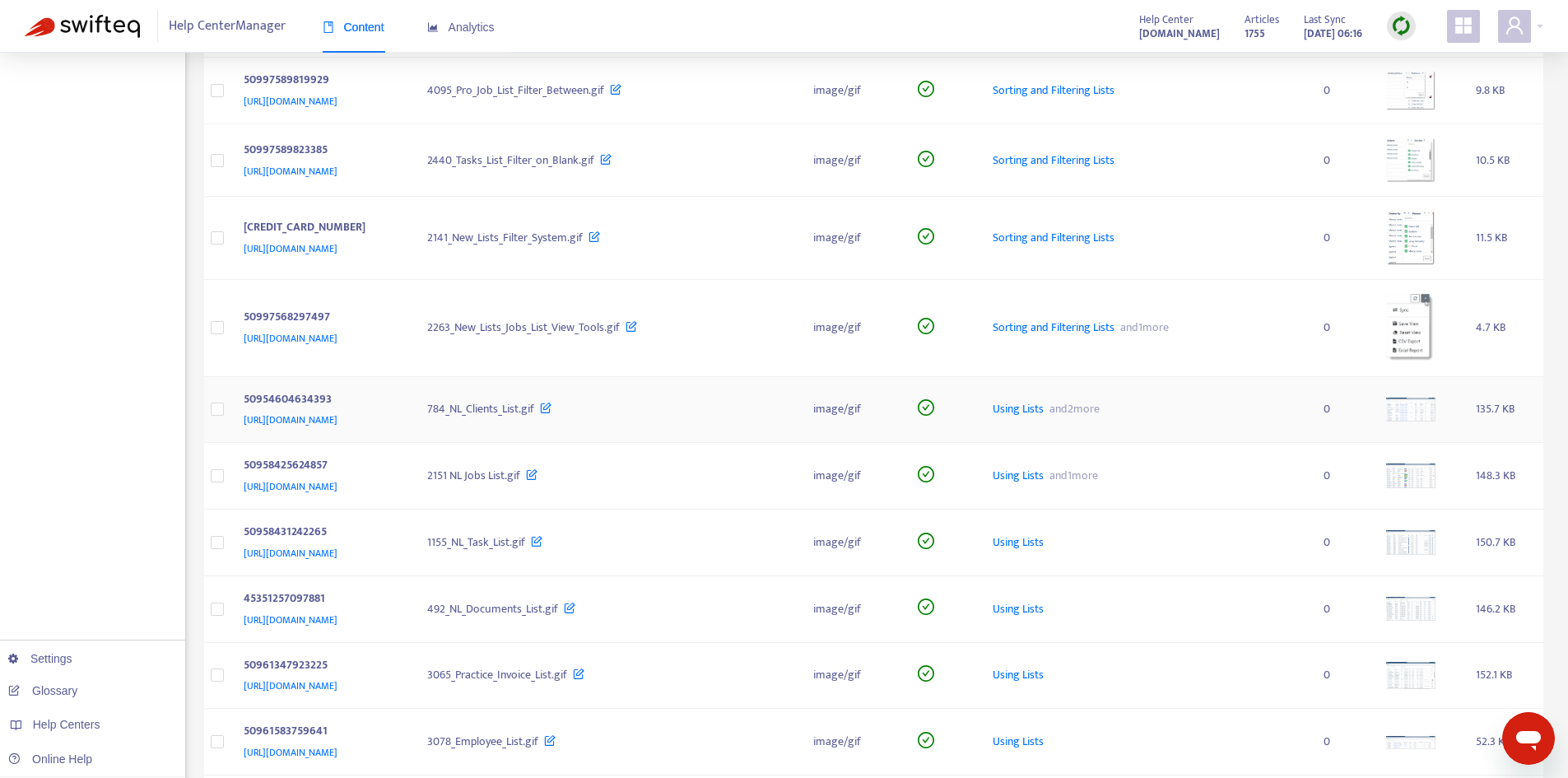
click at [1426, 400] on img at bounding box center [1411, 409] width 50 height 24
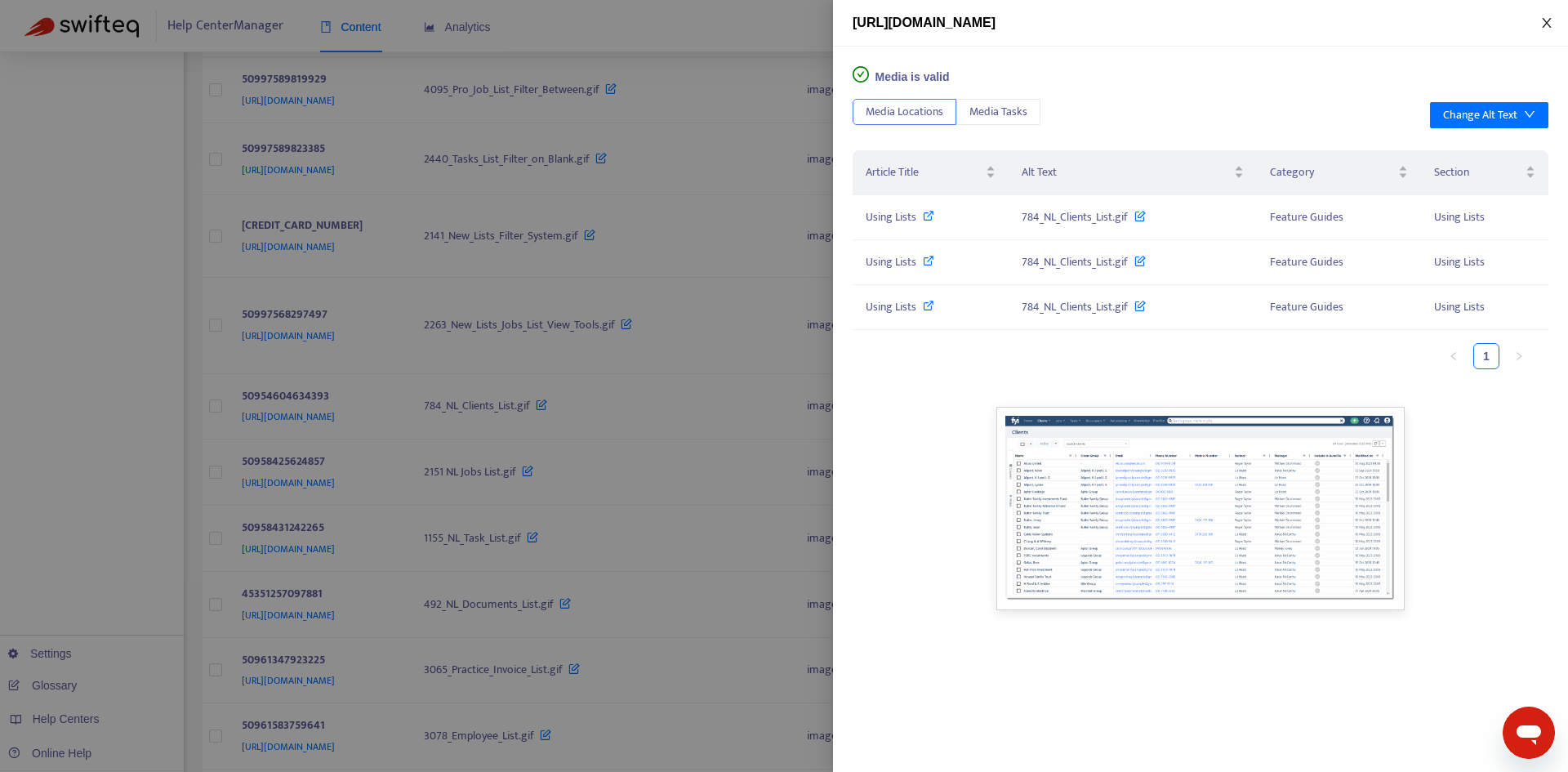
click at [1540, 23] on button "Close" at bounding box center [1547, 23] width 23 height 16
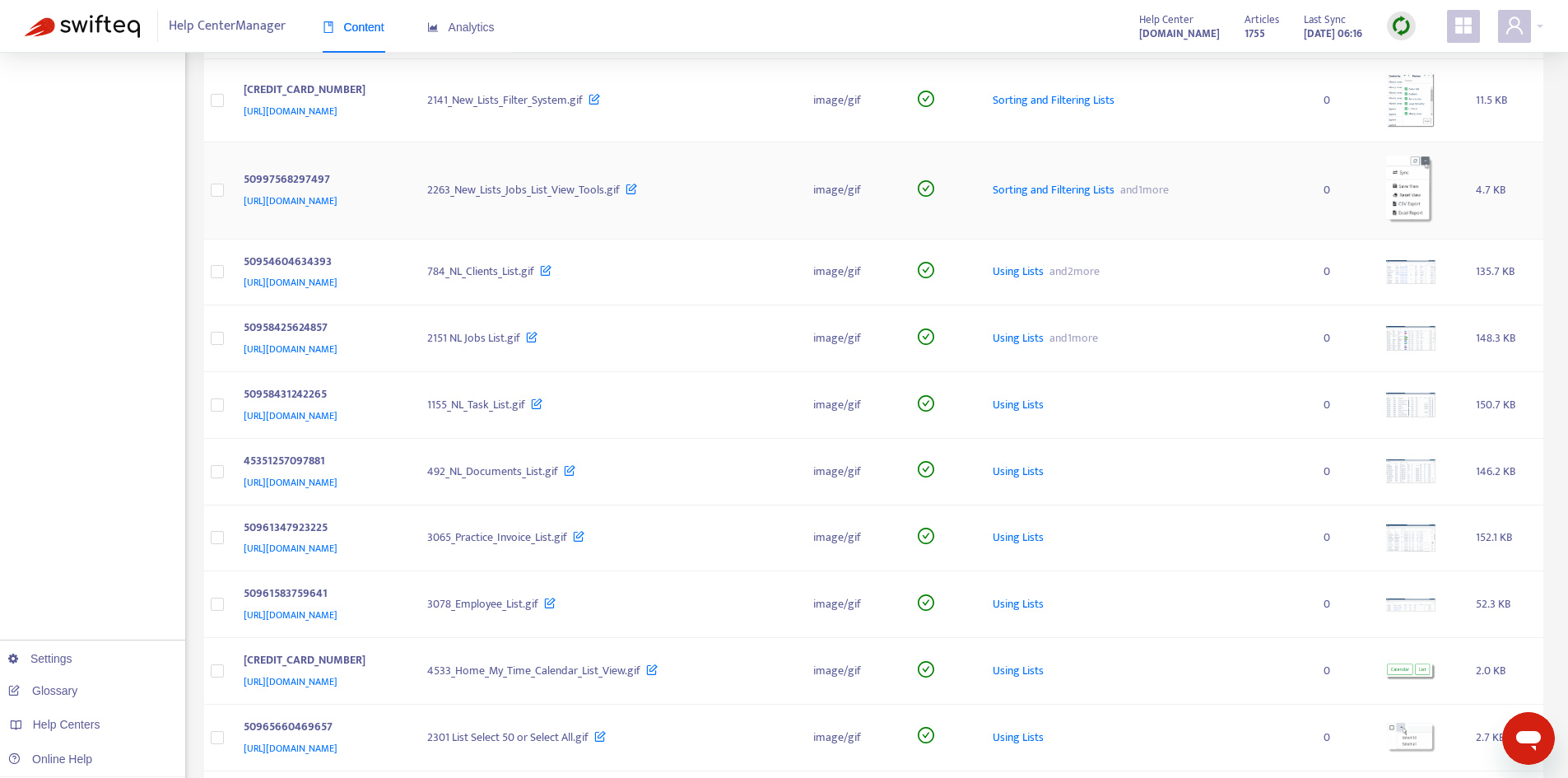
scroll to position [905, 0]
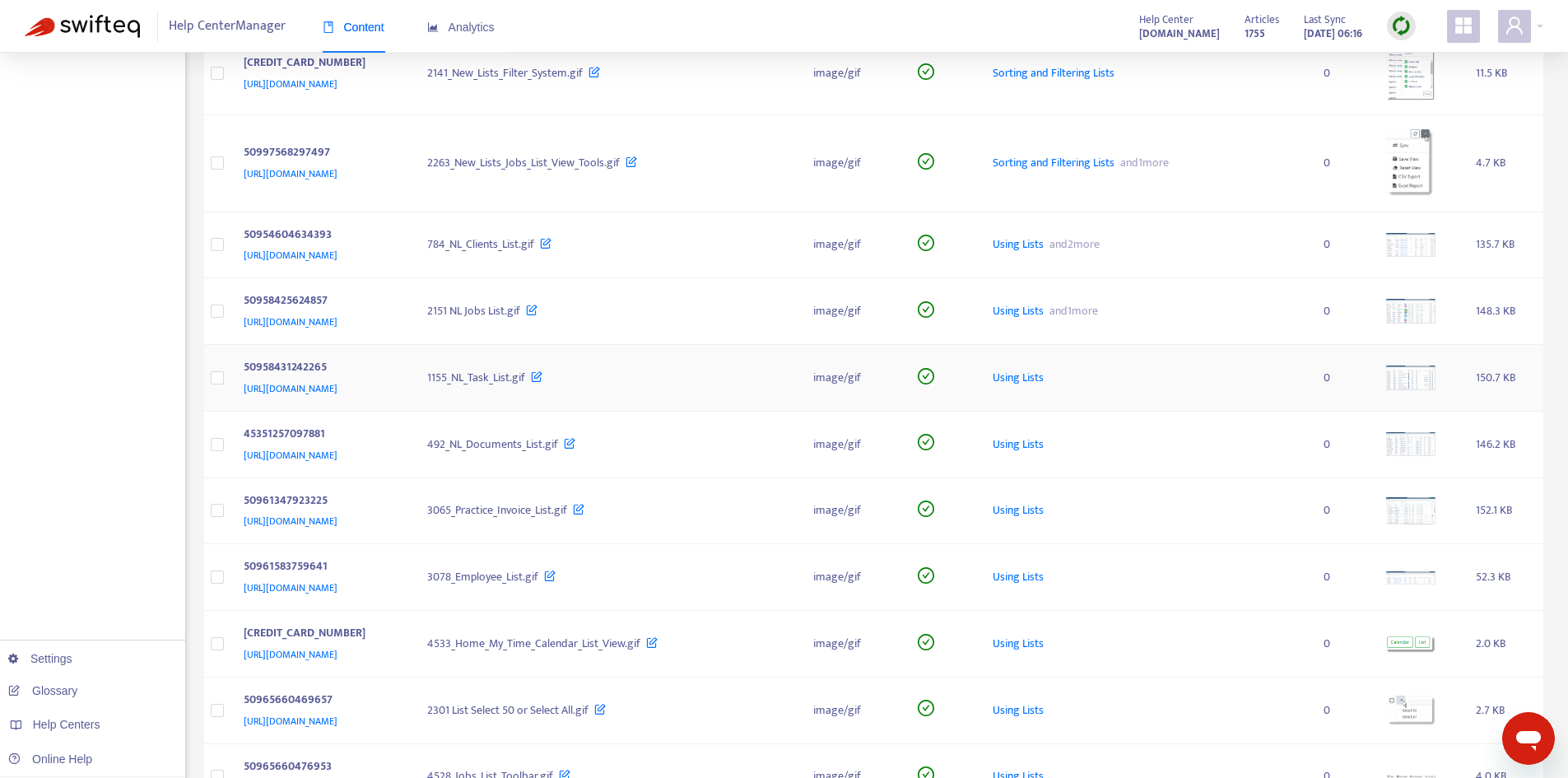
click at [1433, 375] on img at bounding box center [1411, 377] width 50 height 24
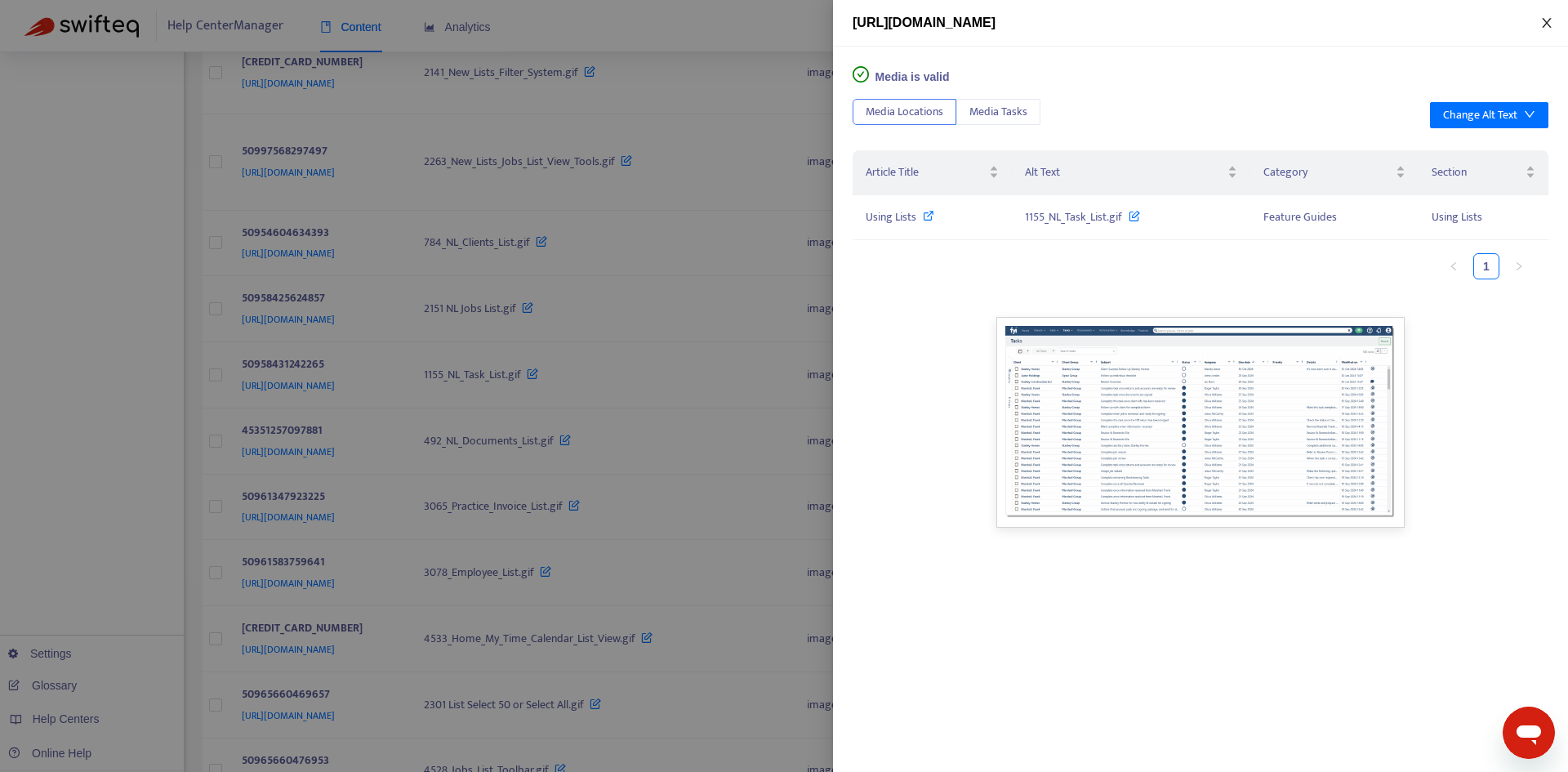
click at [1540, 29] on button "Close" at bounding box center [1547, 23] width 23 height 16
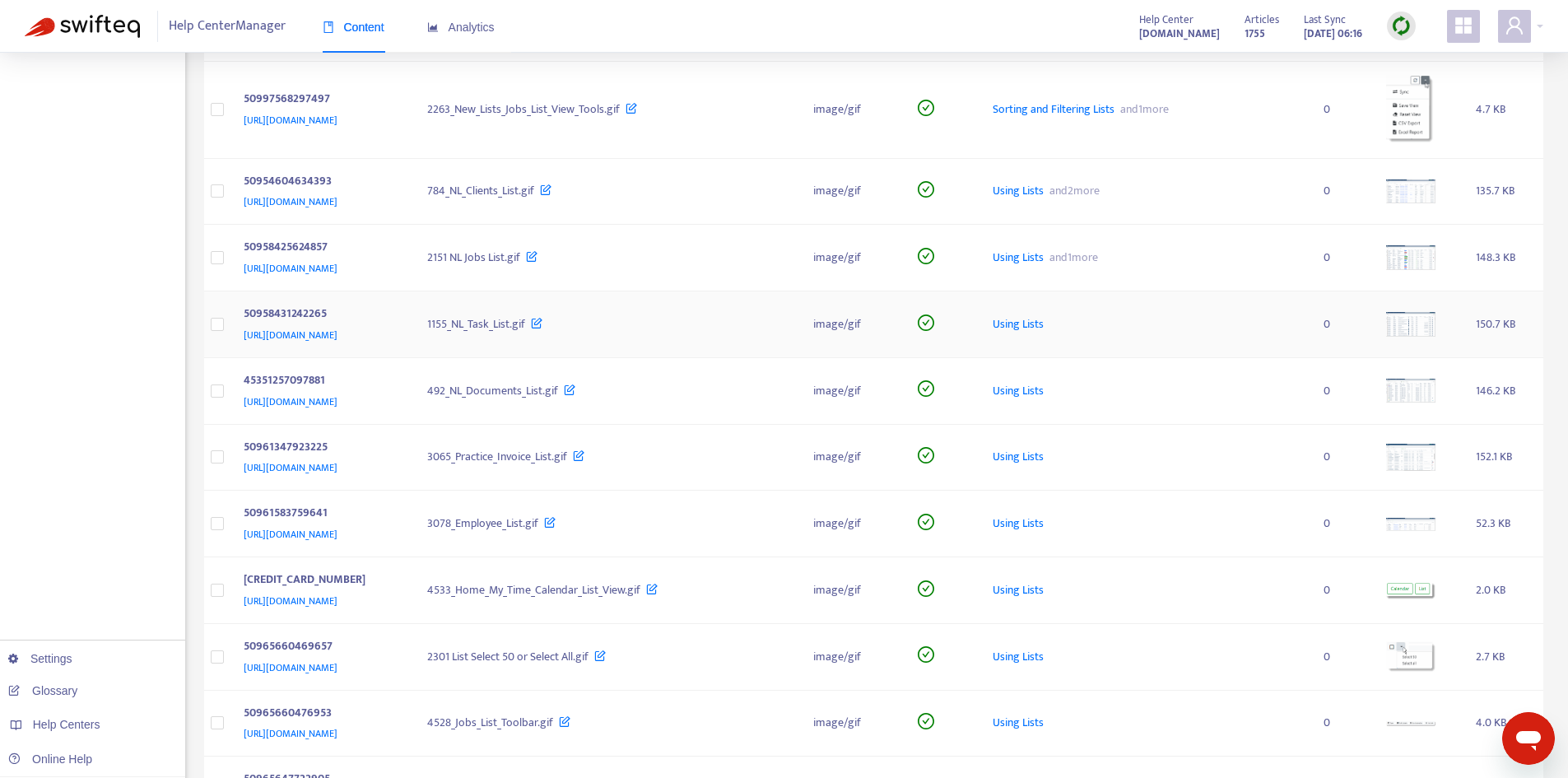
scroll to position [988, 0]
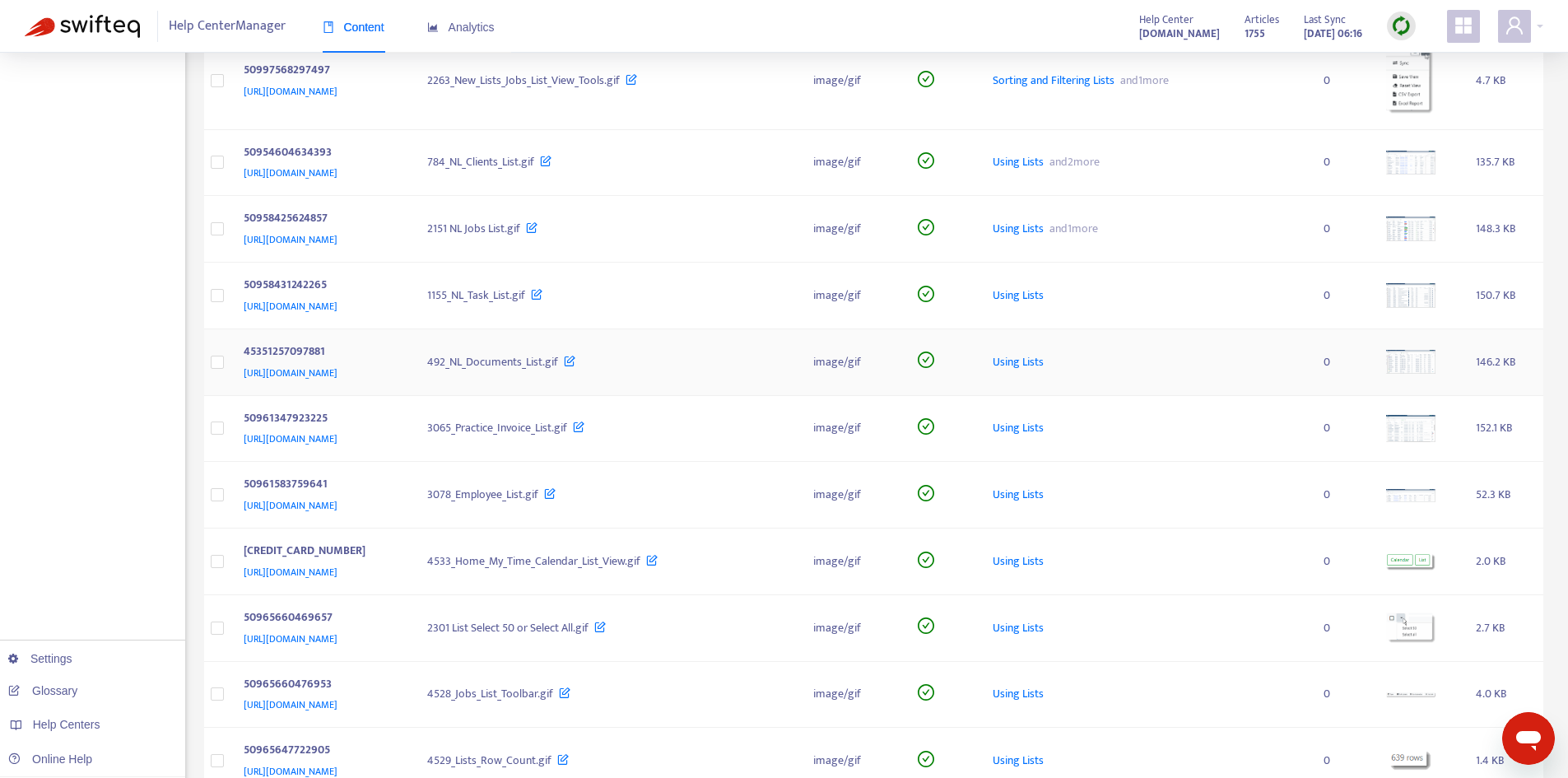
click at [1410, 354] on img at bounding box center [1411, 361] width 50 height 24
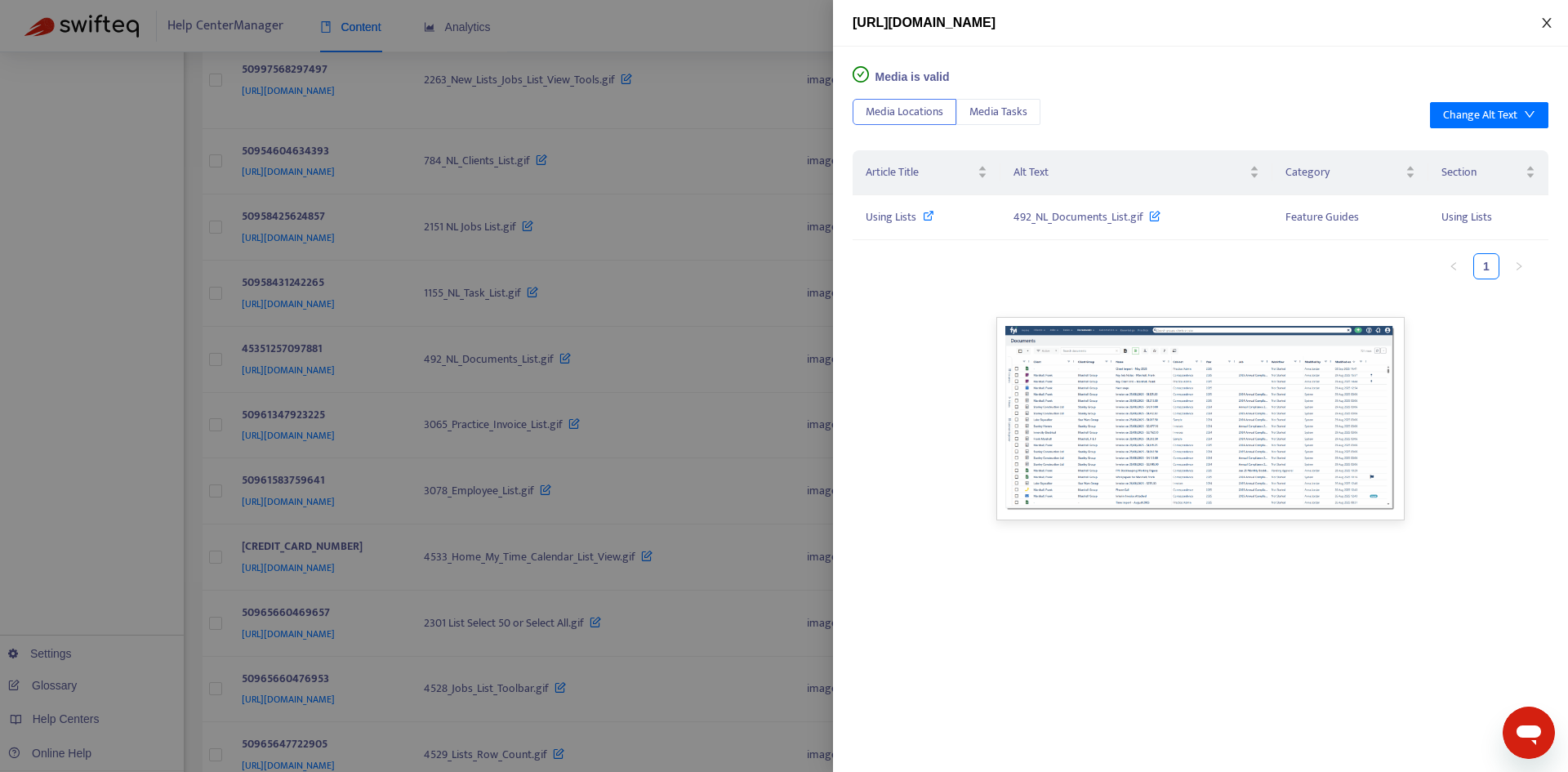
click at [1544, 23] on icon "close" at bounding box center [1546, 23] width 13 height 13
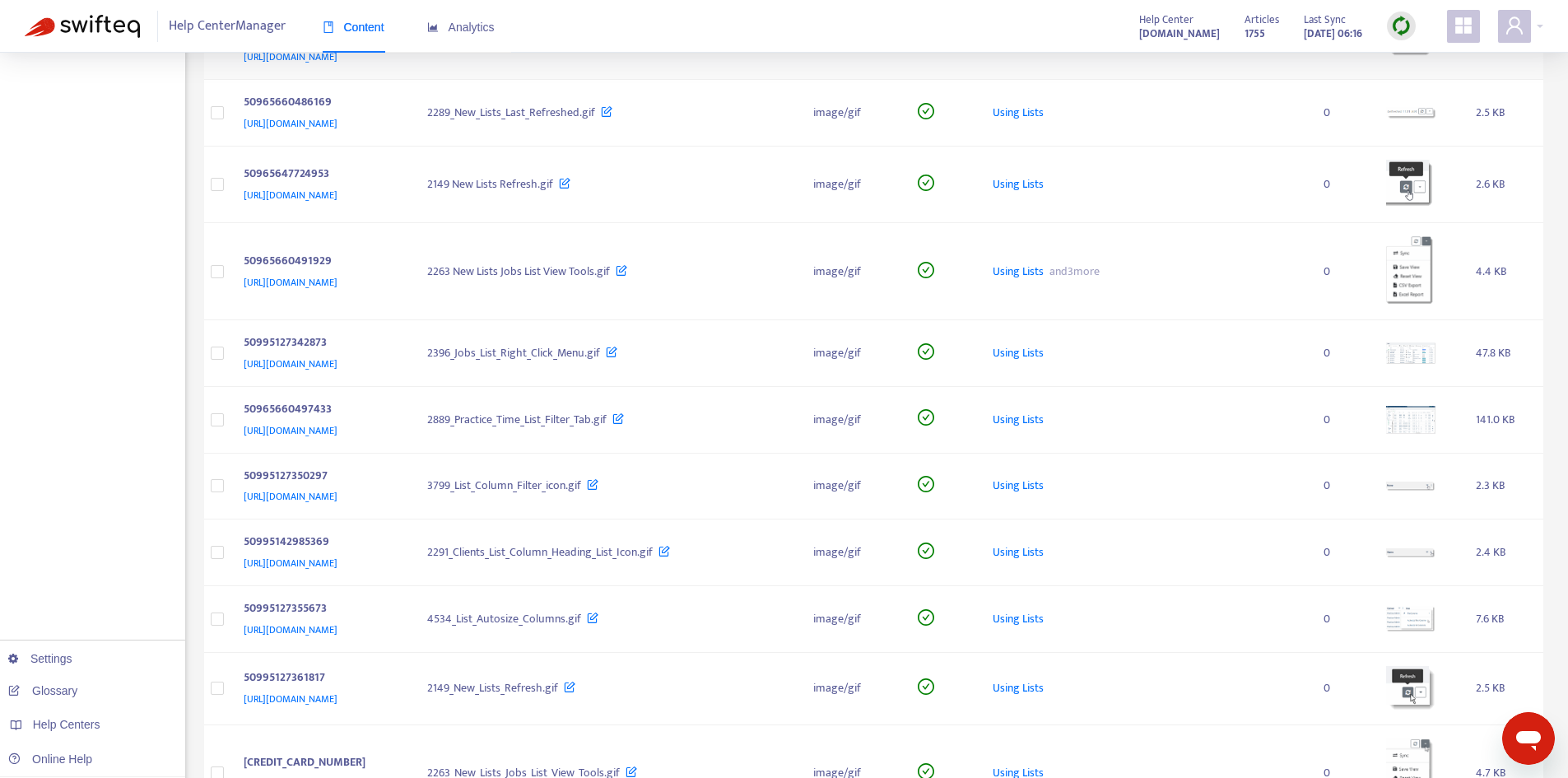
scroll to position [1728, 0]
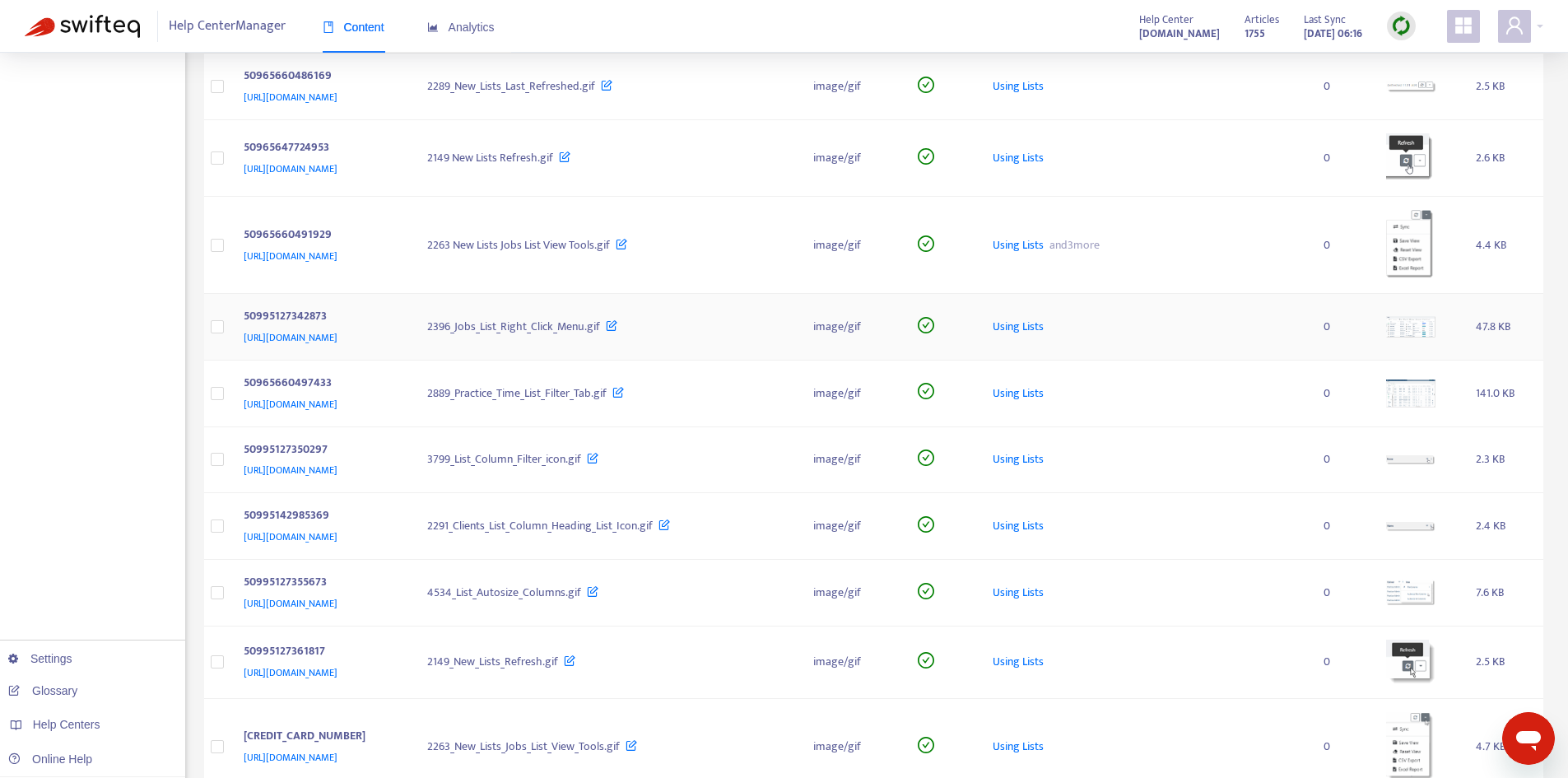
click at [1417, 318] on img at bounding box center [1411, 327] width 50 height 22
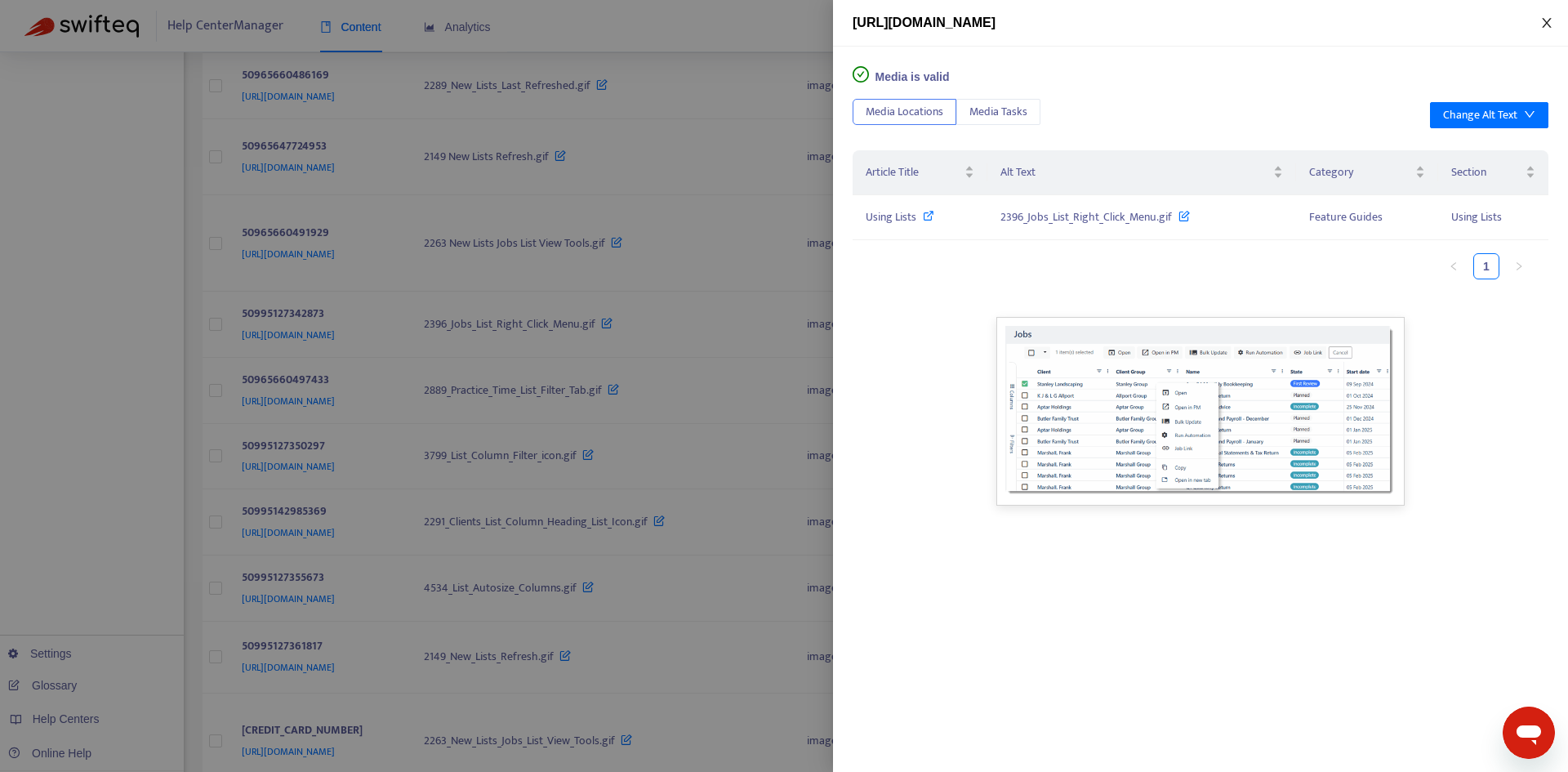
click at [1547, 29] on icon "close" at bounding box center [1546, 23] width 13 height 13
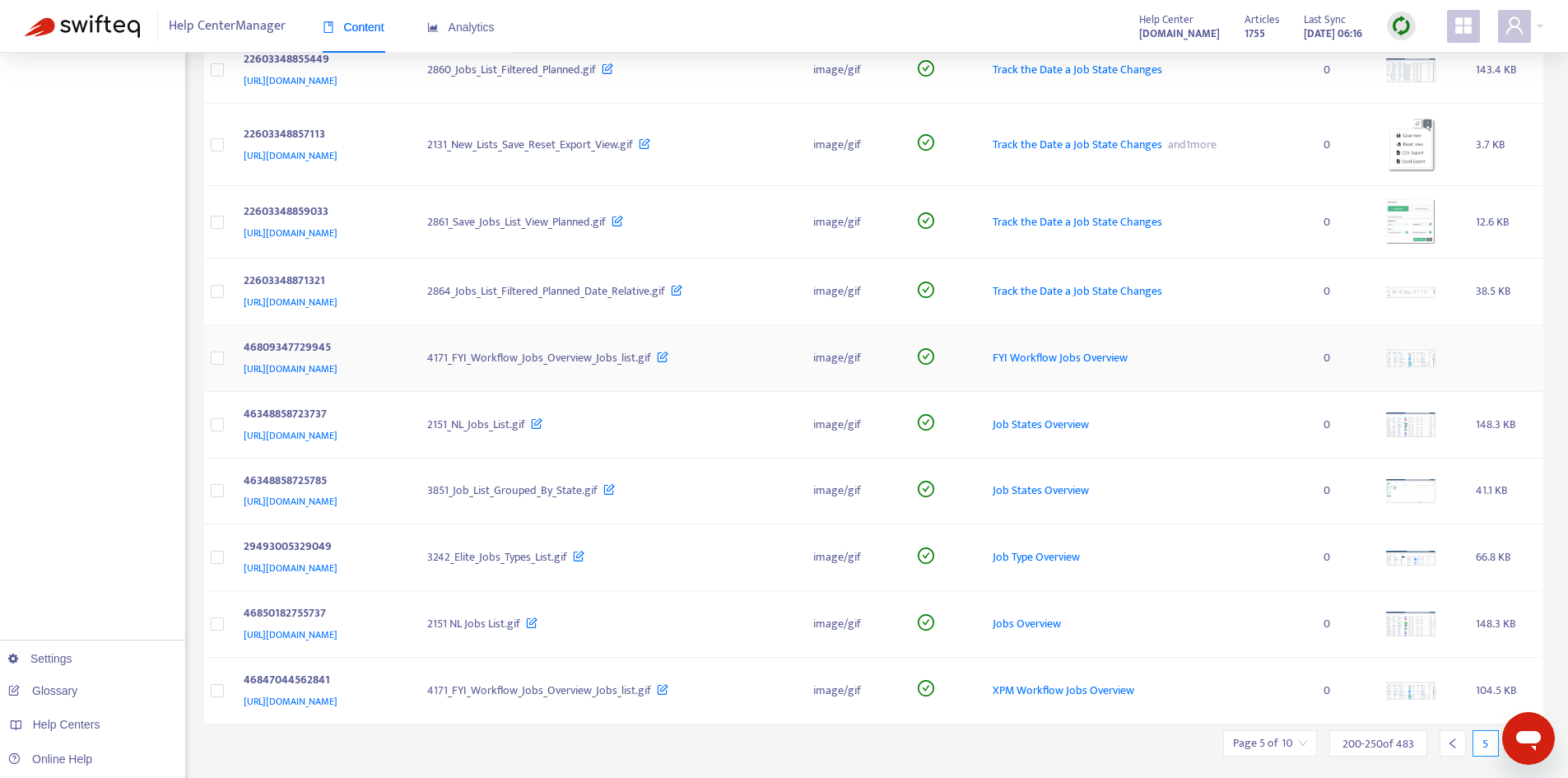
scroll to position [3083, 0]
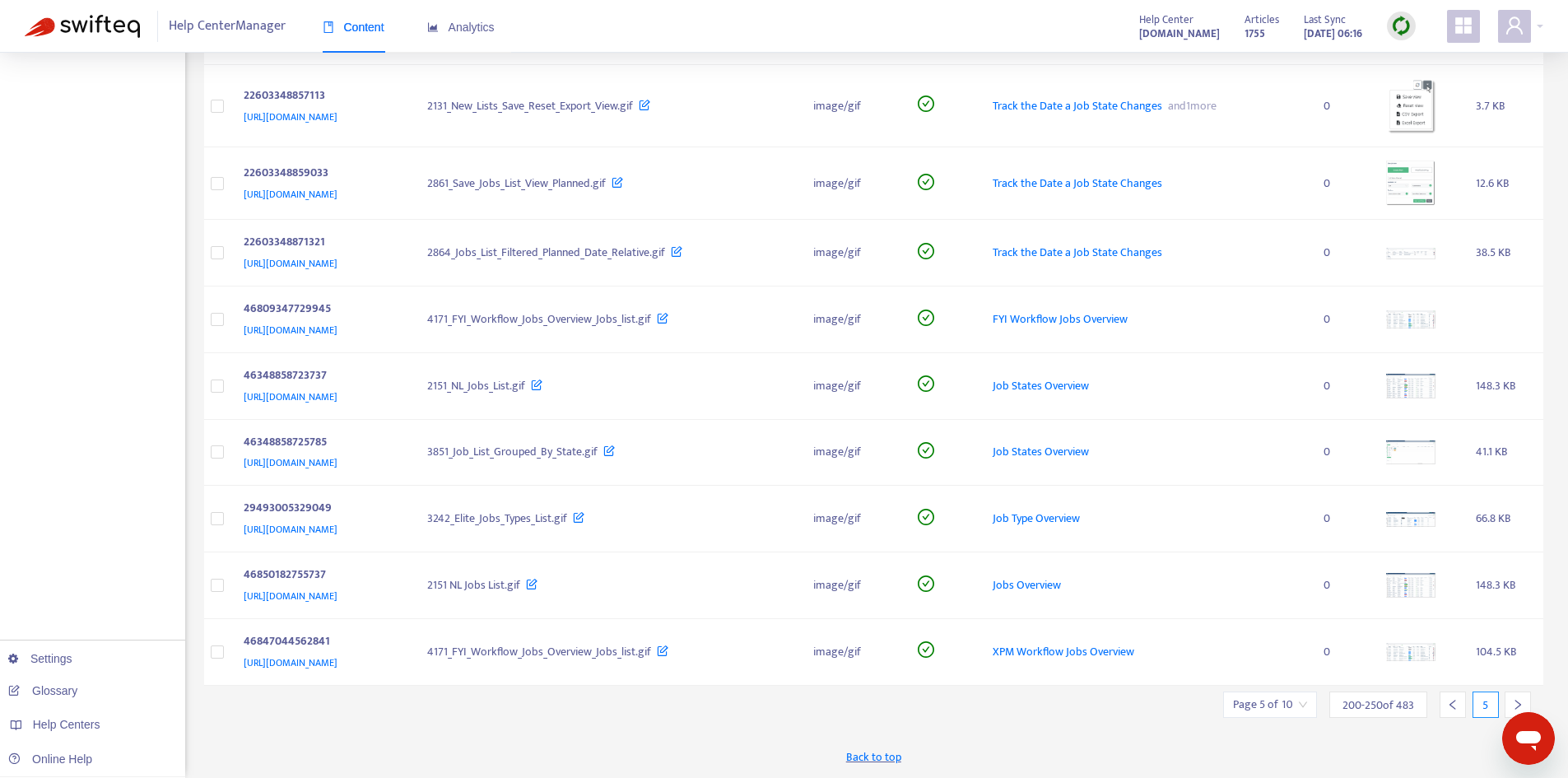
click at [1519, 700] on icon "right" at bounding box center [1517, 704] width 11 height 11
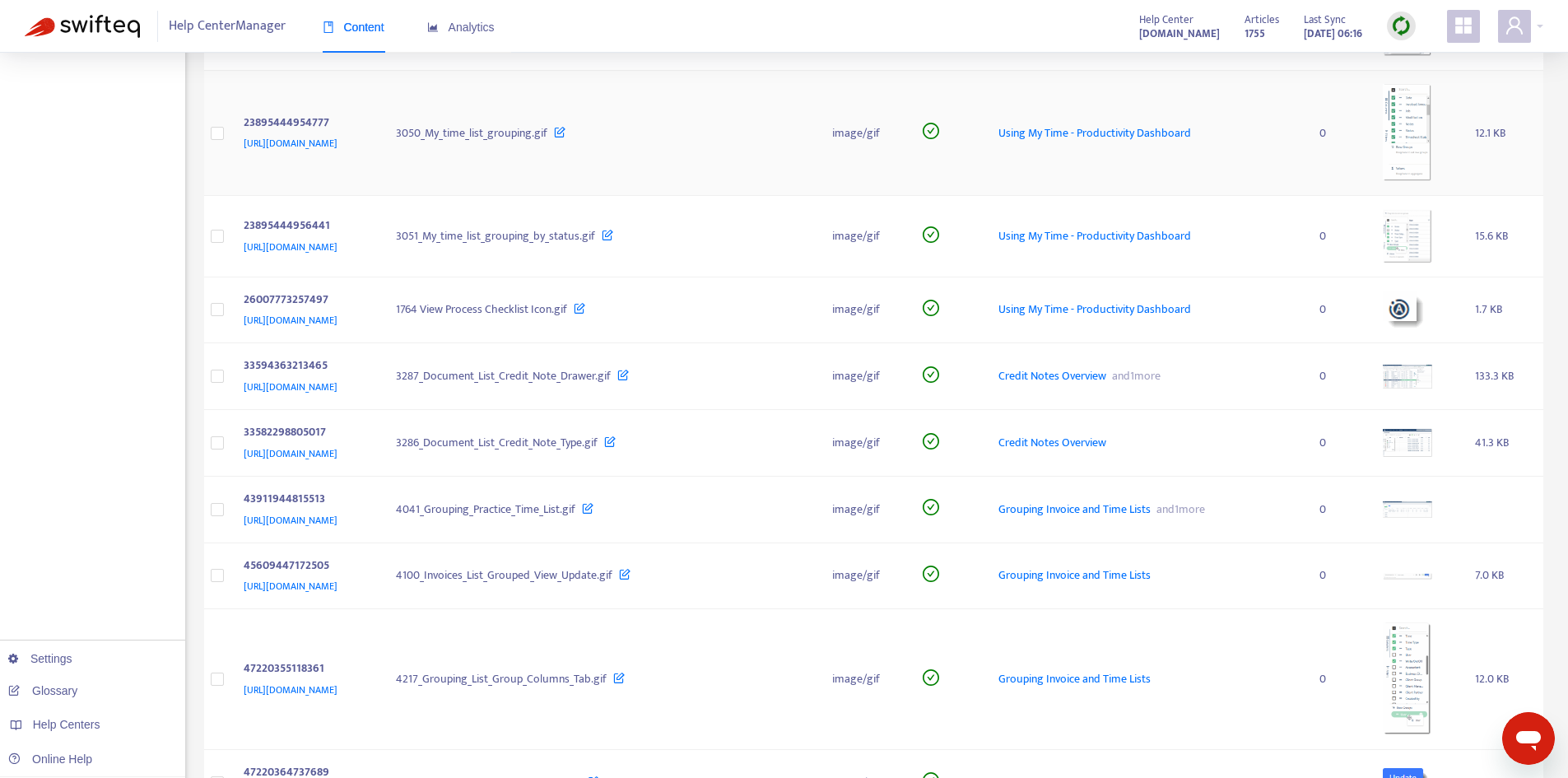
scroll to position [823, 0]
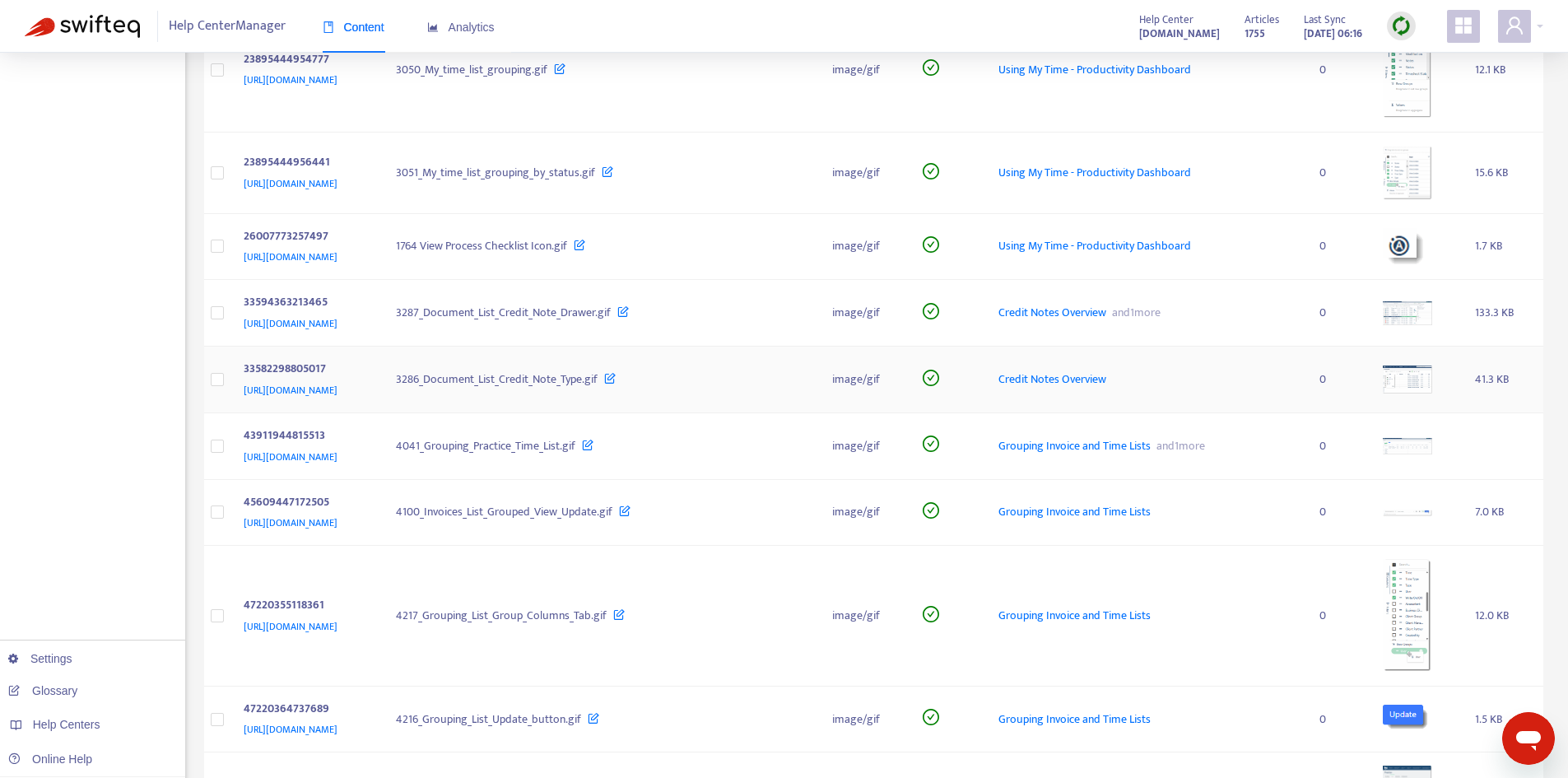
click at [1398, 368] on td at bounding box center [1415, 380] width 92 height 66
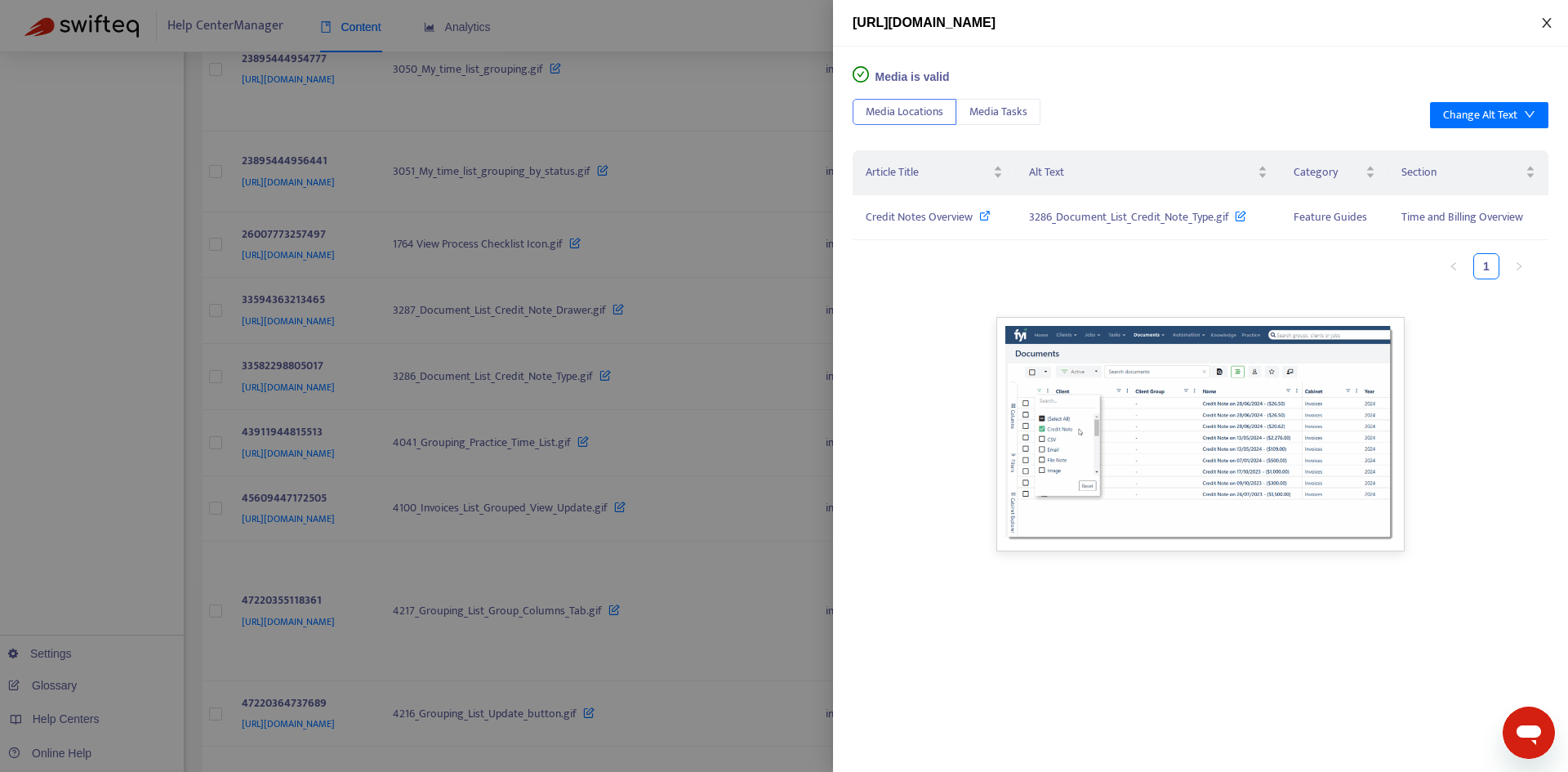
click at [1545, 17] on icon "close" at bounding box center [1546, 23] width 13 height 13
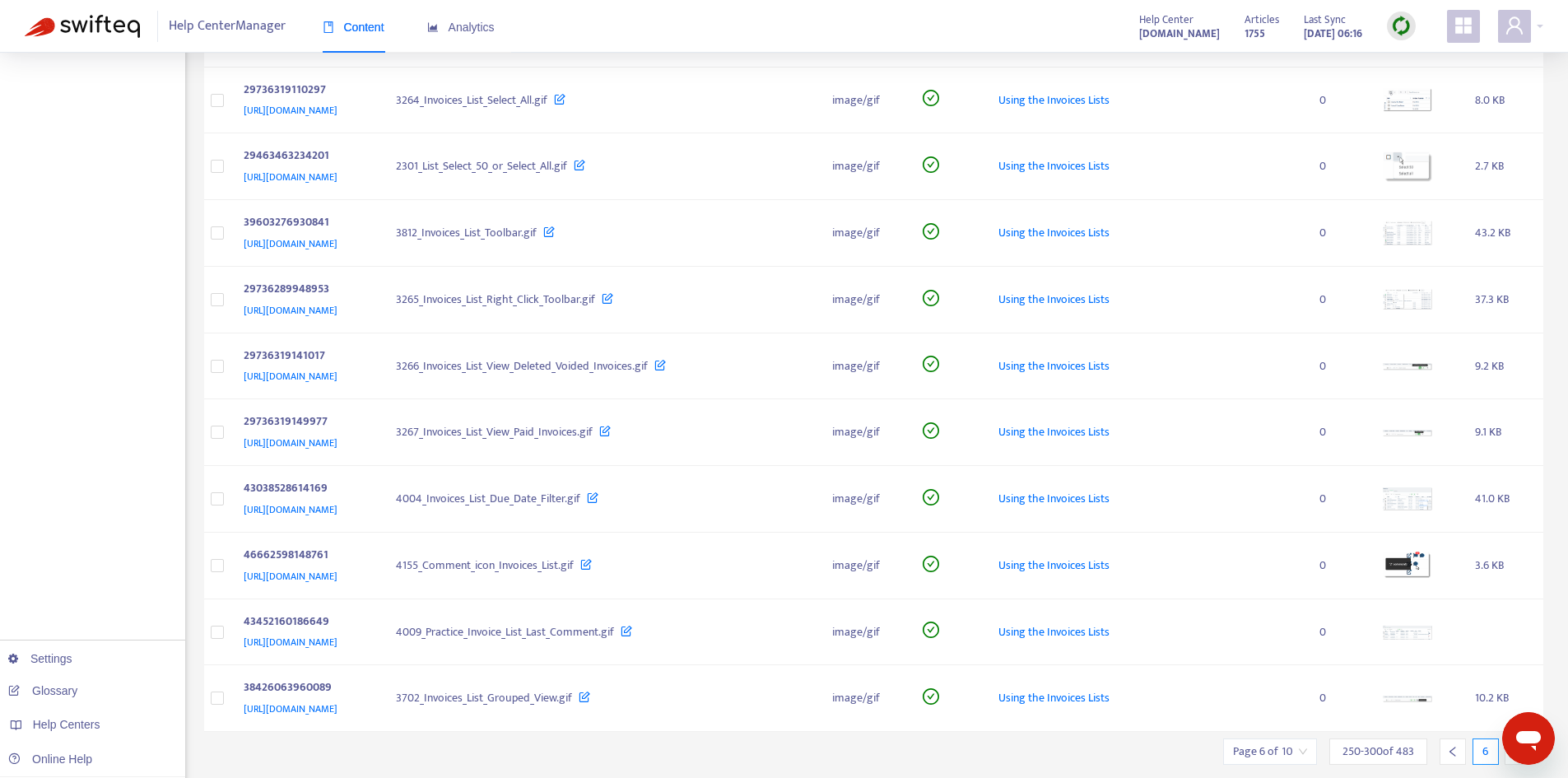
scroll to position [3093, 0]
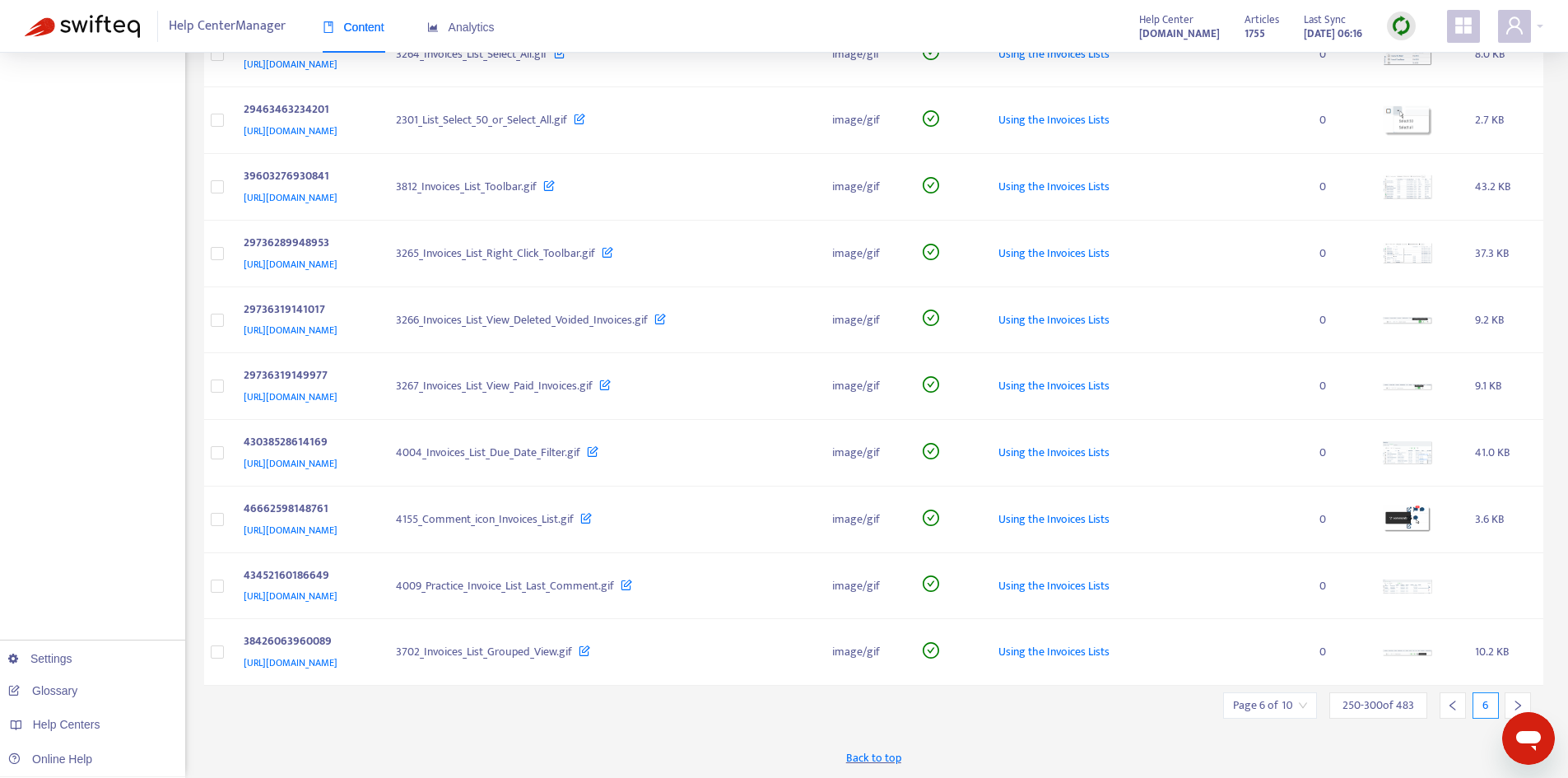
click at [1519, 695] on div at bounding box center [1518, 706] width 26 height 26
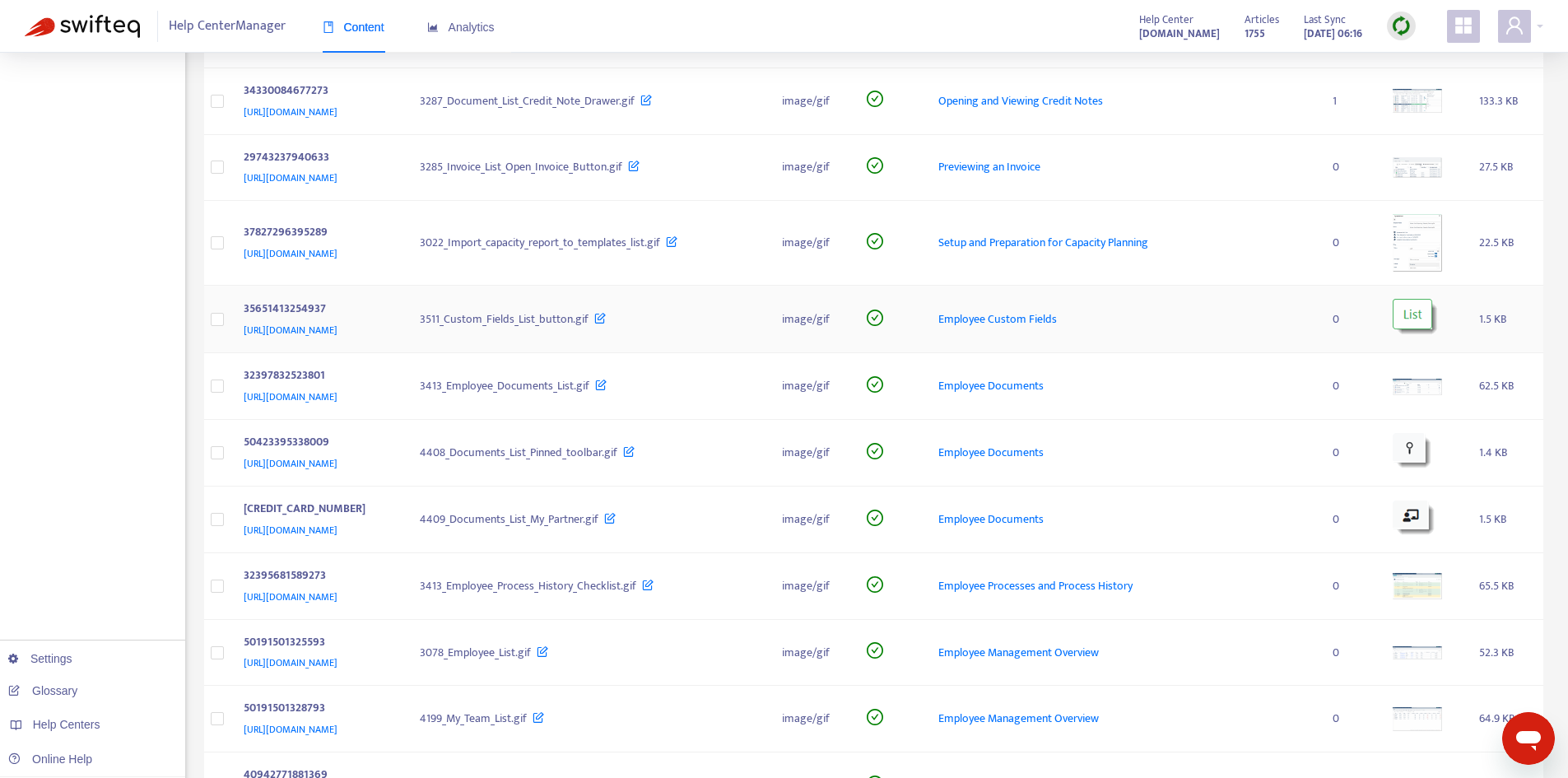
scroll to position [493, 0]
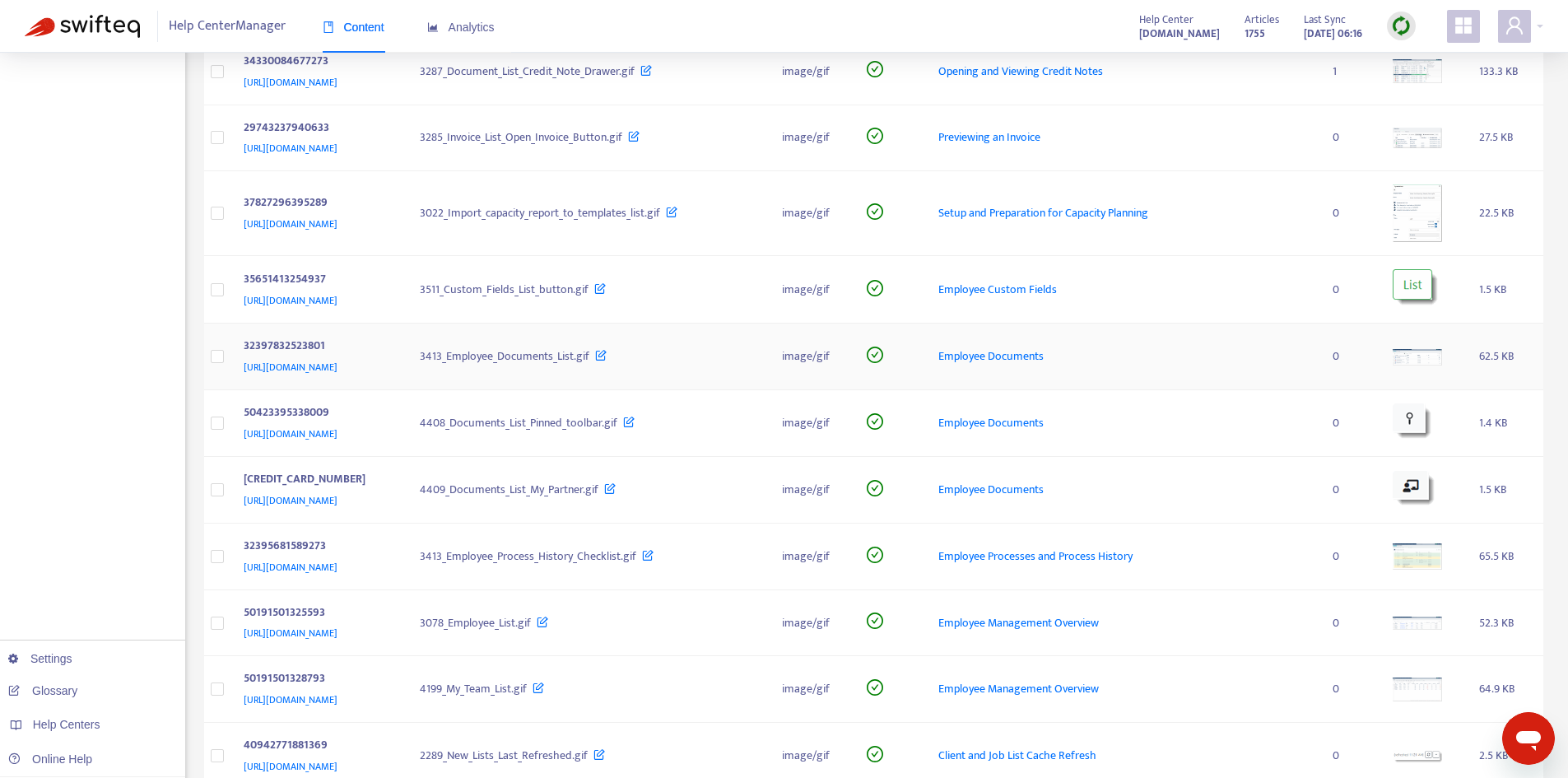
click at [1442, 359] on img at bounding box center [1418, 358] width 50 height 17
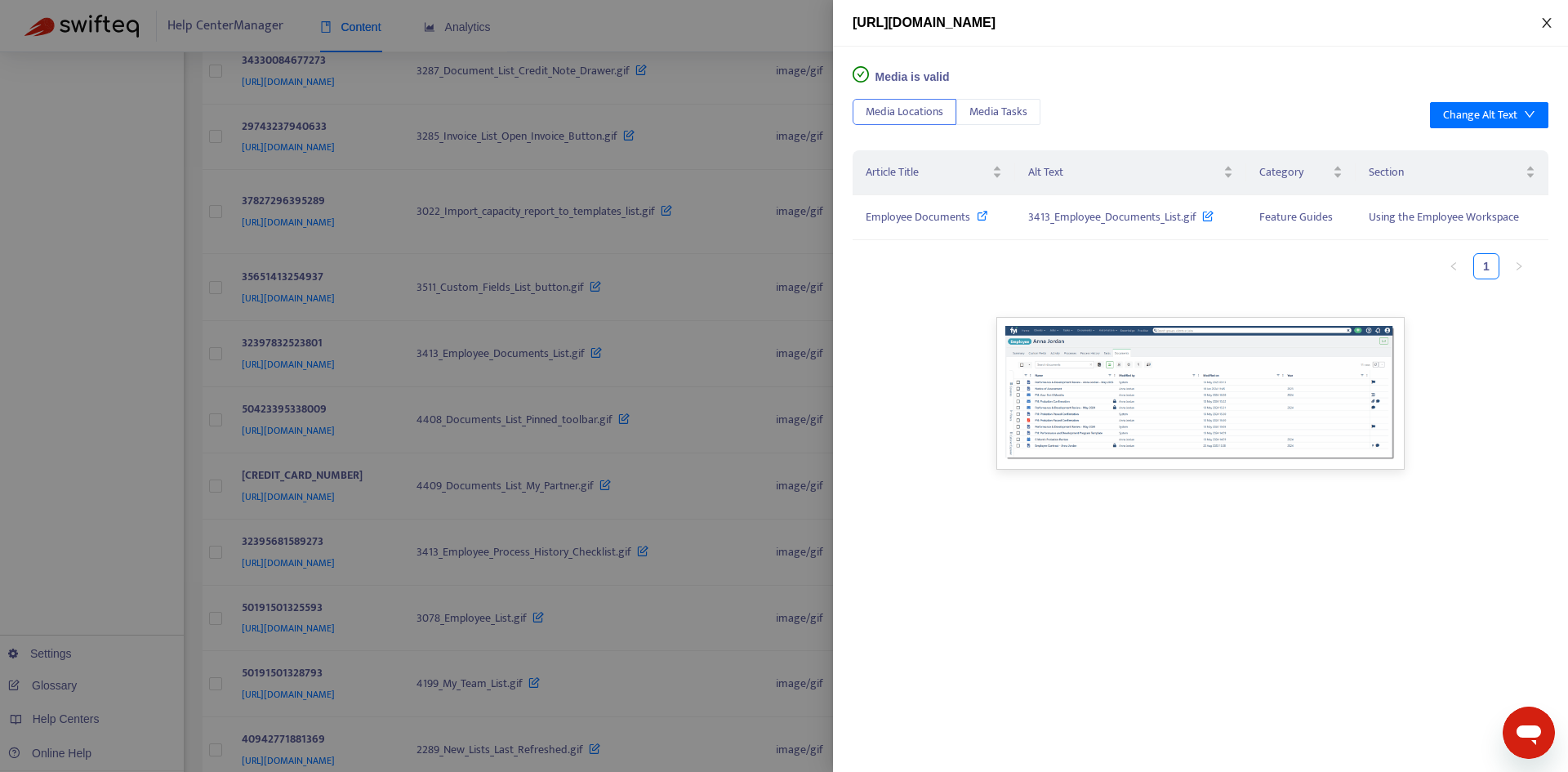
click at [1545, 25] on icon "close" at bounding box center [1546, 23] width 9 height 10
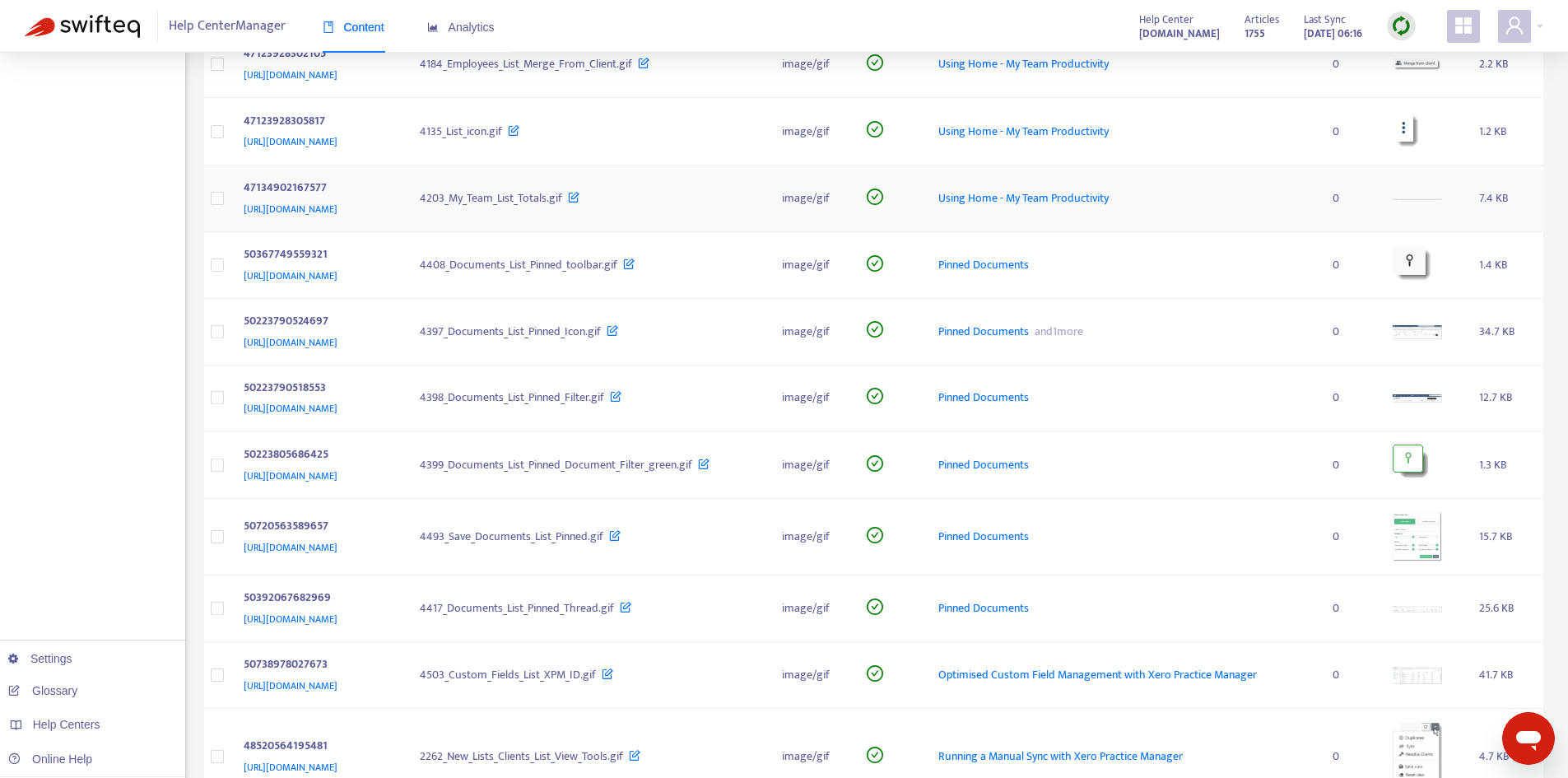
scroll to position [1810, 0]
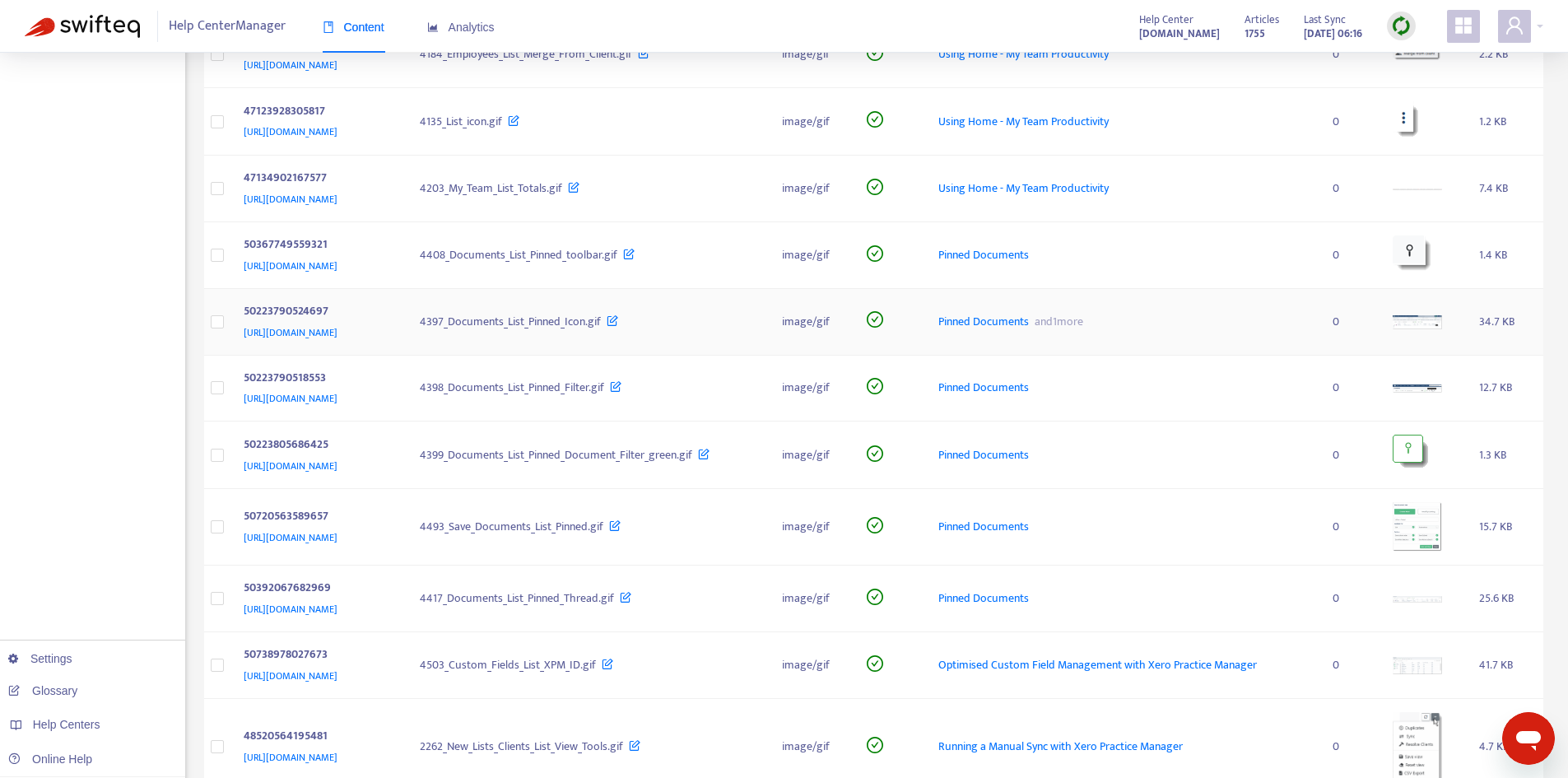
click at [1407, 322] on td at bounding box center [1423, 322] width 86 height 66
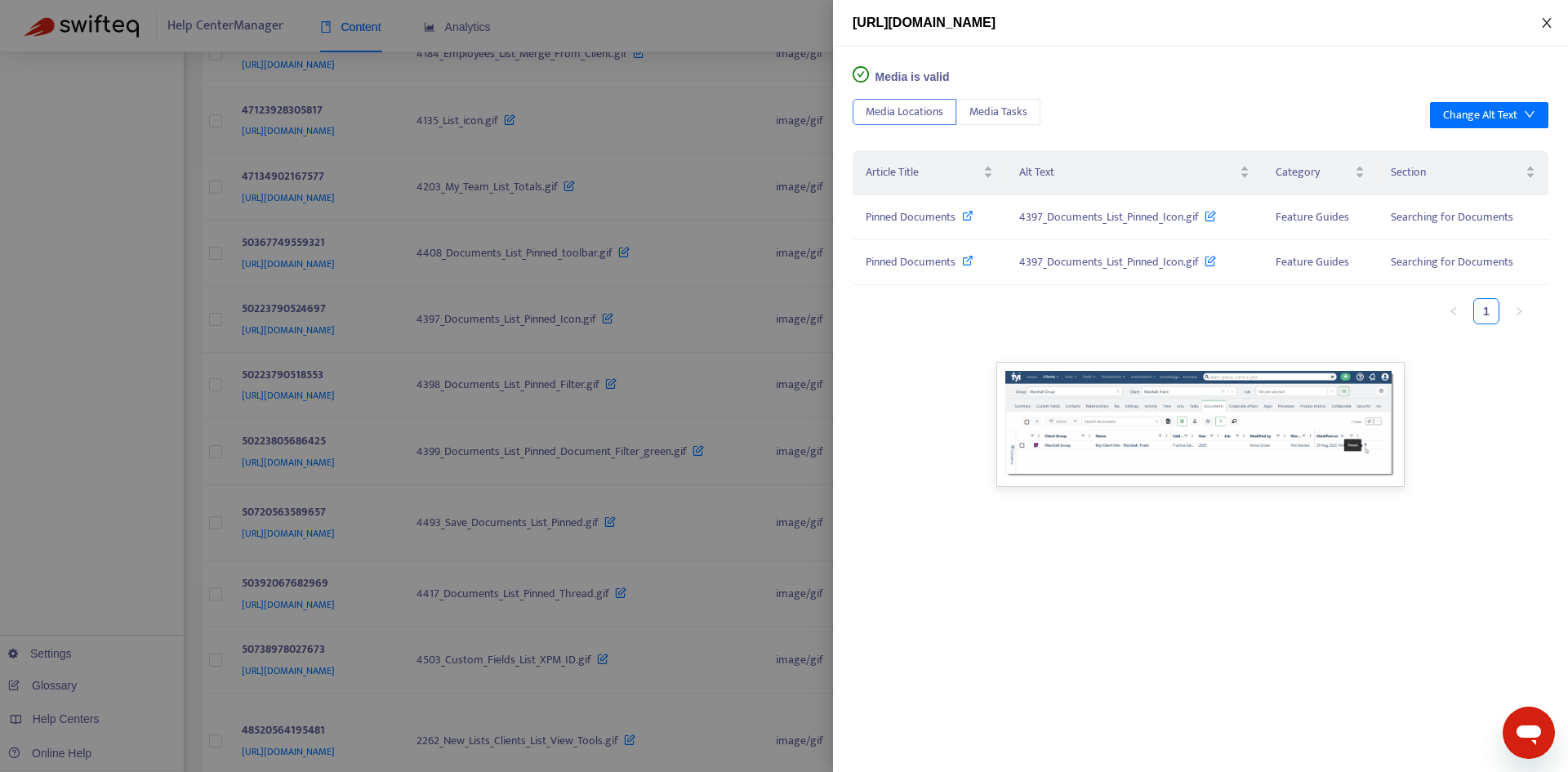
click at [1550, 29] on button "Close" at bounding box center [1547, 23] width 23 height 16
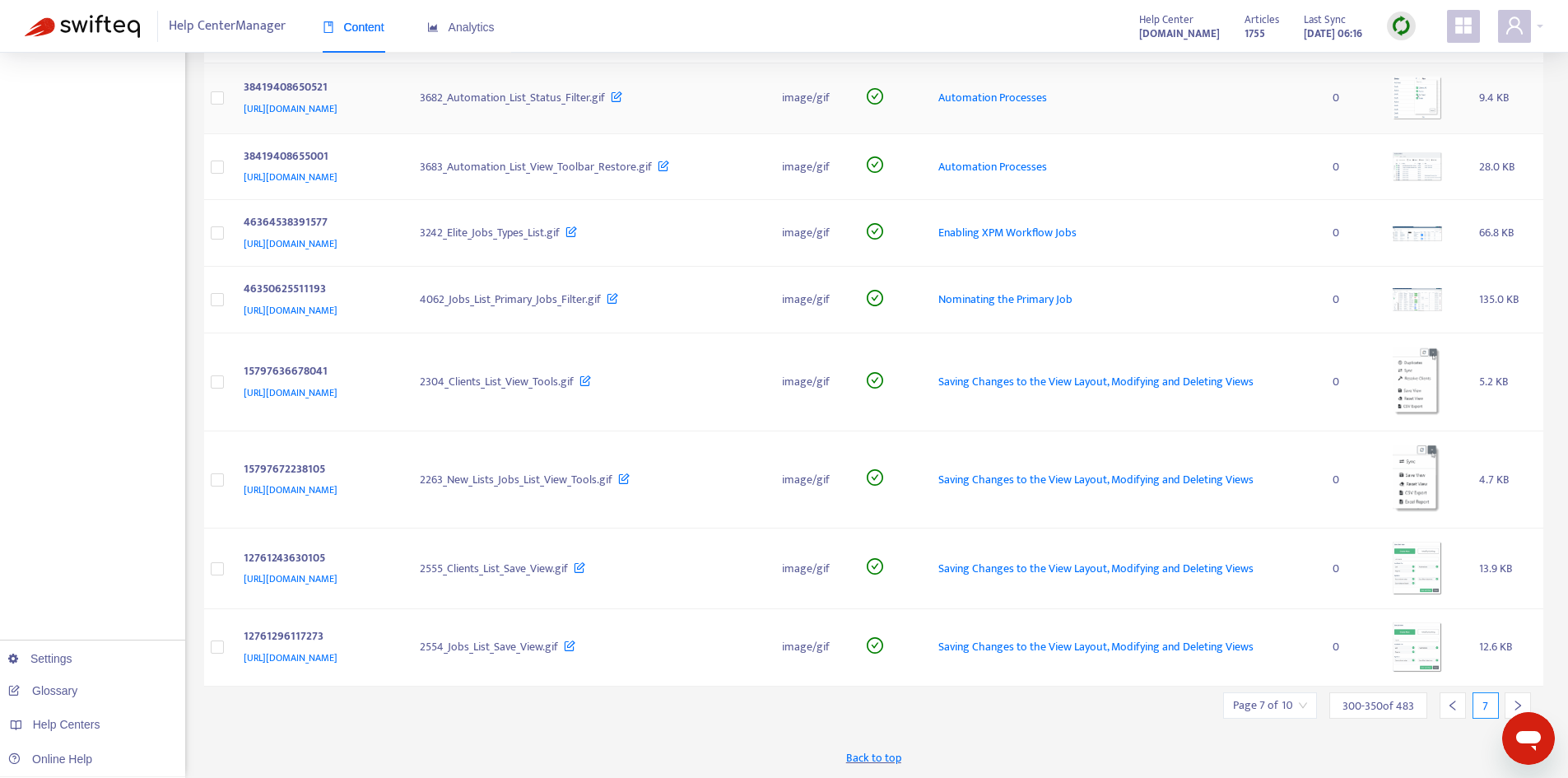
scroll to position [3044, 0]
click at [1523, 699] on div at bounding box center [1518, 705] width 26 height 26
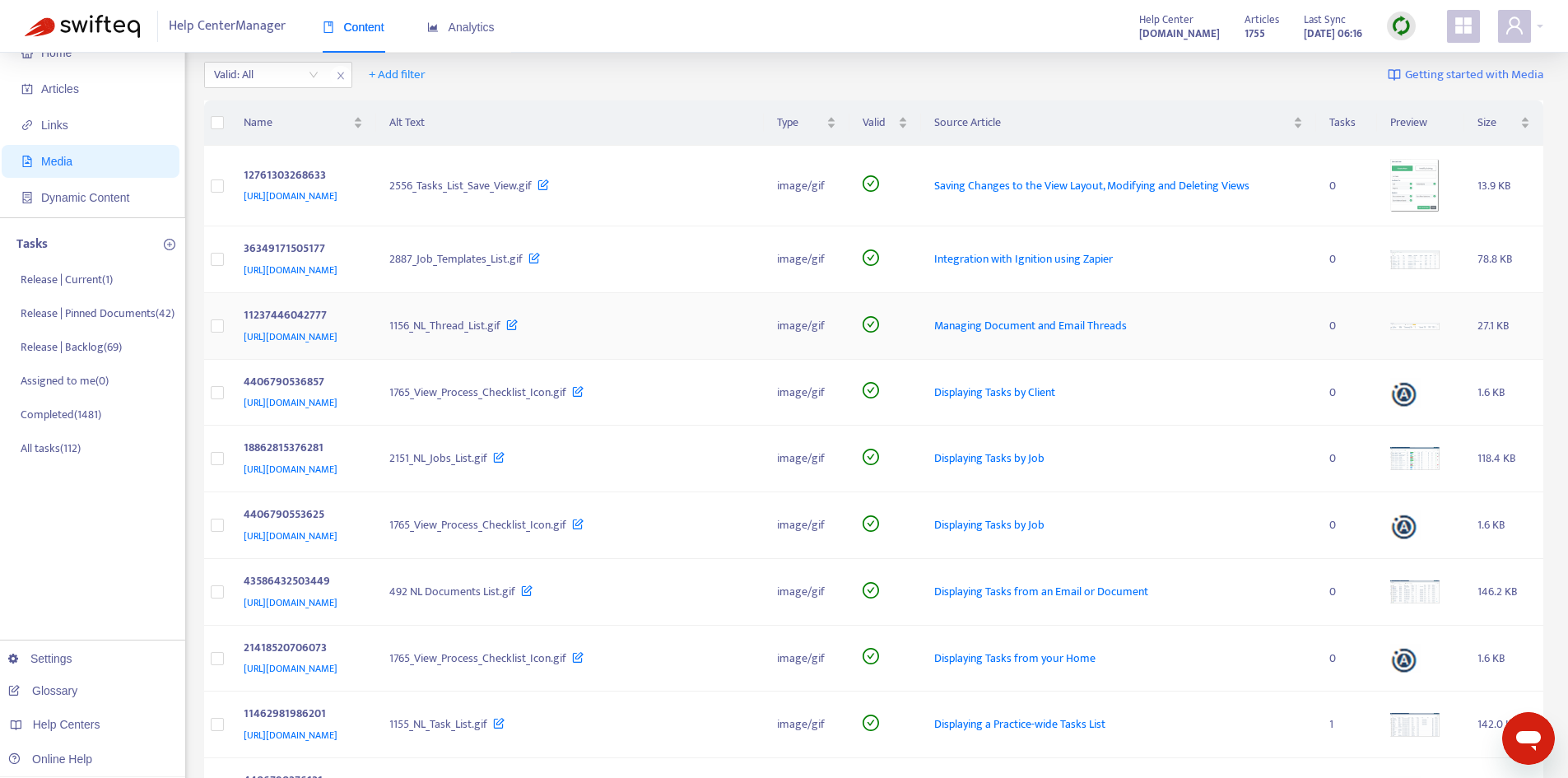
scroll to position [82, 0]
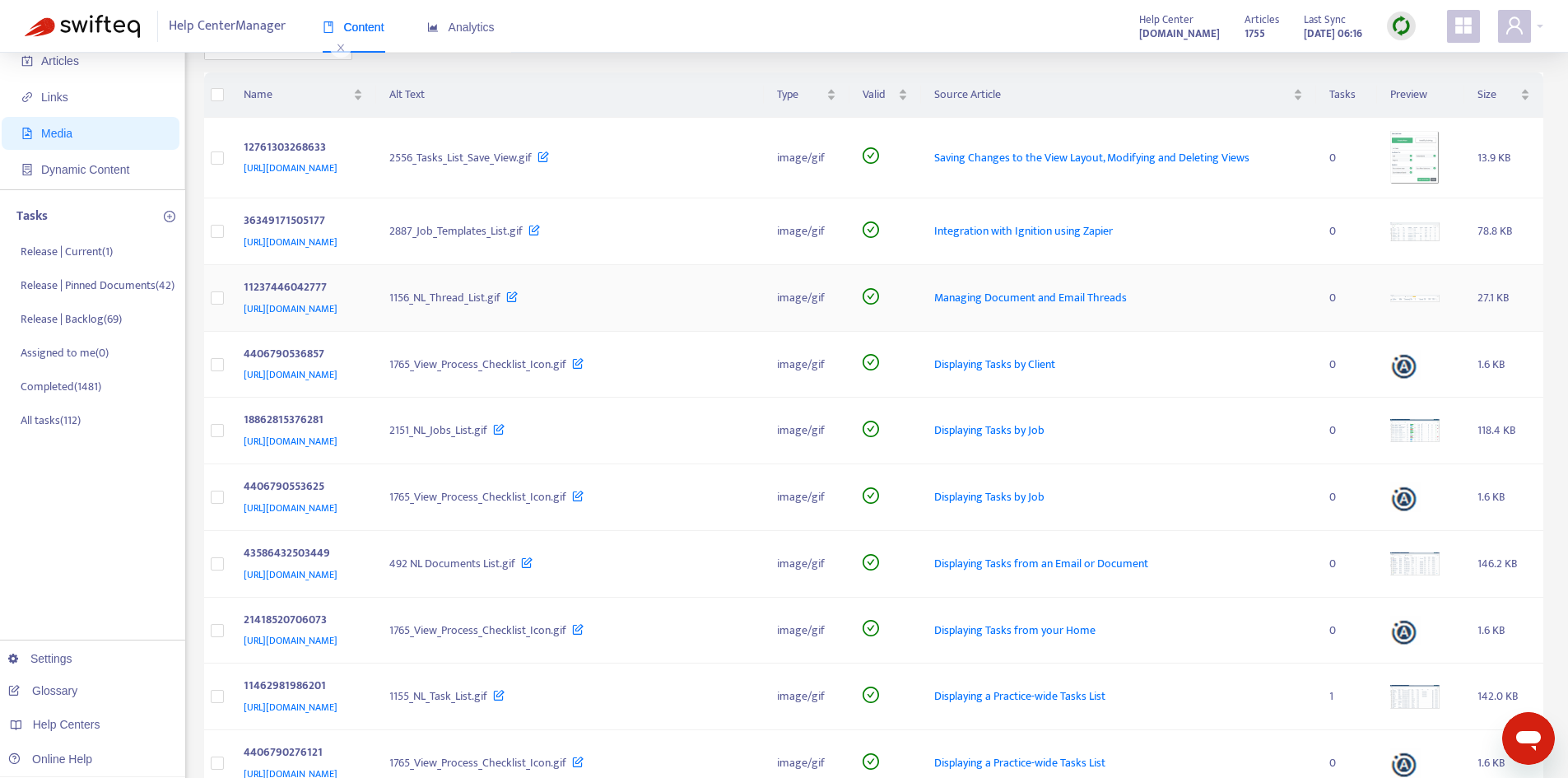
click at [1292, 305] on div "Managing Document and Email Threads" at bounding box center [1118, 298] width 368 height 18
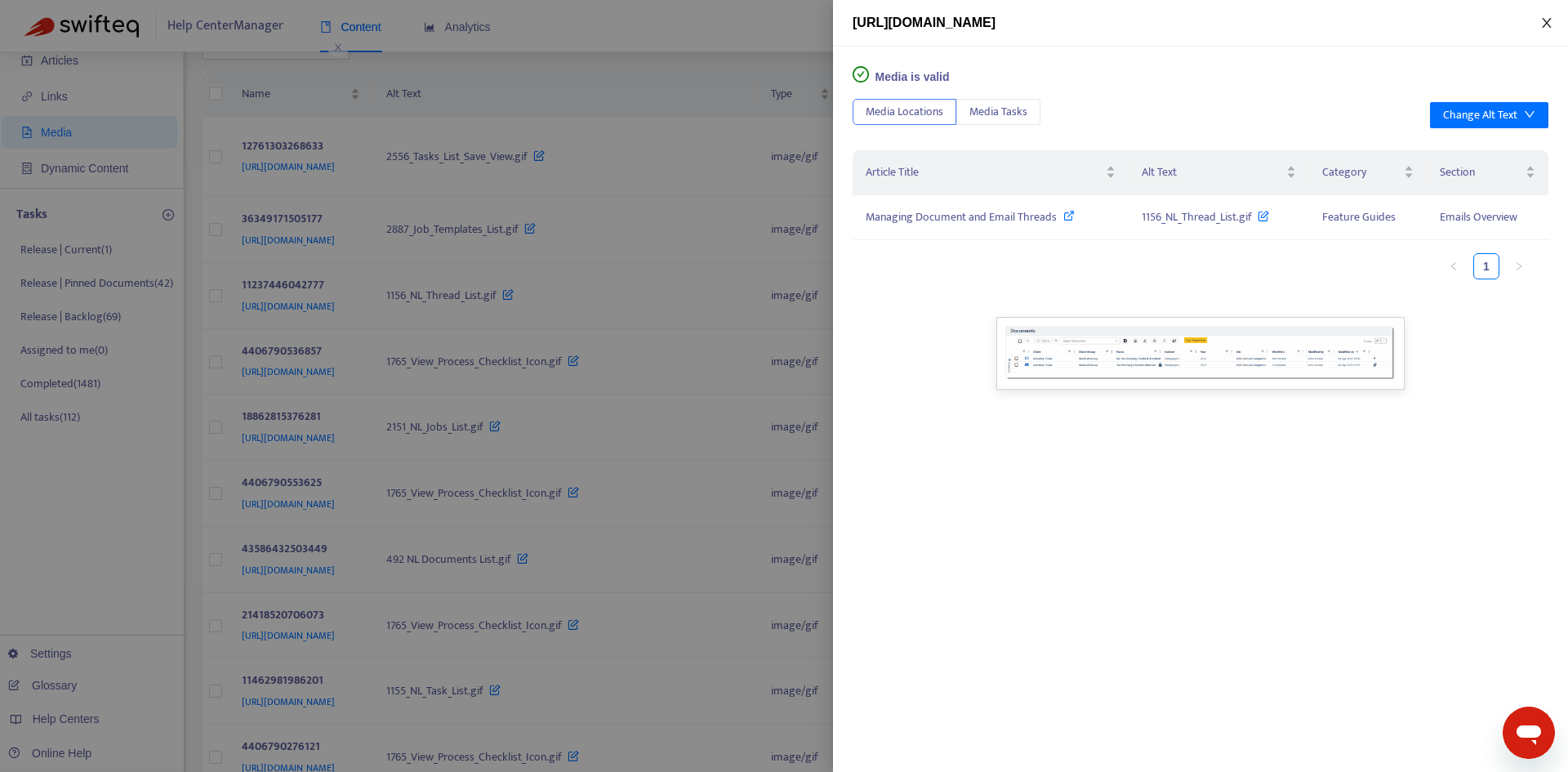
click at [1552, 18] on icon "close" at bounding box center [1546, 23] width 13 height 13
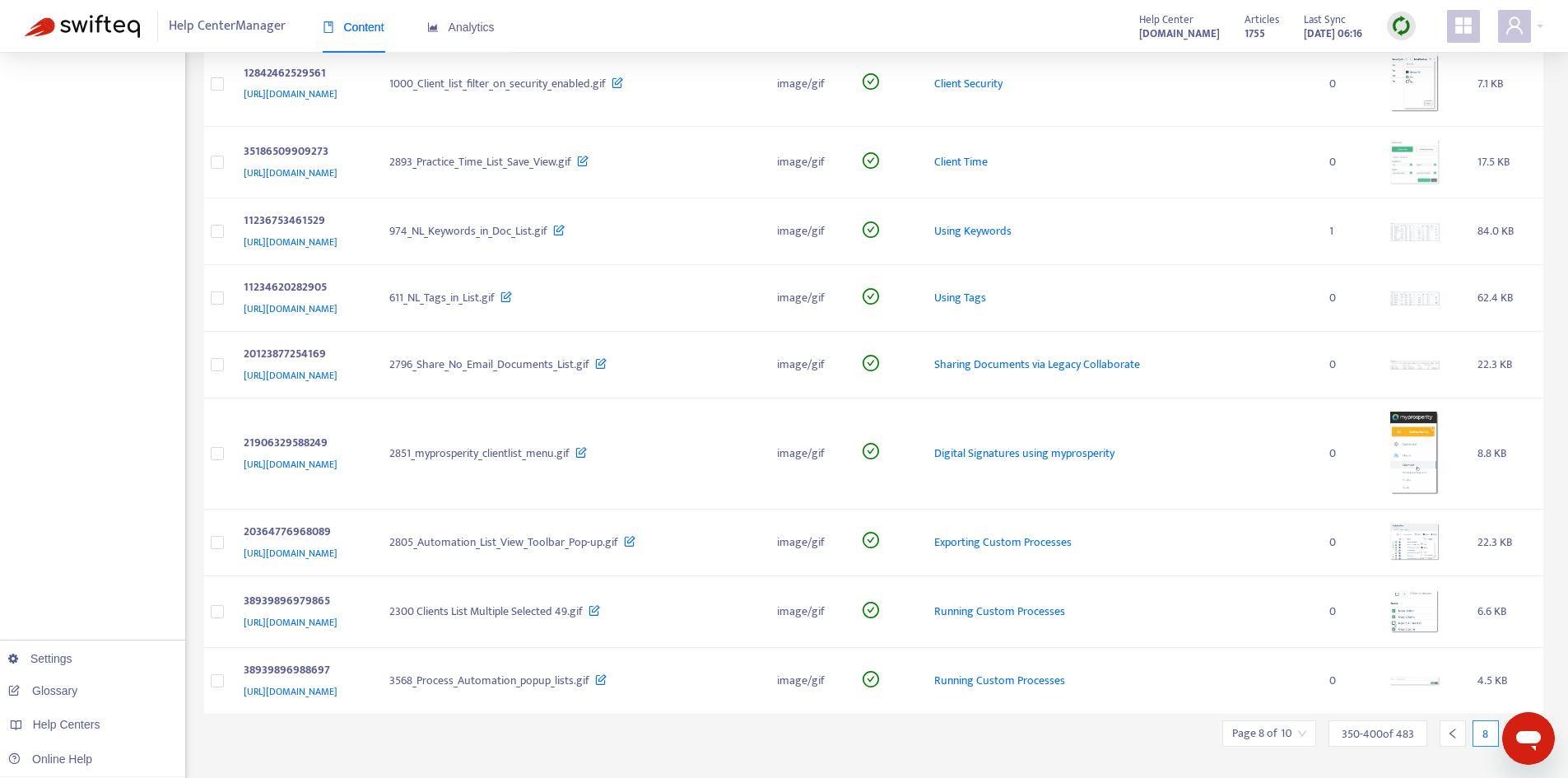
scroll to position [2985, 0]
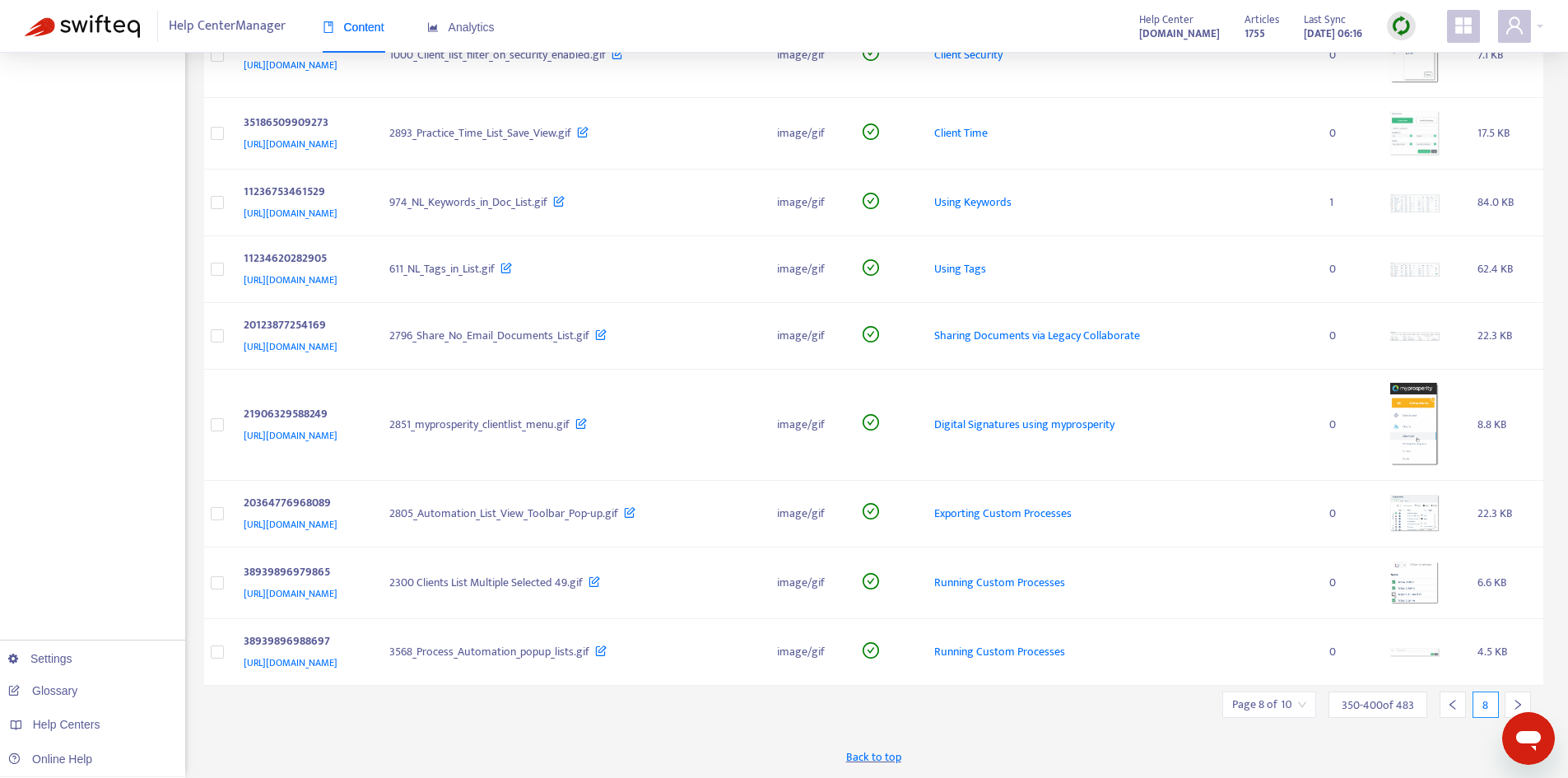
click at [1513, 695] on div at bounding box center [1518, 705] width 26 height 26
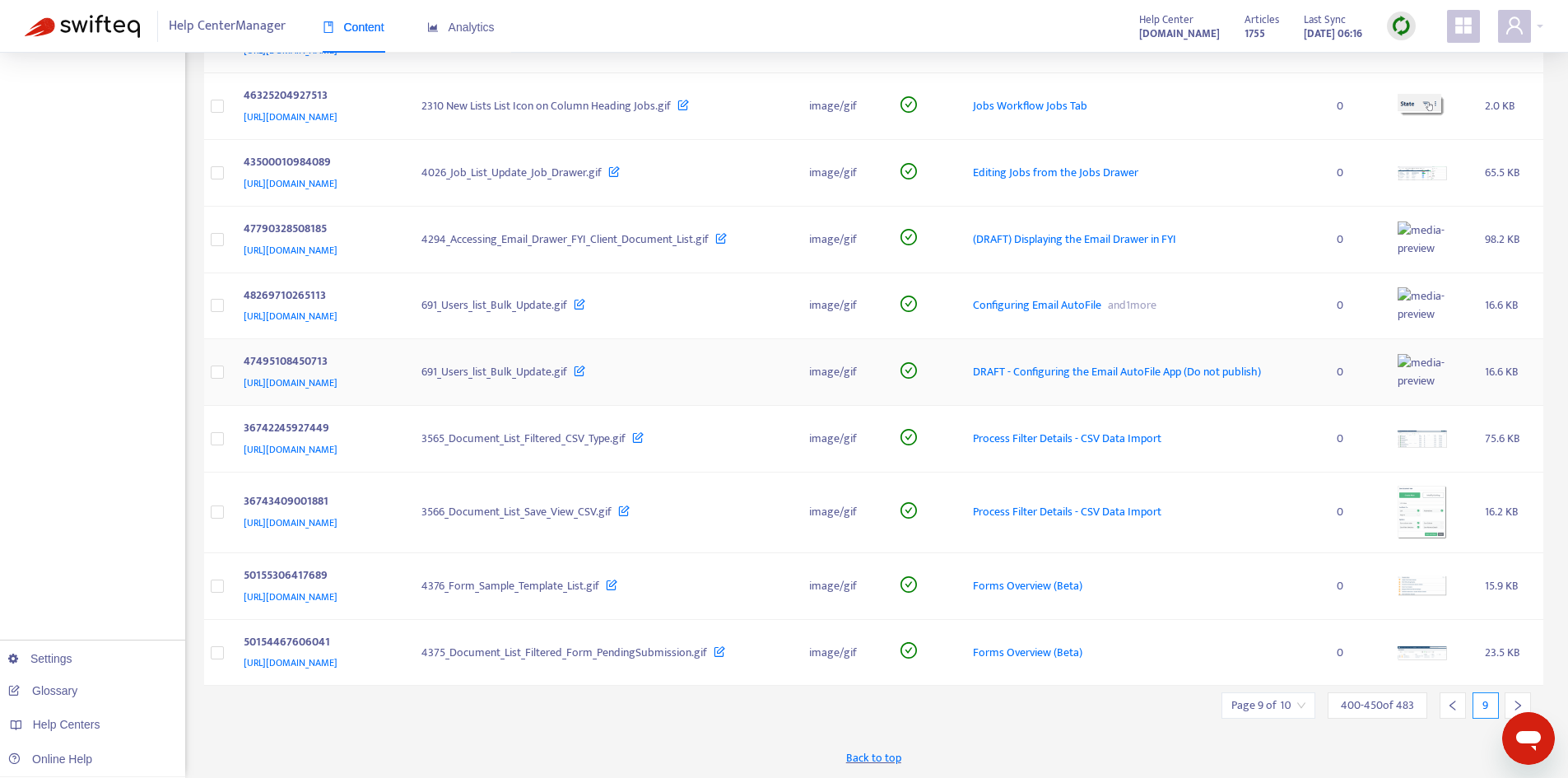
scroll to position [2939, 0]
click at [1516, 694] on div at bounding box center [1518, 706] width 26 height 26
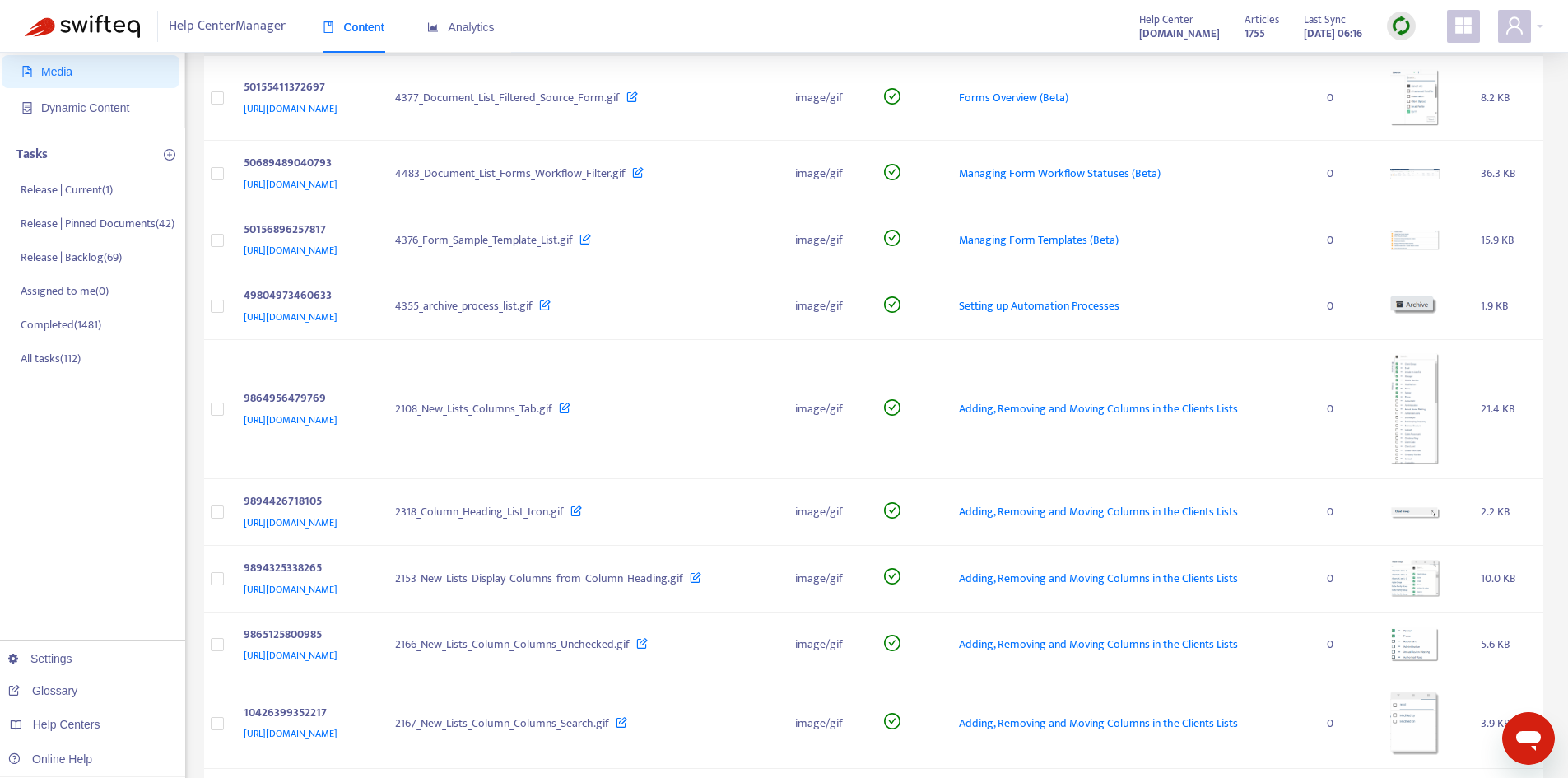
scroll to position [0, 0]
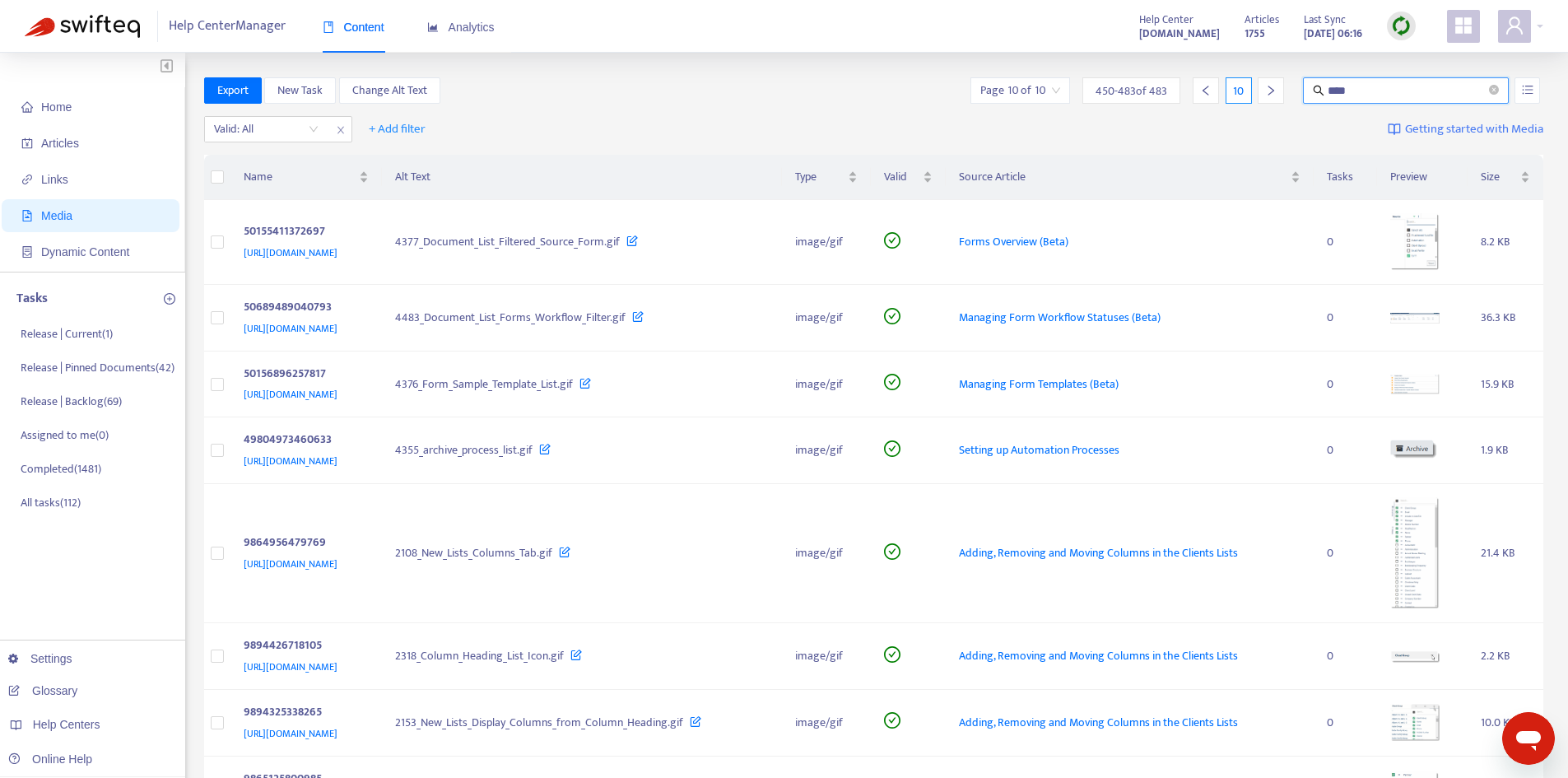
drag, startPoint x: 1382, startPoint y: 88, endPoint x: 1319, endPoint y: 88, distance: 63.0
click at [1319, 88] on span "****" at bounding box center [1406, 91] width 206 height 26
type input "********"
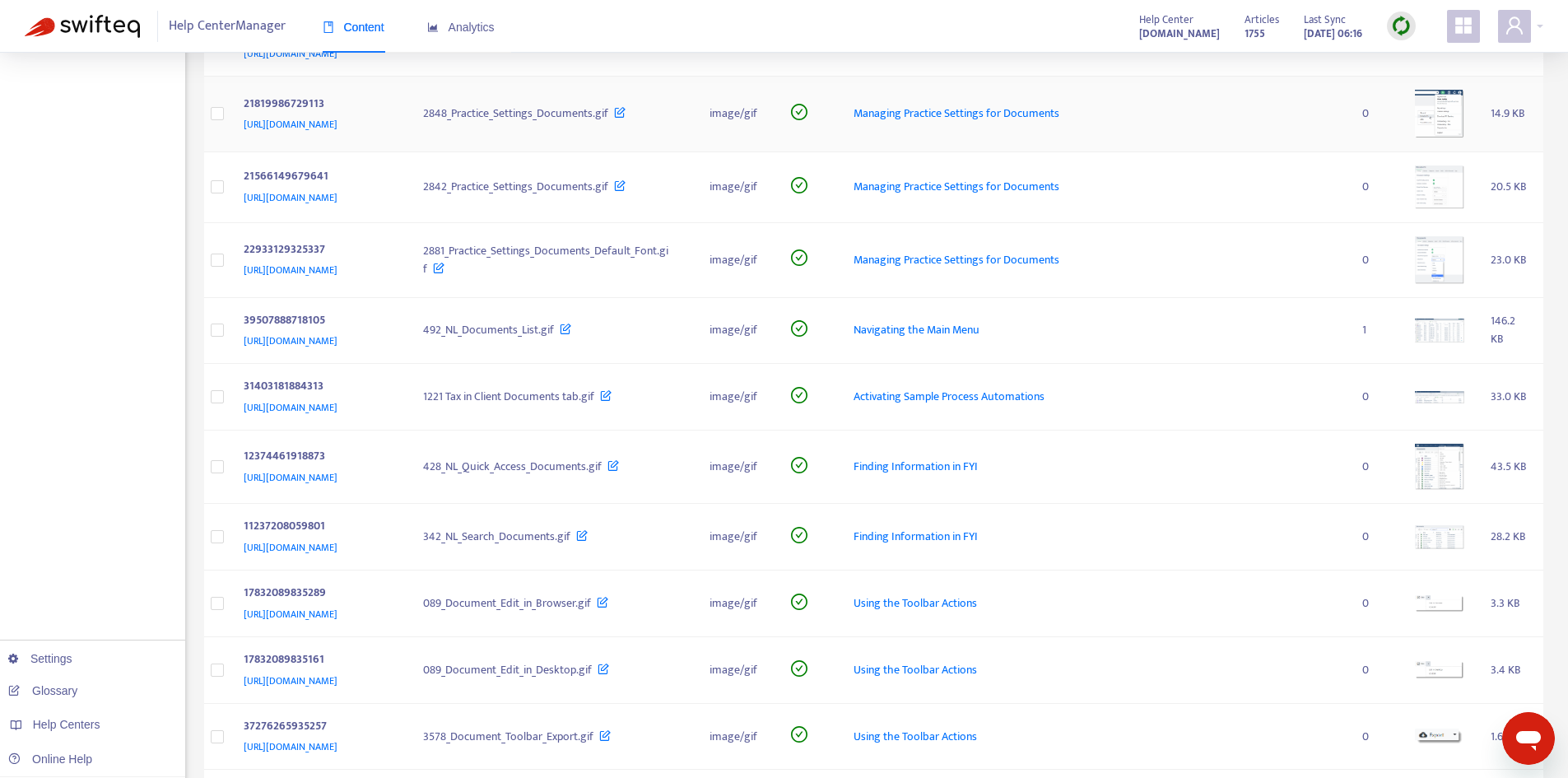
scroll to position [905, 0]
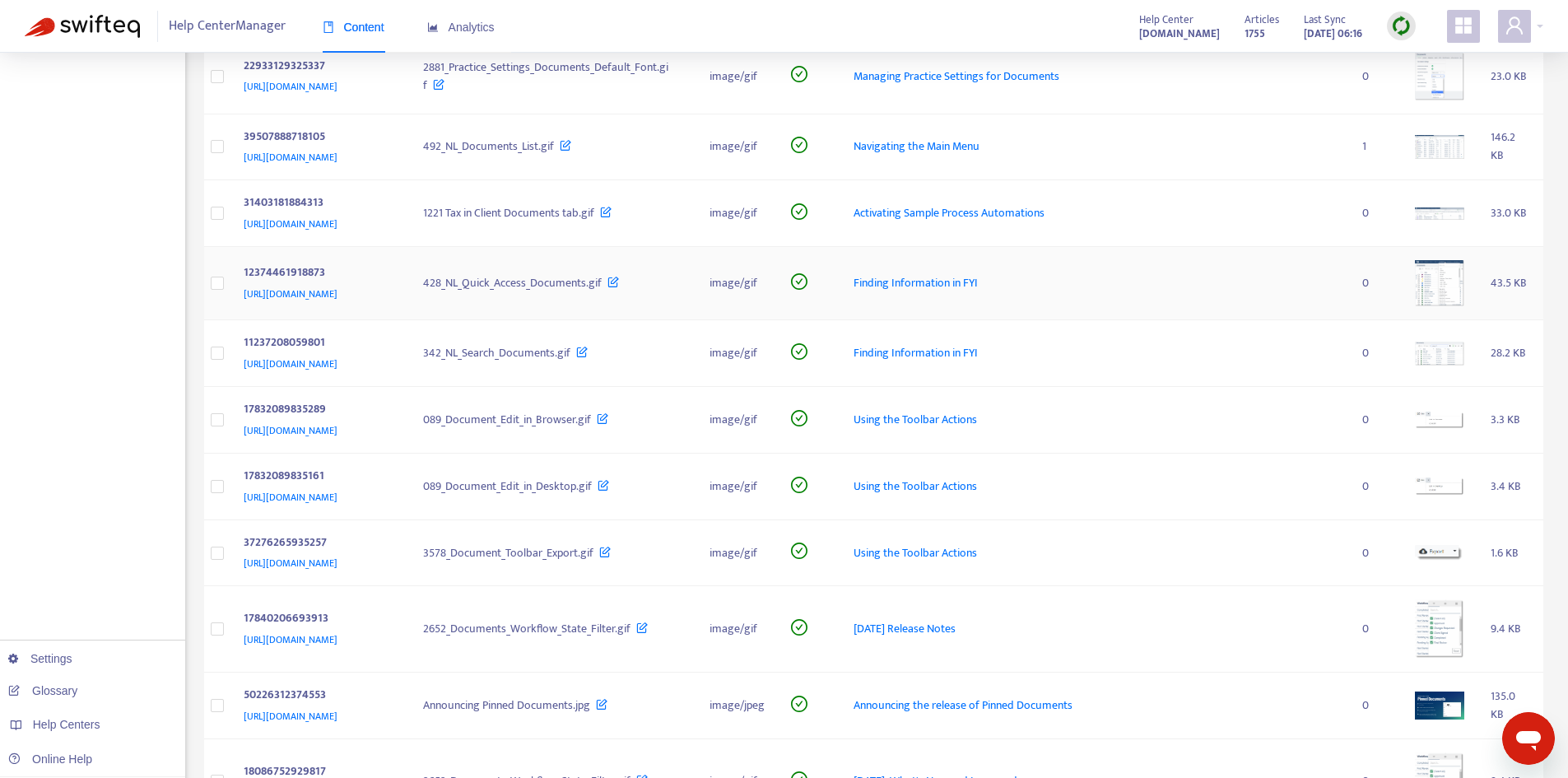
click at [1290, 293] on div "Finding Information in FYI" at bounding box center [1095, 283] width 483 height 18
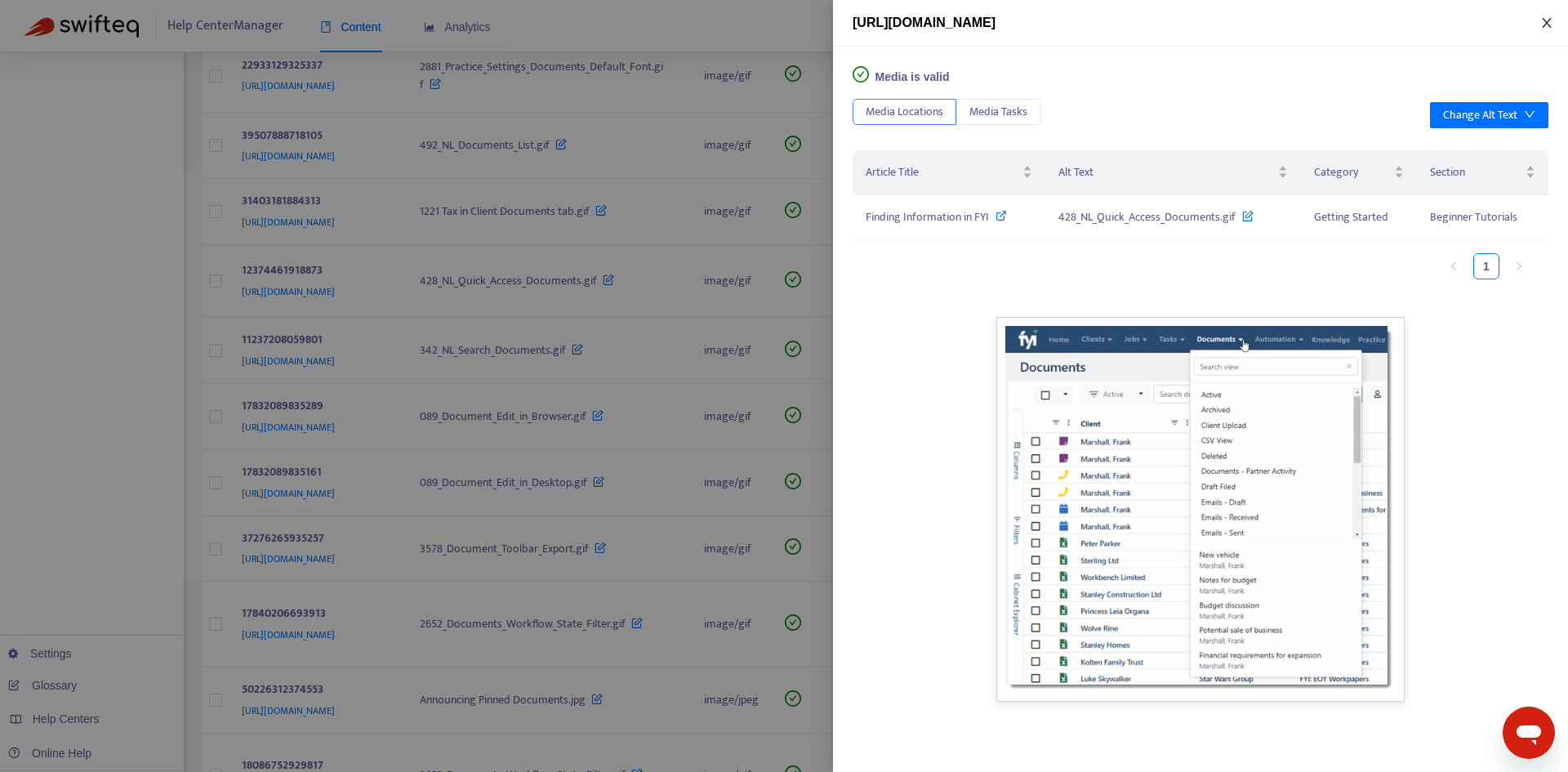
click at [1543, 24] on icon "close" at bounding box center [1546, 23] width 13 height 13
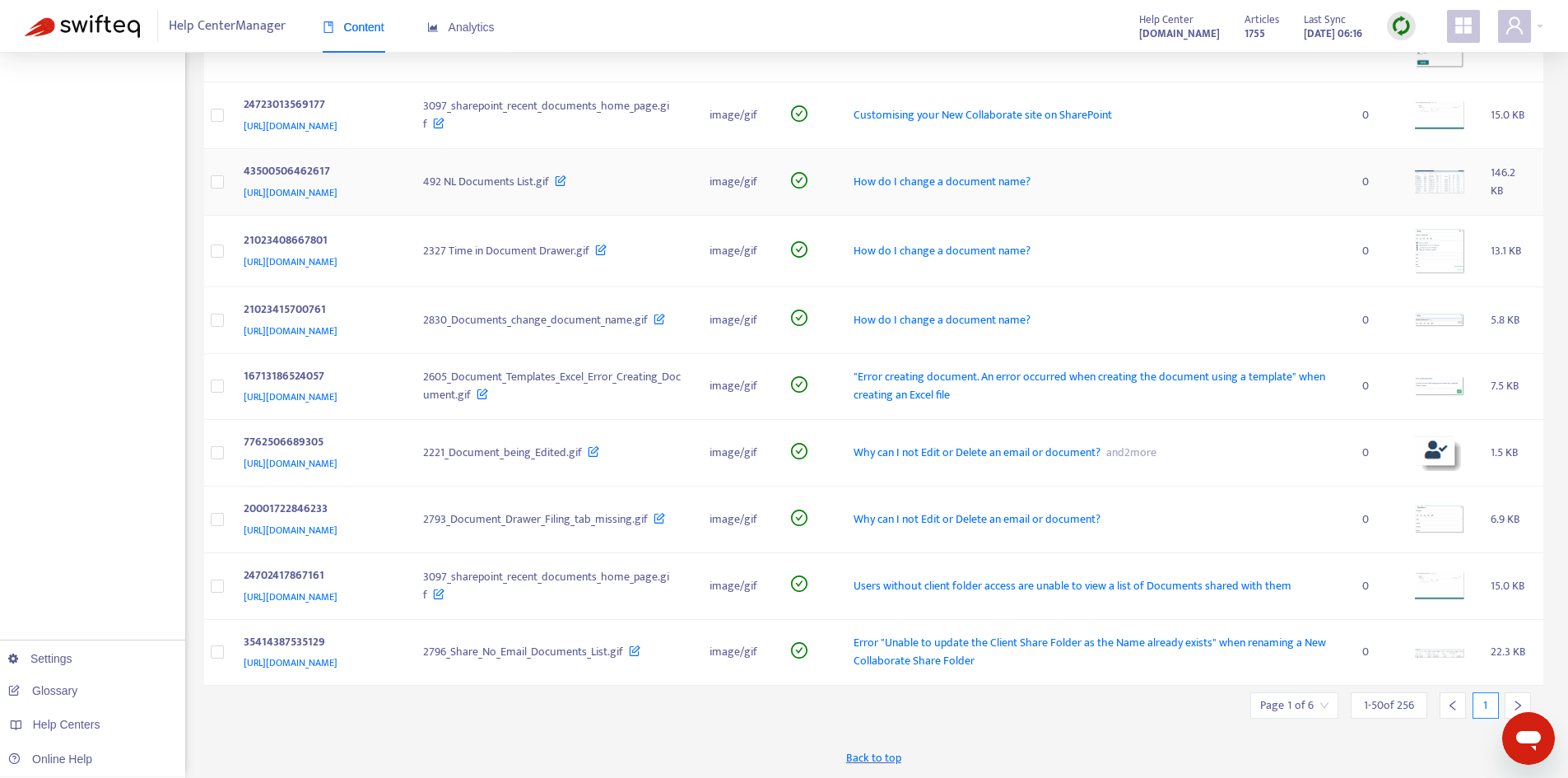
scroll to position [3517, 0]
click at [1512, 700] on icon "right" at bounding box center [1517, 705] width 11 height 11
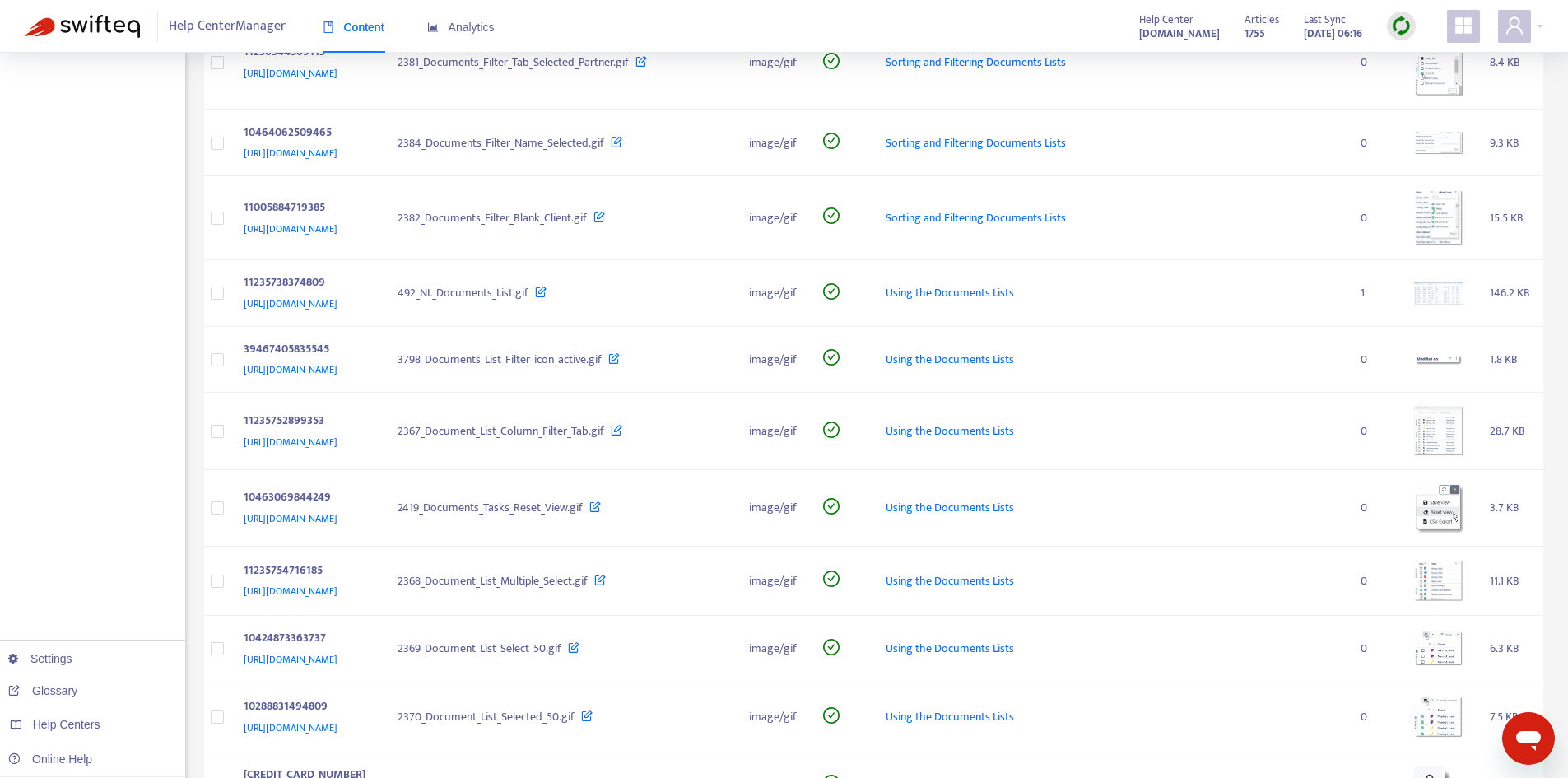
scroll to position [1481, 0]
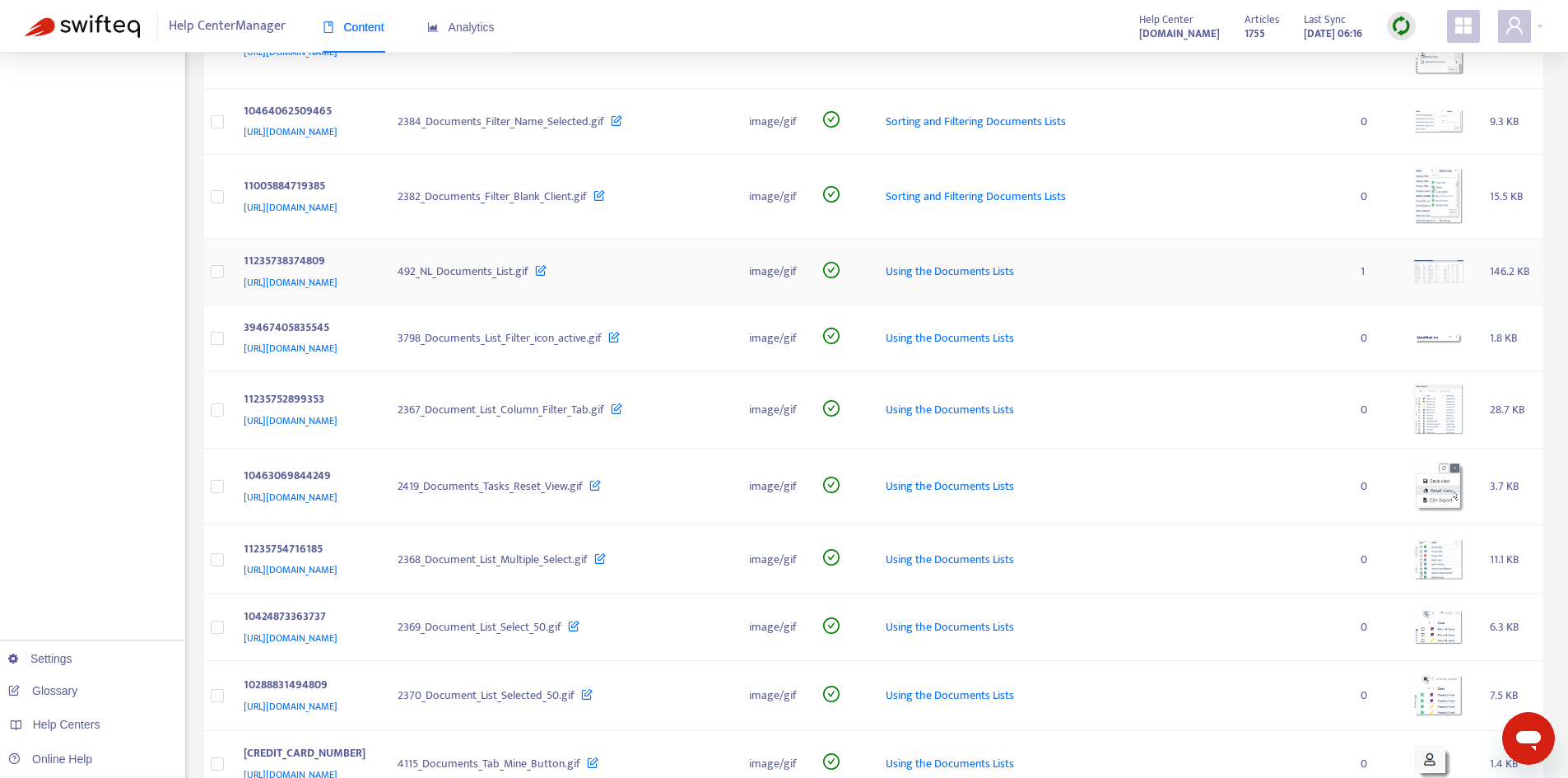
click at [1183, 306] on td "Using the Documents Lists" at bounding box center [1110, 272] width 475 height 66
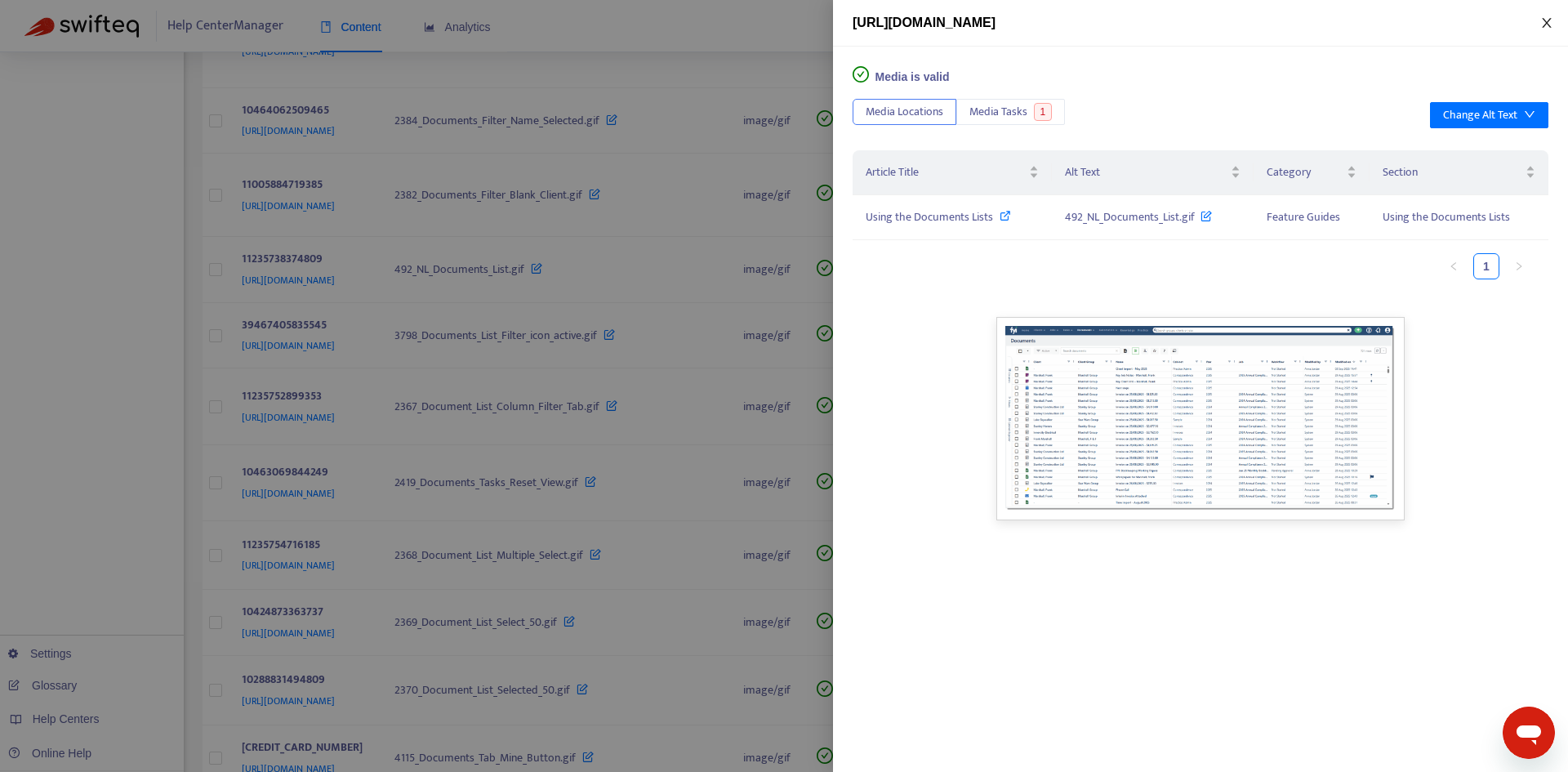
click at [1540, 29] on button "Close" at bounding box center [1547, 23] width 23 height 16
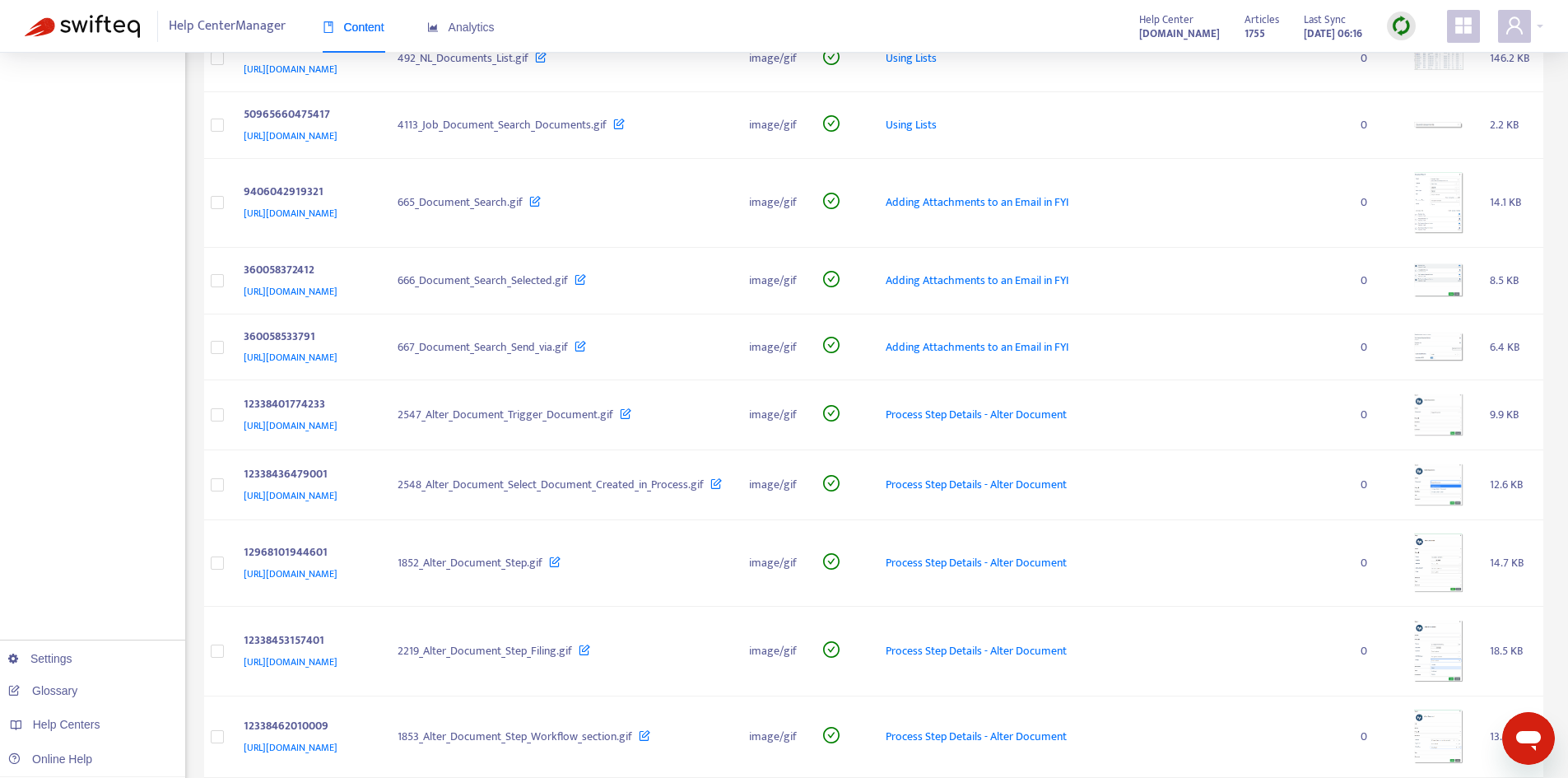
scroll to position [3127, 0]
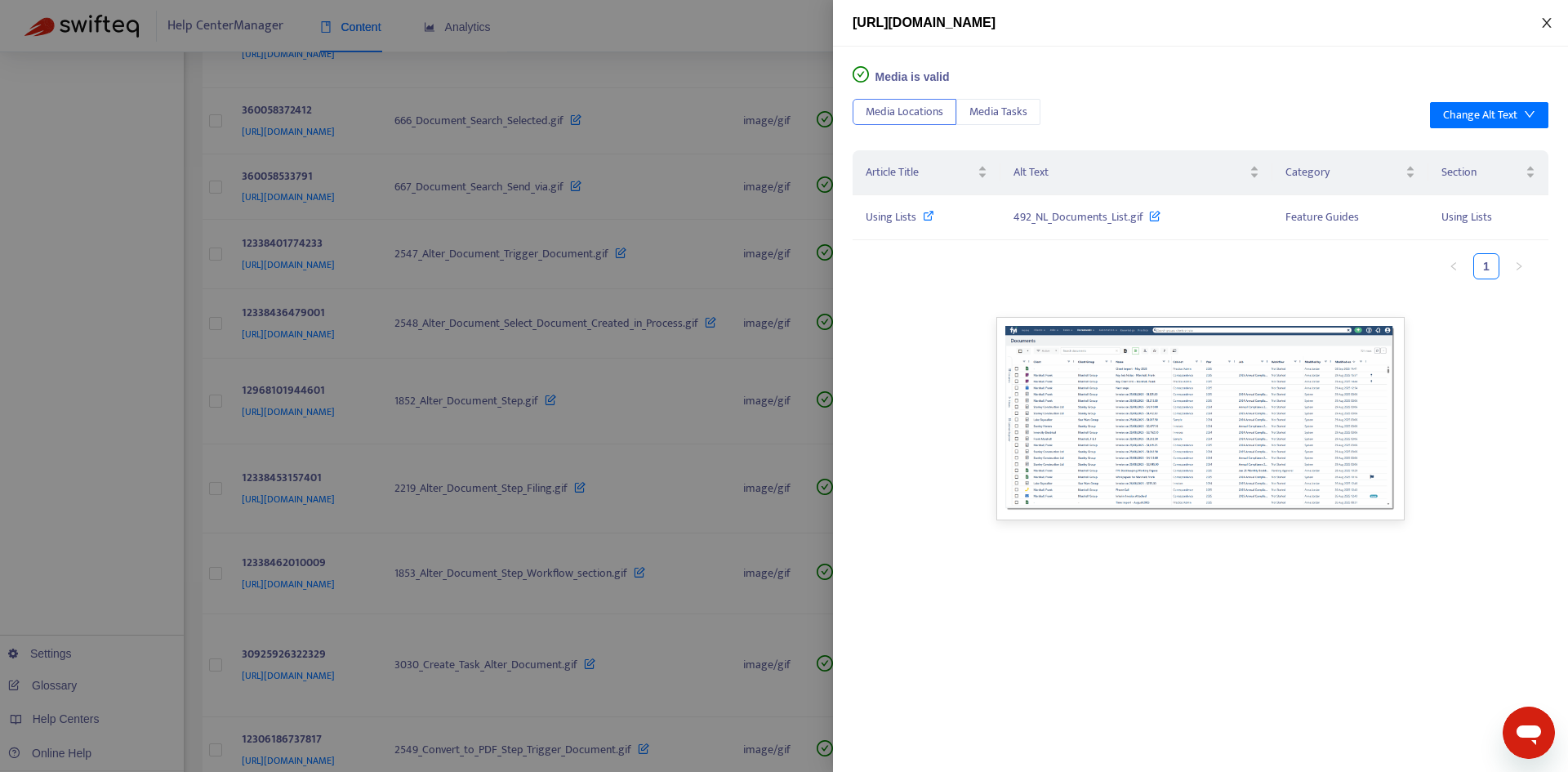
click at [1551, 27] on icon "close" at bounding box center [1546, 23] width 9 height 10
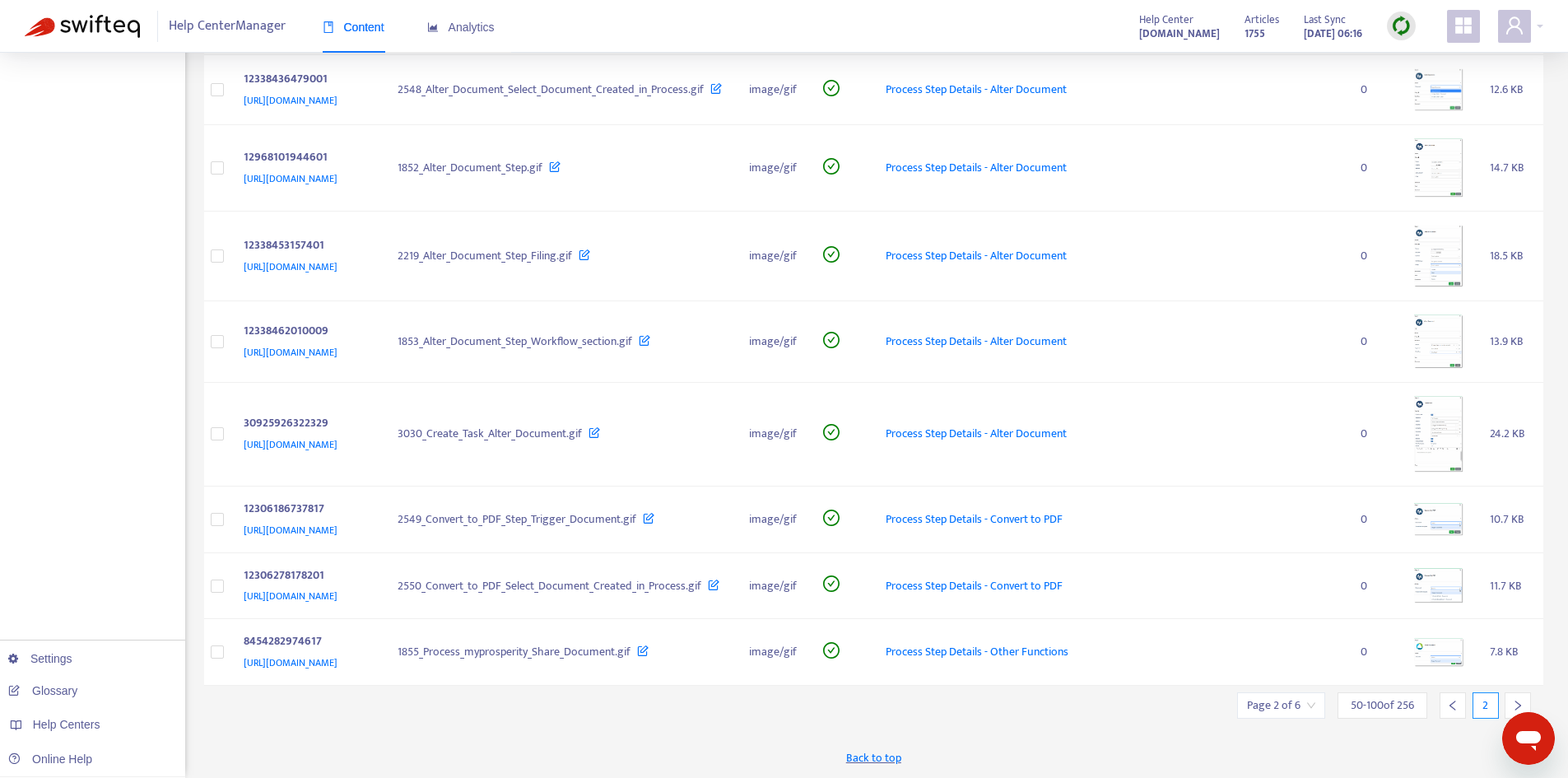
scroll to position [3933, 0]
click at [1512, 695] on div at bounding box center [1518, 706] width 26 height 26
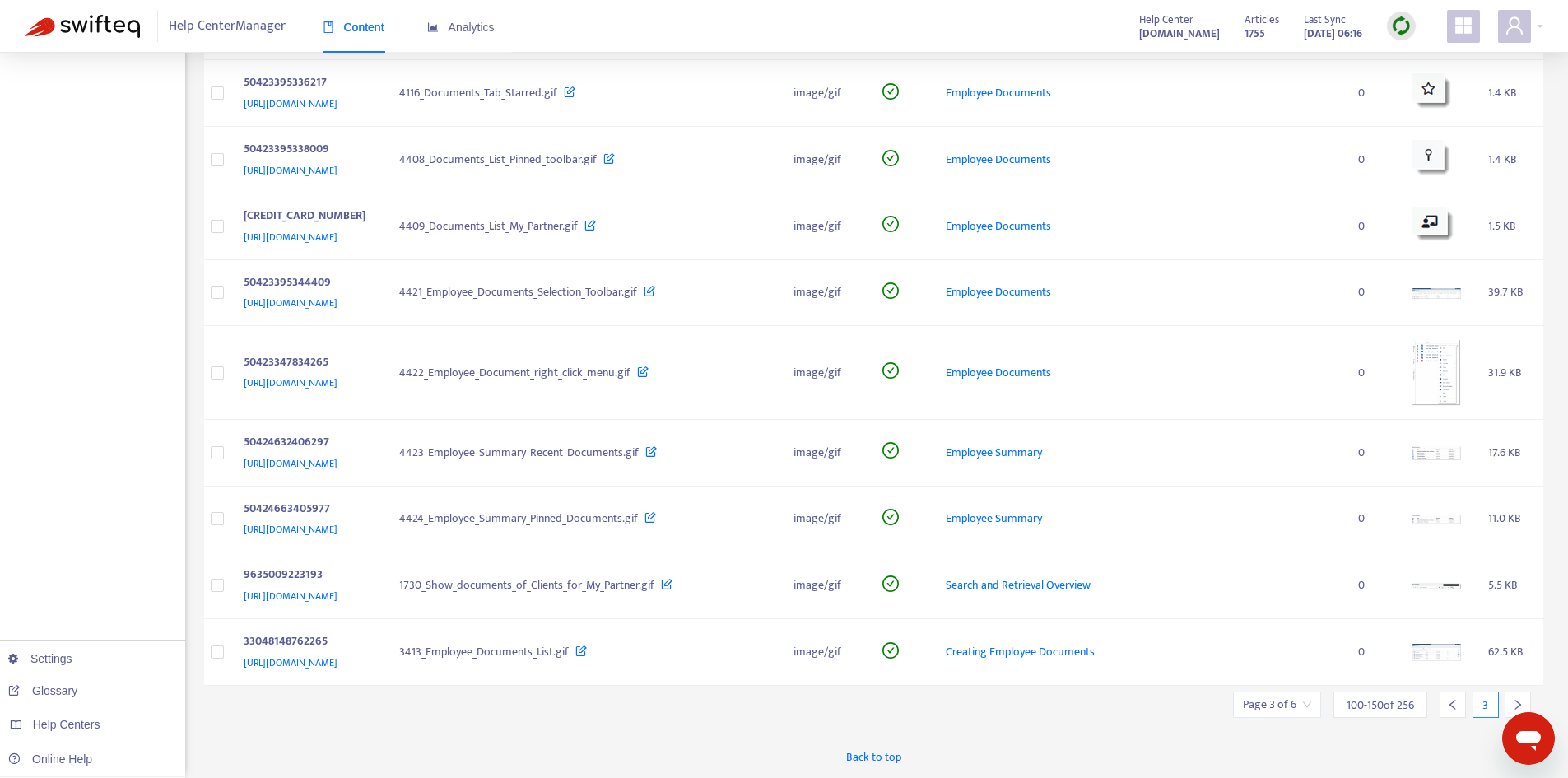
scroll to position [3292, 0]
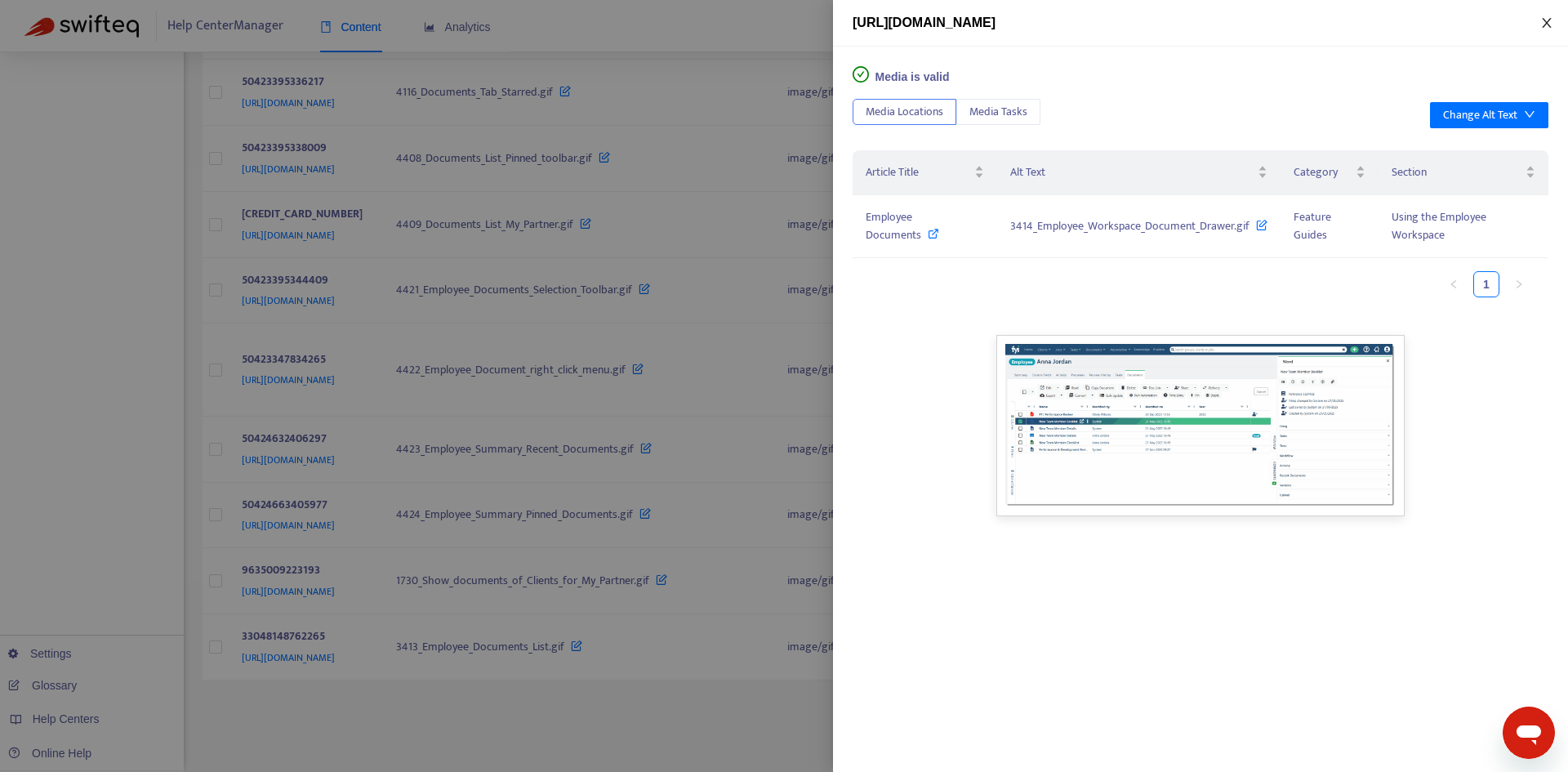
click at [1548, 28] on icon "close" at bounding box center [1546, 23] width 13 height 13
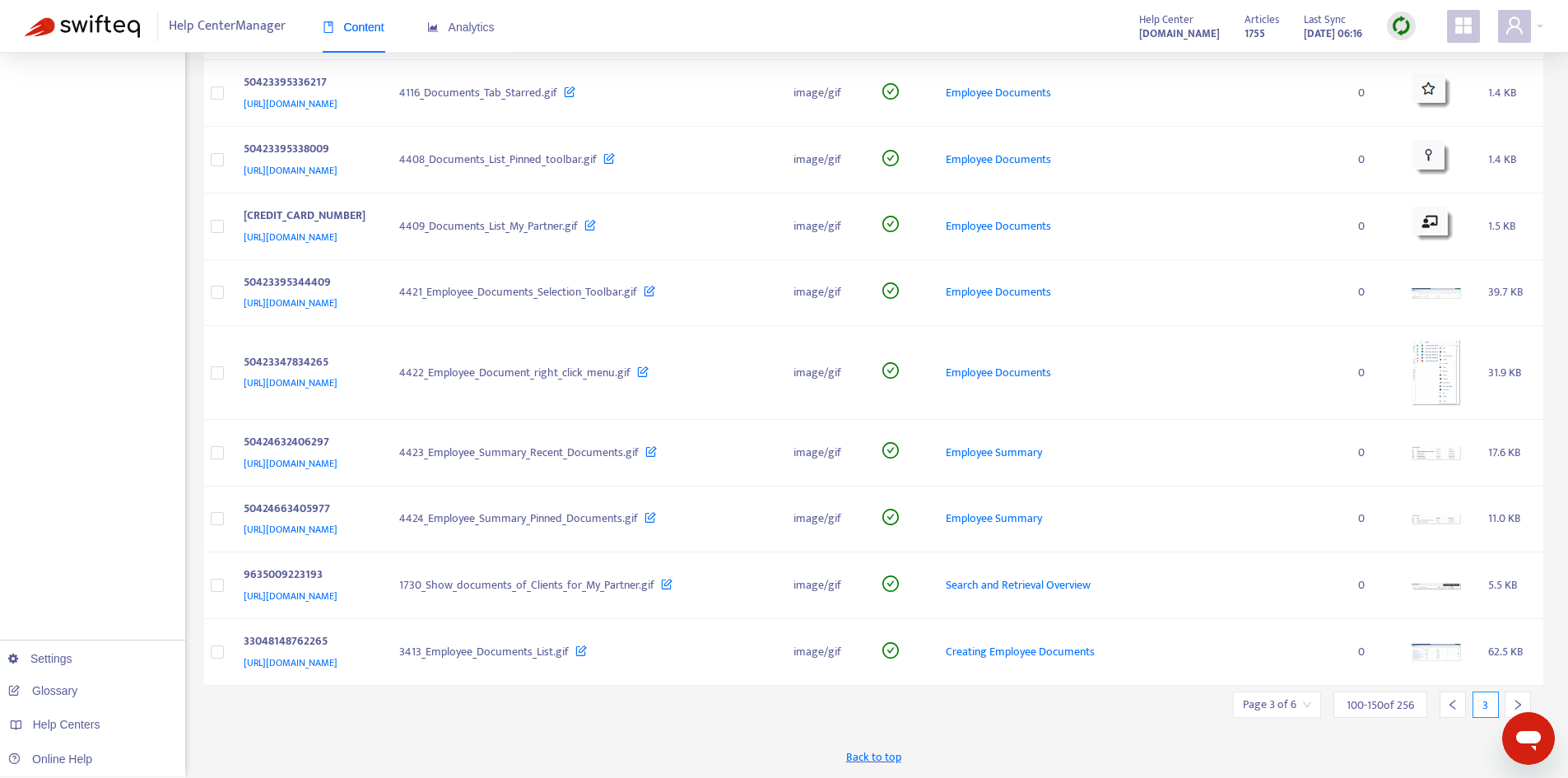
scroll to position [3785, 0]
click at [1516, 698] on div at bounding box center [1518, 705] width 26 height 26
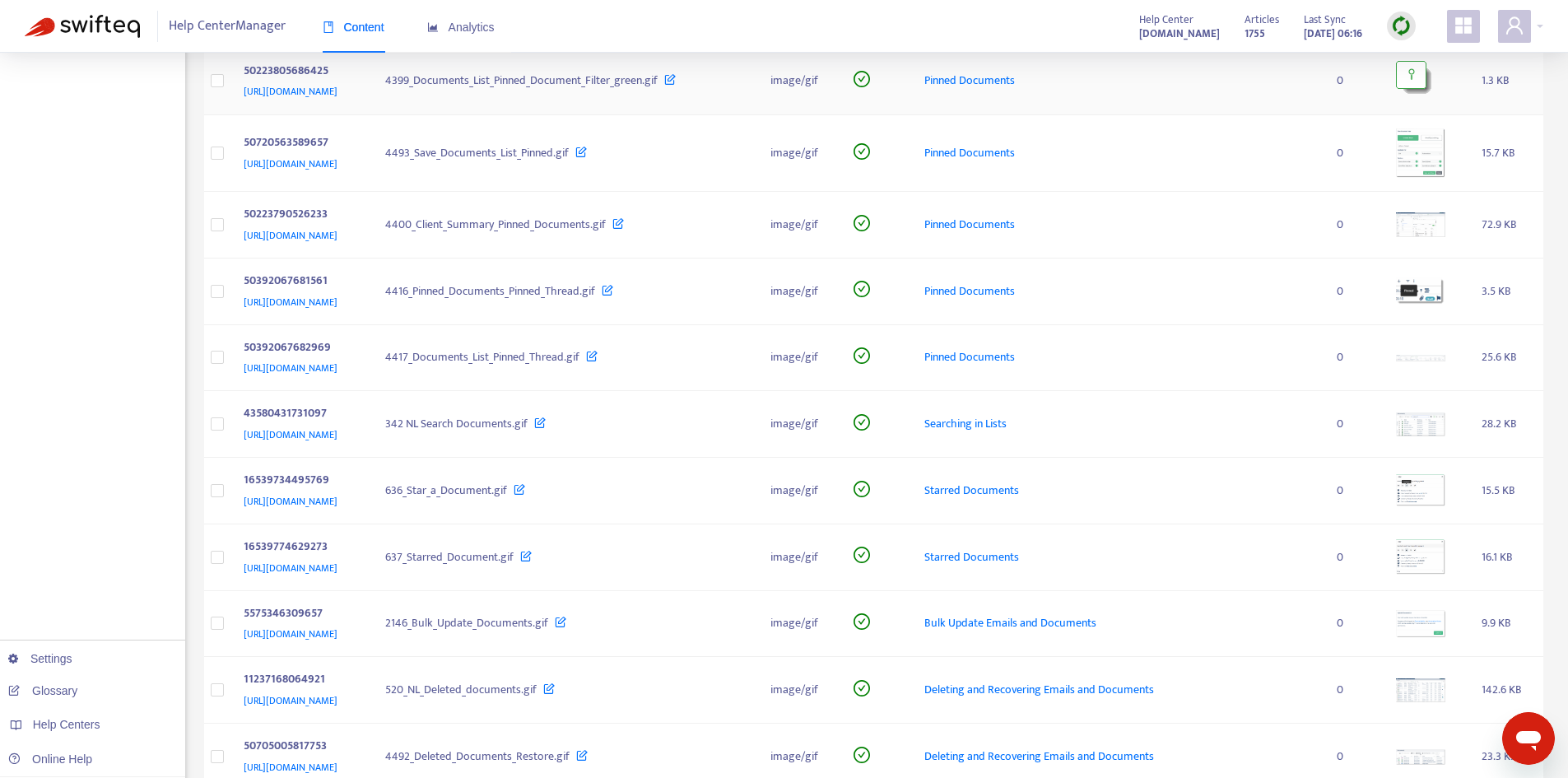
scroll to position [988, 0]
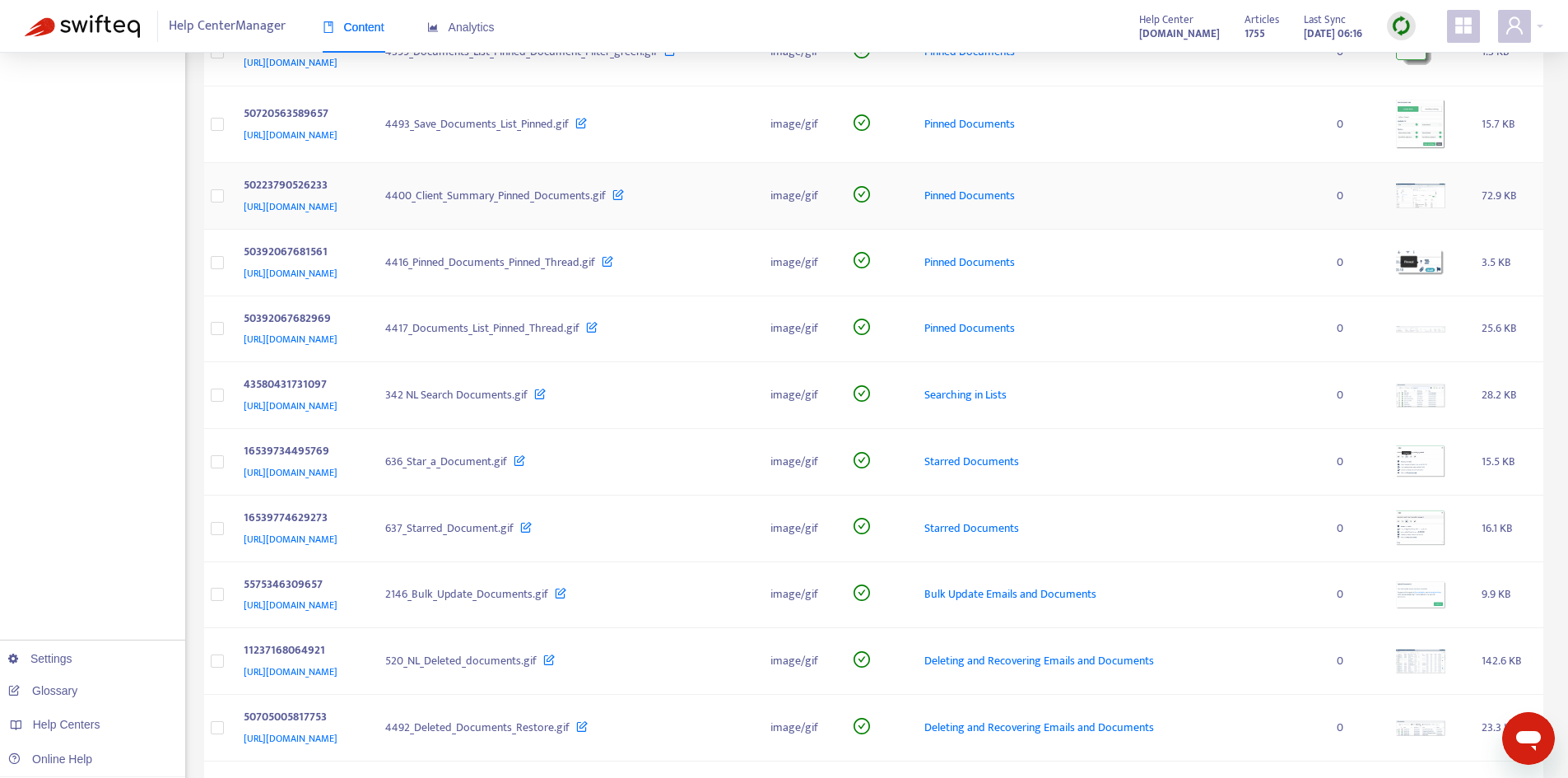
click at [1183, 205] on div "Pinned Documents" at bounding box center [1117, 196] width 386 height 18
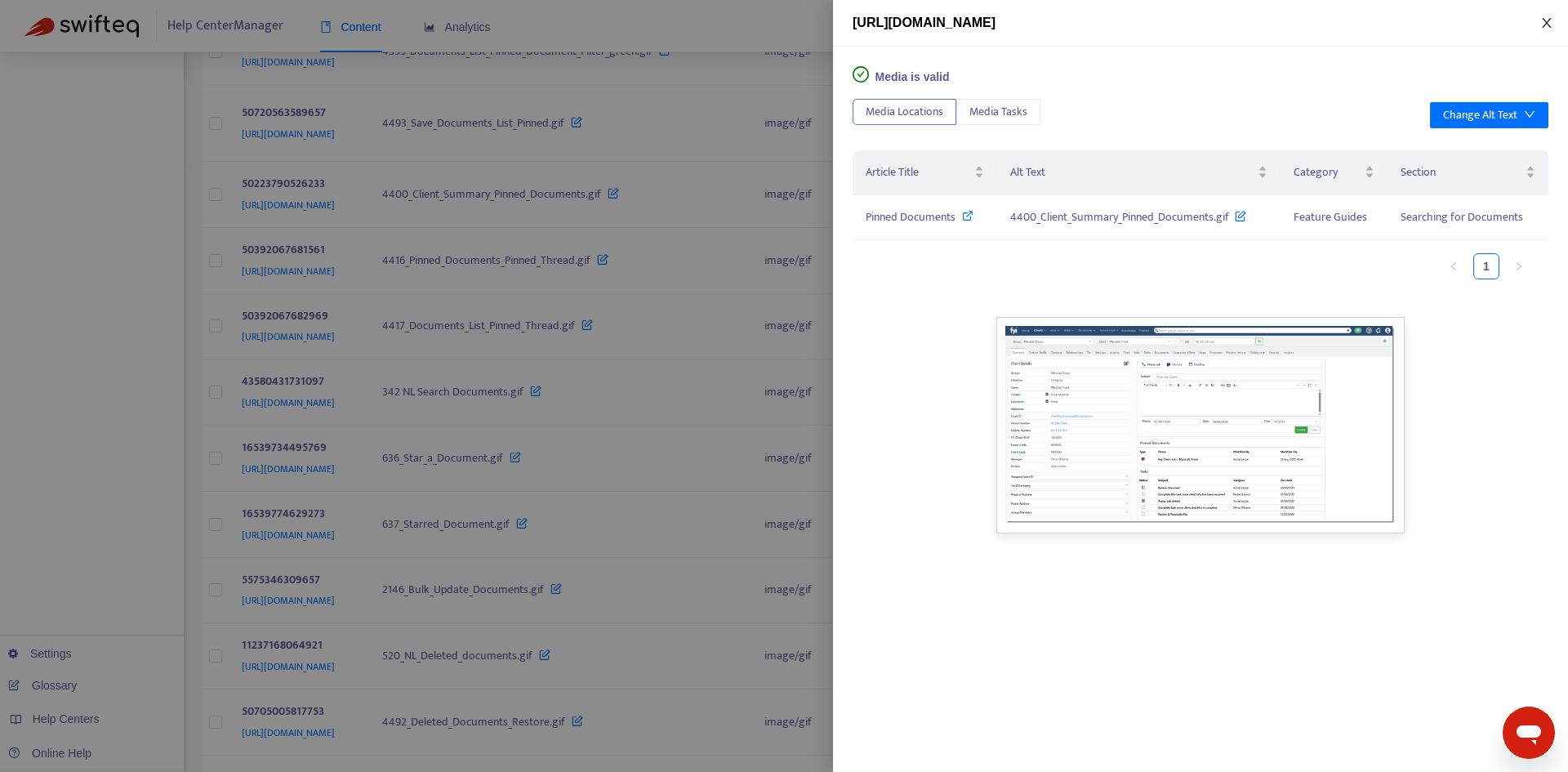
click at [1551, 23] on icon "close" at bounding box center [1546, 23] width 13 height 13
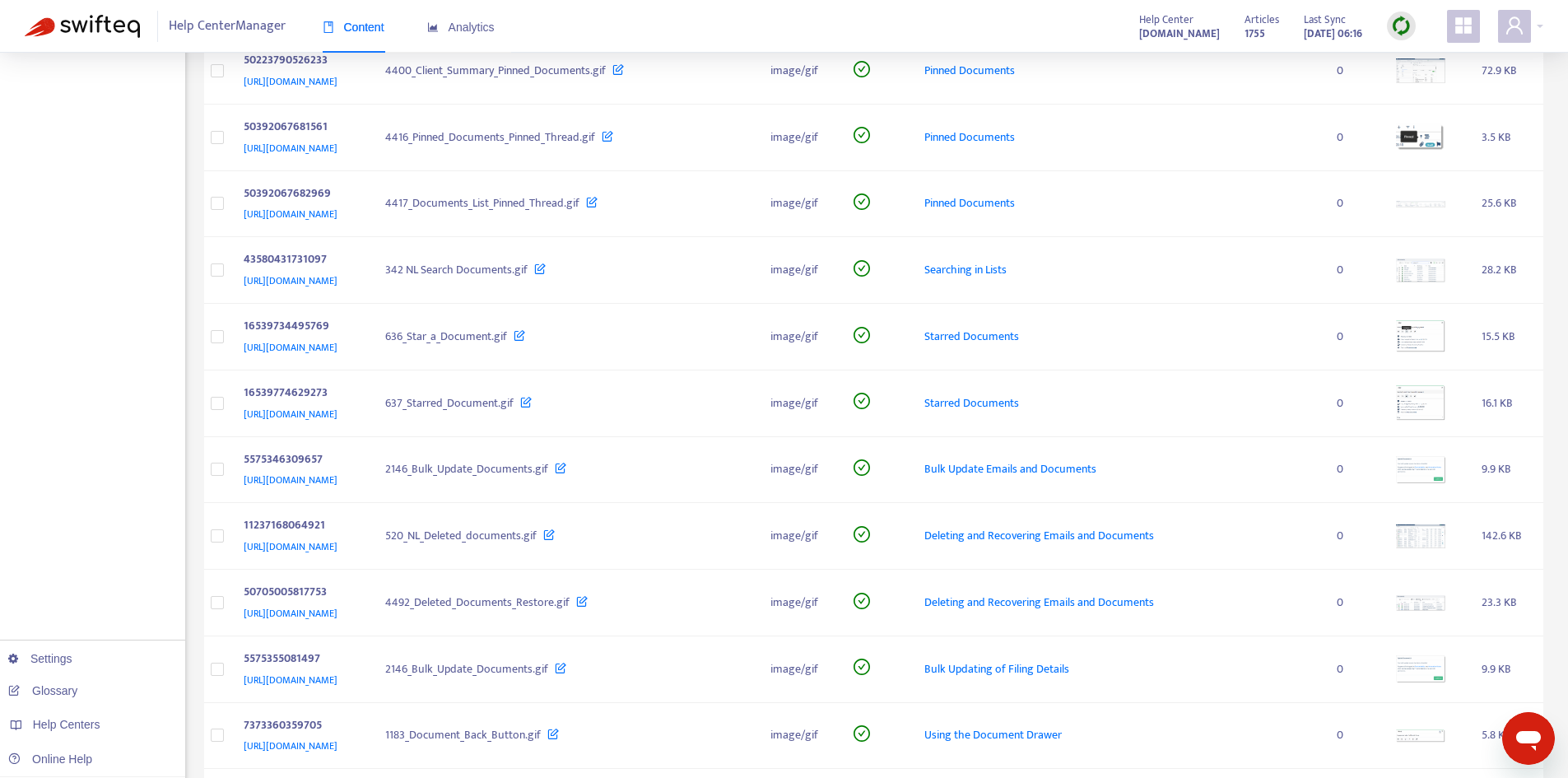
scroll to position [1152, 0]
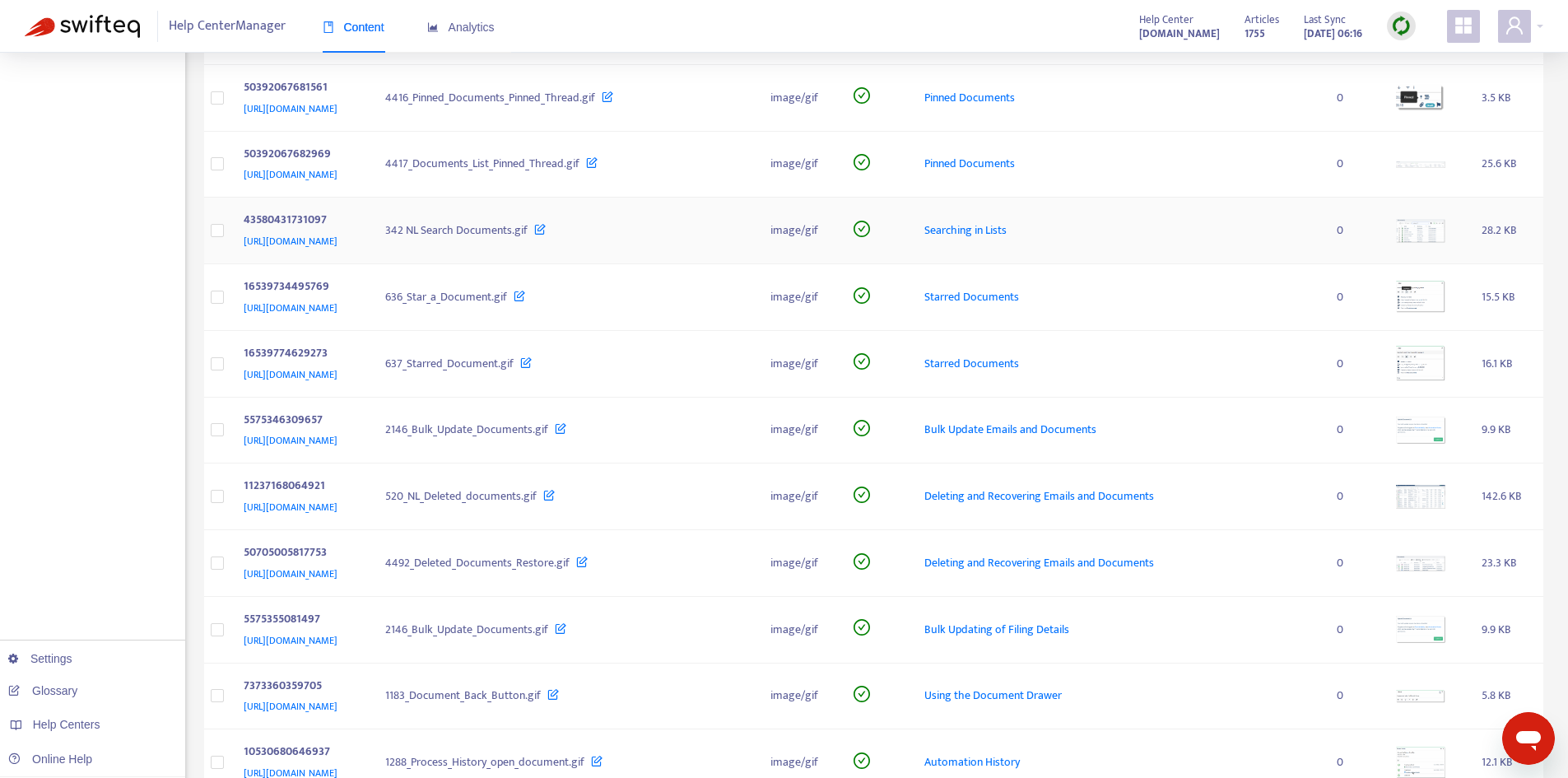
click at [1186, 265] on td "Searching in Lists" at bounding box center [1117, 231] width 412 height 66
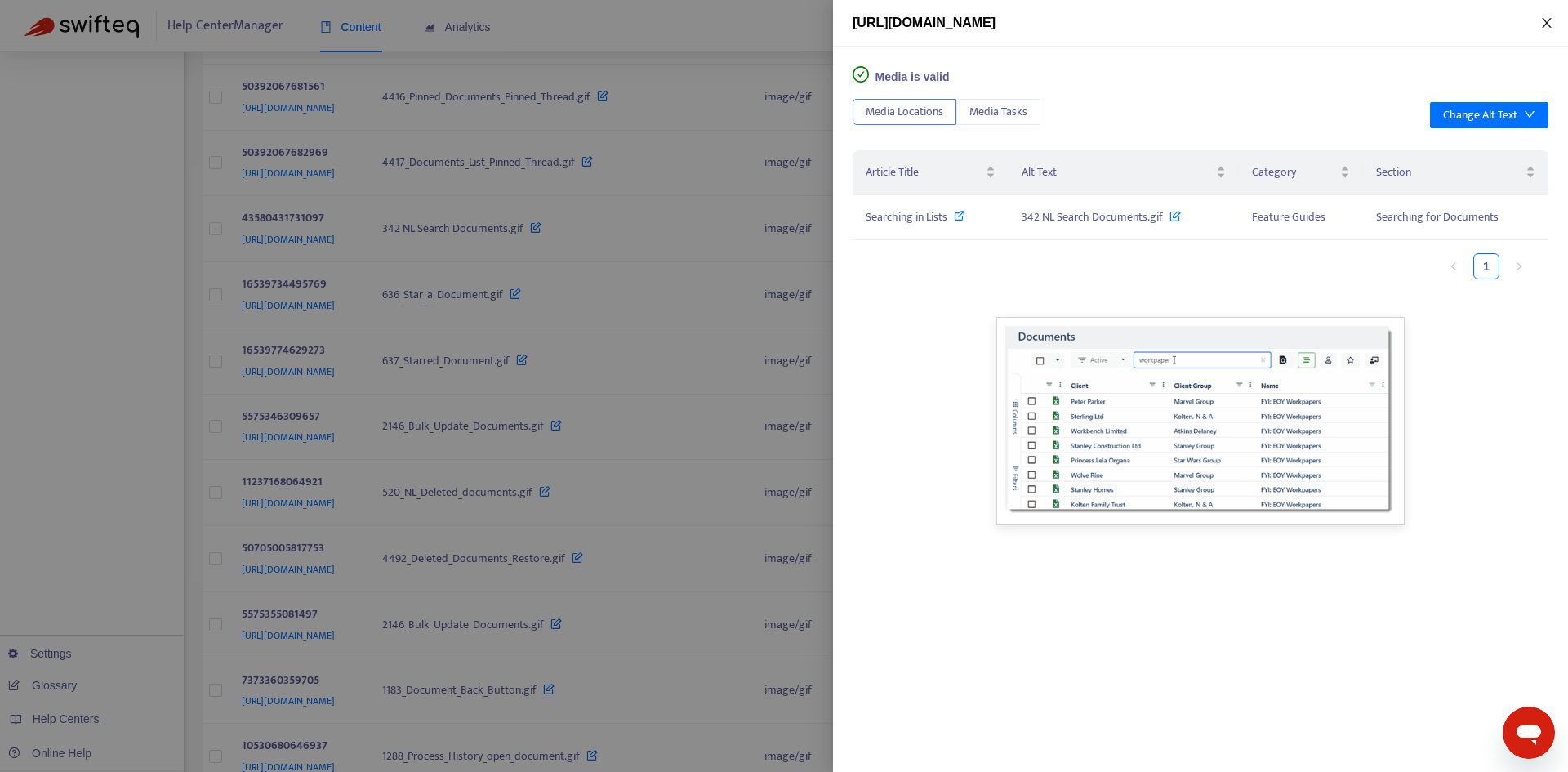
click at [1540, 23] on icon "close" at bounding box center [1546, 23] width 13 height 13
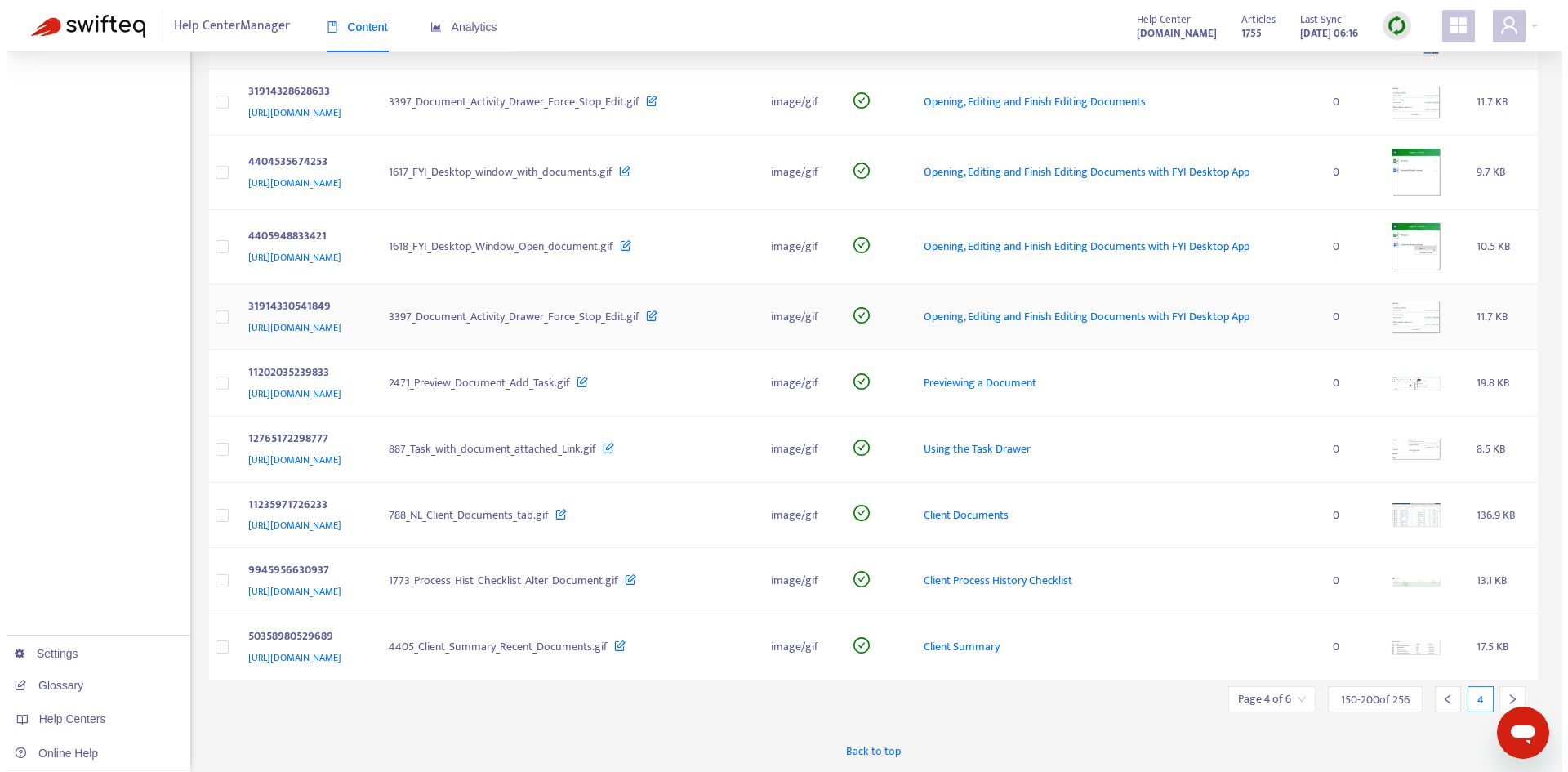
scroll to position [3701, 0]
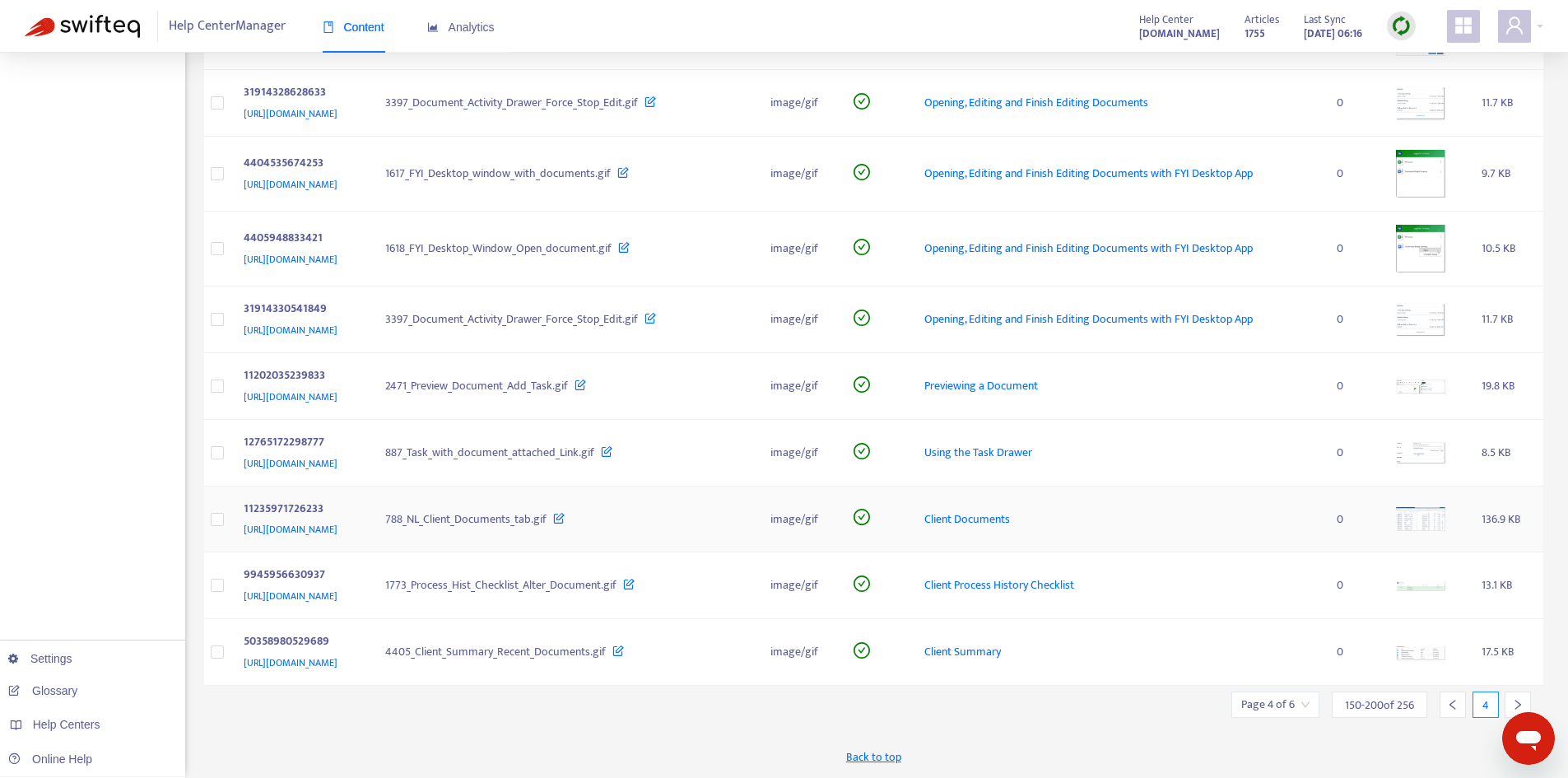
click at [1280, 486] on td "Client Documents" at bounding box center [1117, 520] width 412 height 66
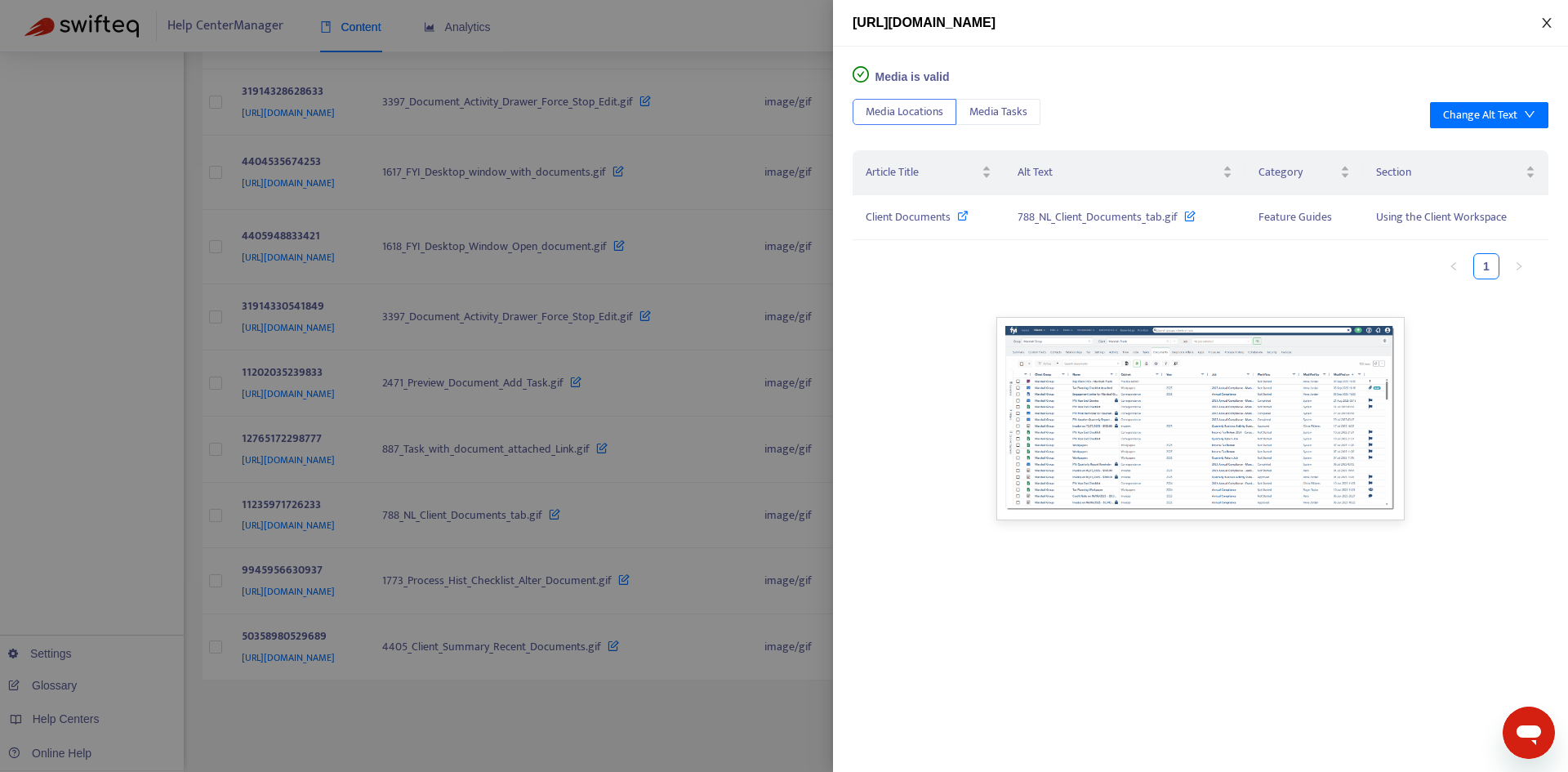
click at [1552, 24] on icon "close" at bounding box center [1546, 23] width 13 height 13
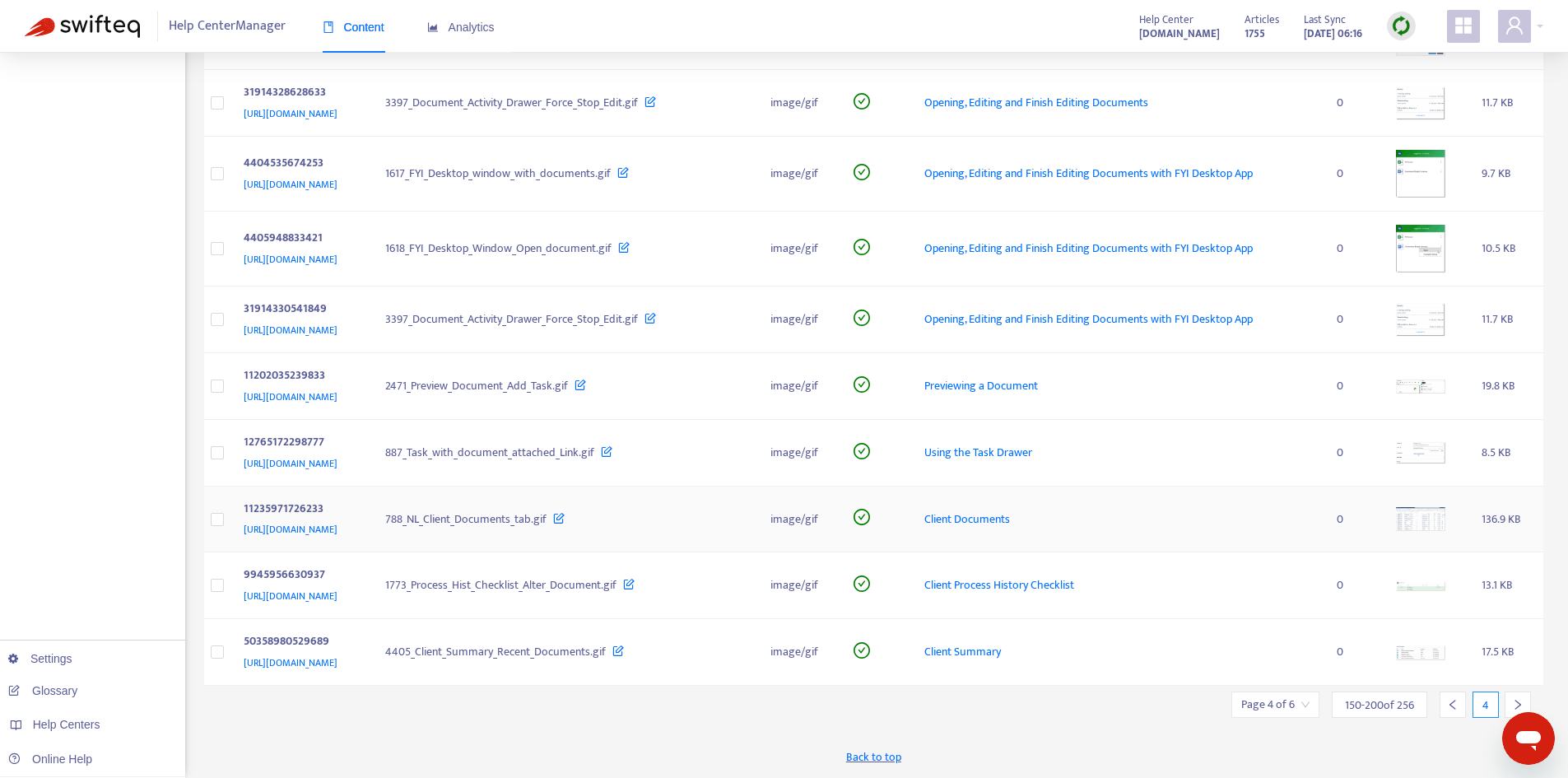
click at [1272, 486] on td "Client Documents" at bounding box center [1117, 520] width 412 height 66
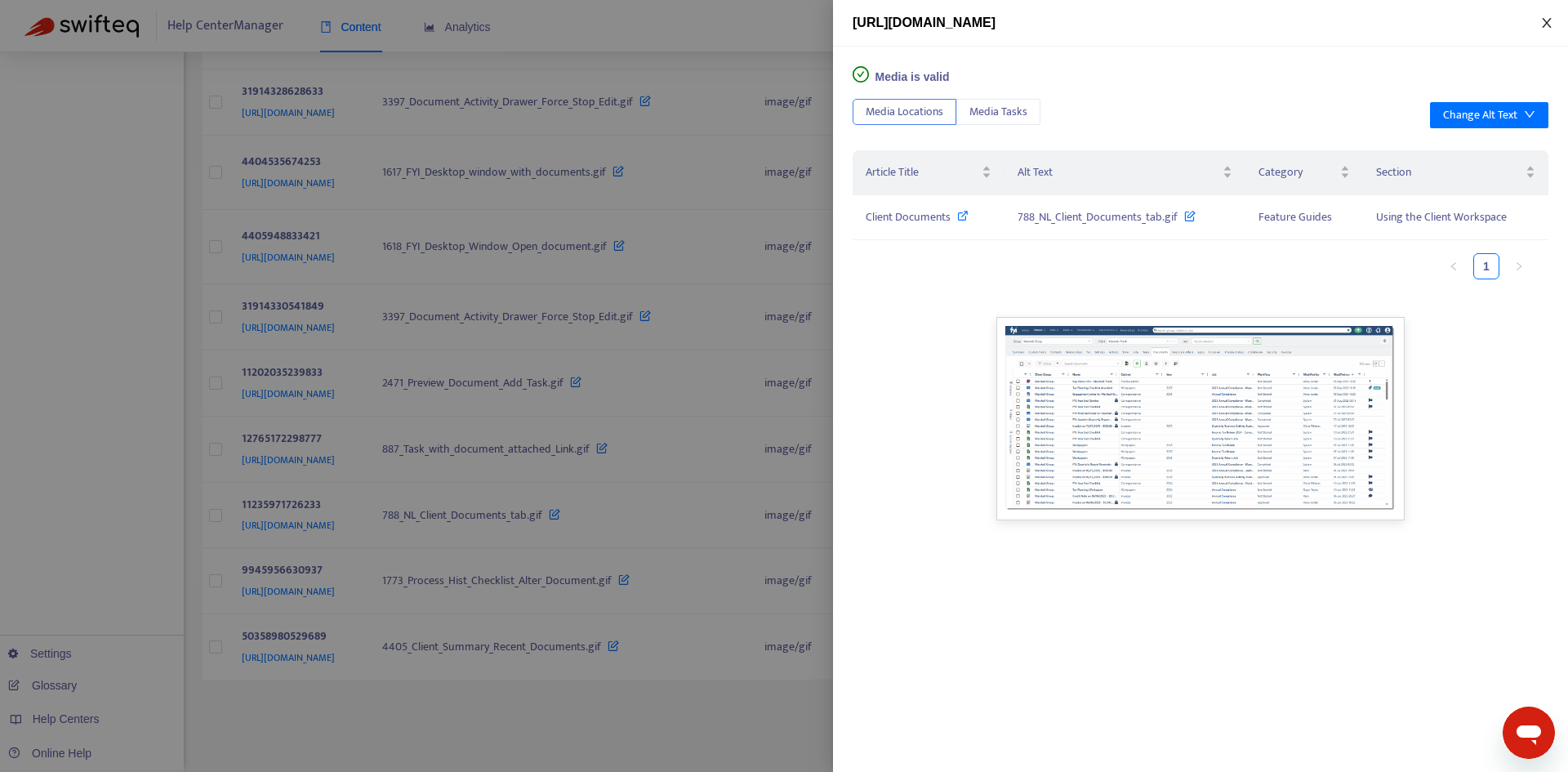
click at [1545, 27] on icon "close" at bounding box center [1546, 23] width 13 height 13
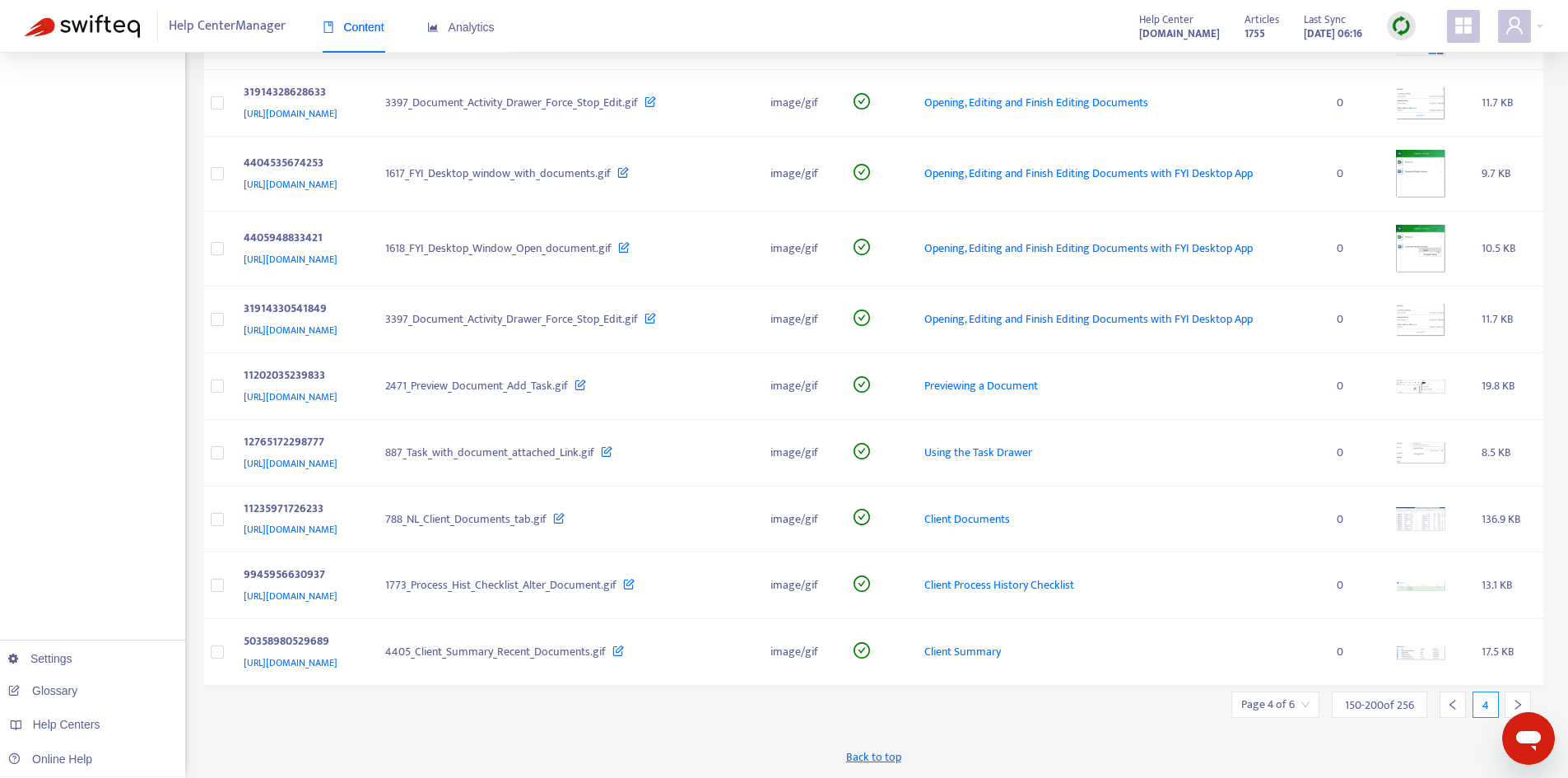
click at [1512, 699] on icon "right" at bounding box center [1517, 704] width 11 height 11
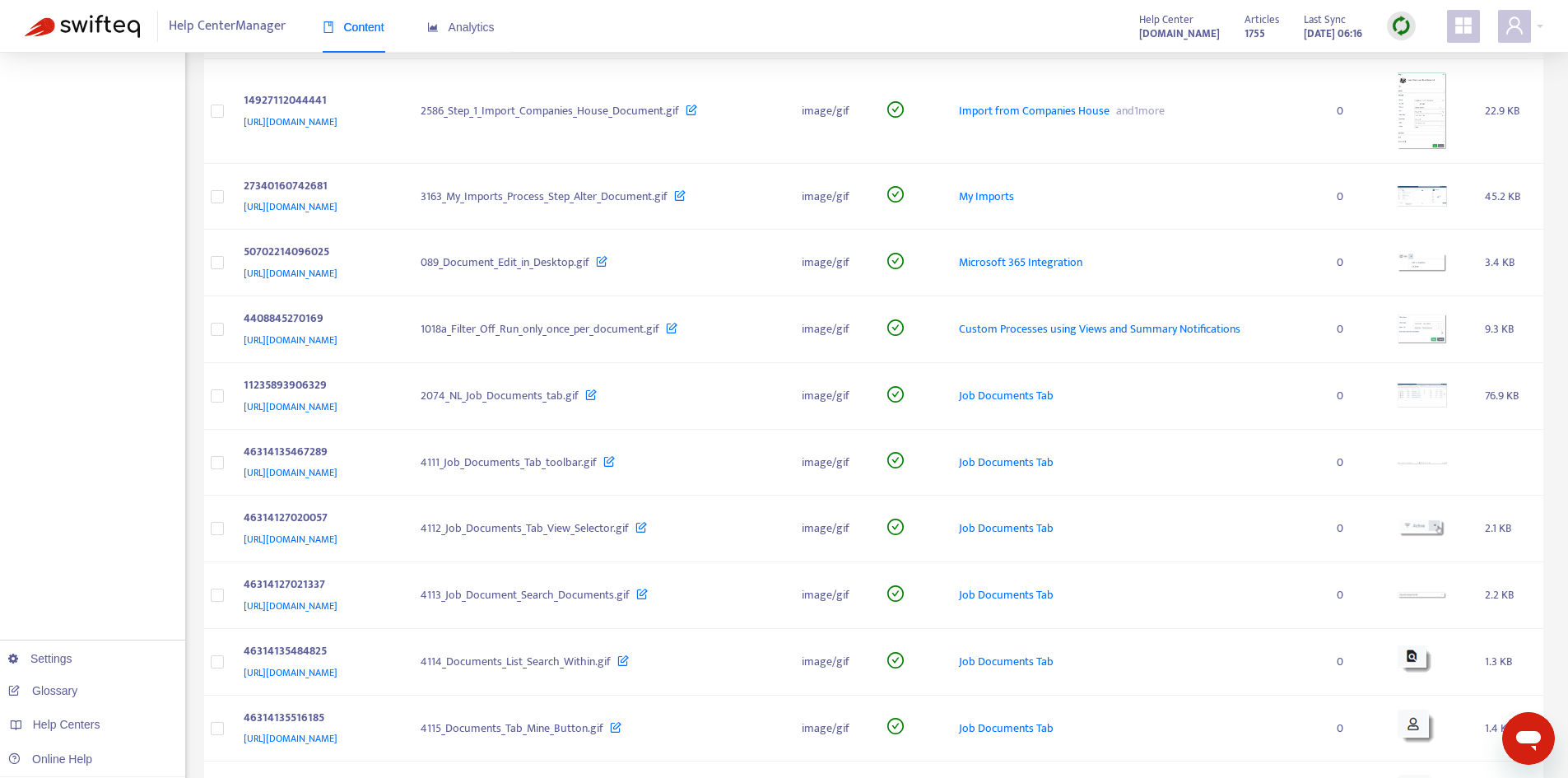
scroll to position [1975, 0]
click at [1450, 406] on td at bounding box center [1428, 393] width 87 height 66
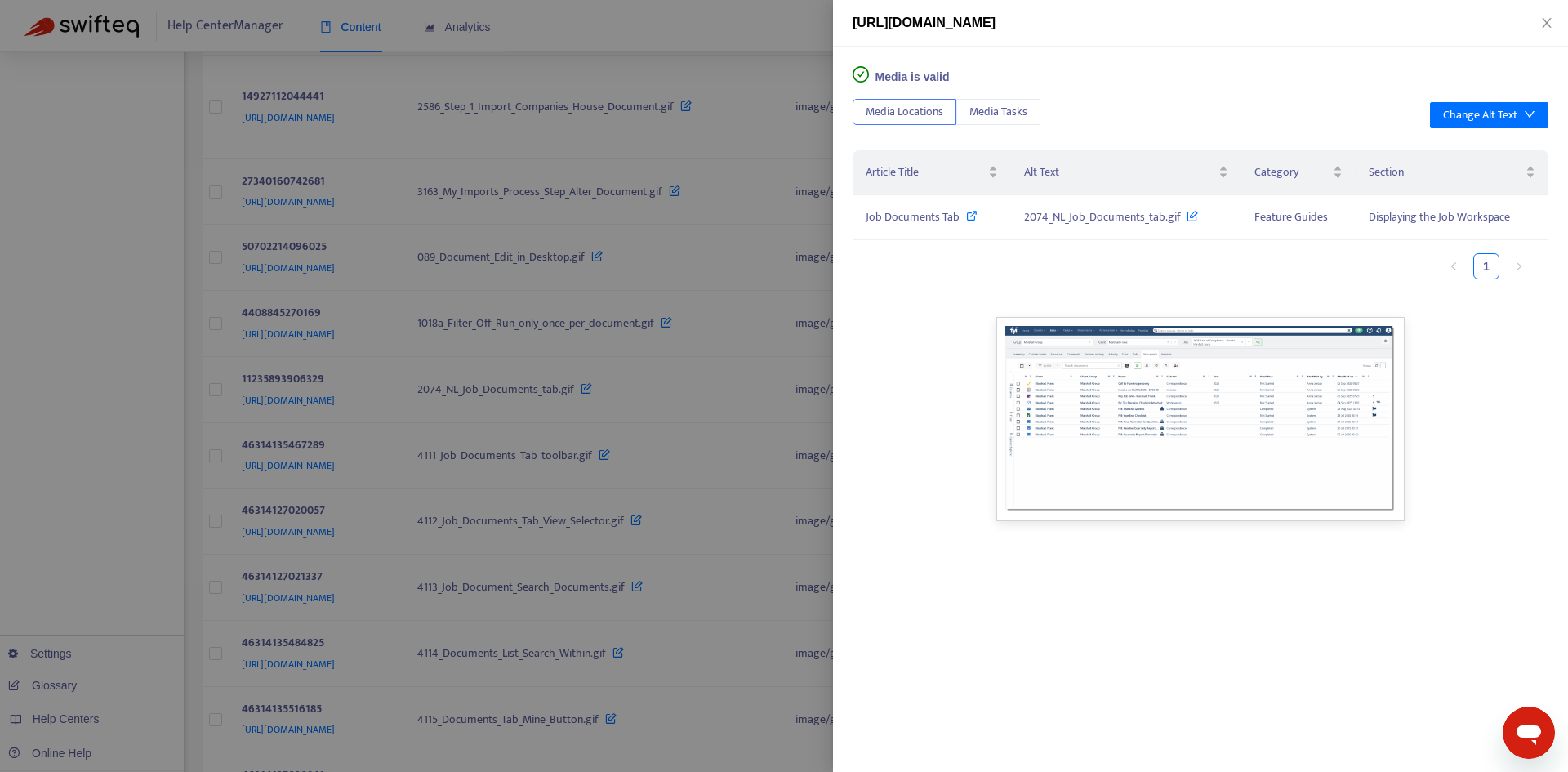
click at [1540, 33] on div "[URL][DOMAIN_NAME]" at bounding box center [1200, 23] width 735 height 47
click at [1545, 28] on icon "close" at bounding box center [1546, 23] width 13 height 13
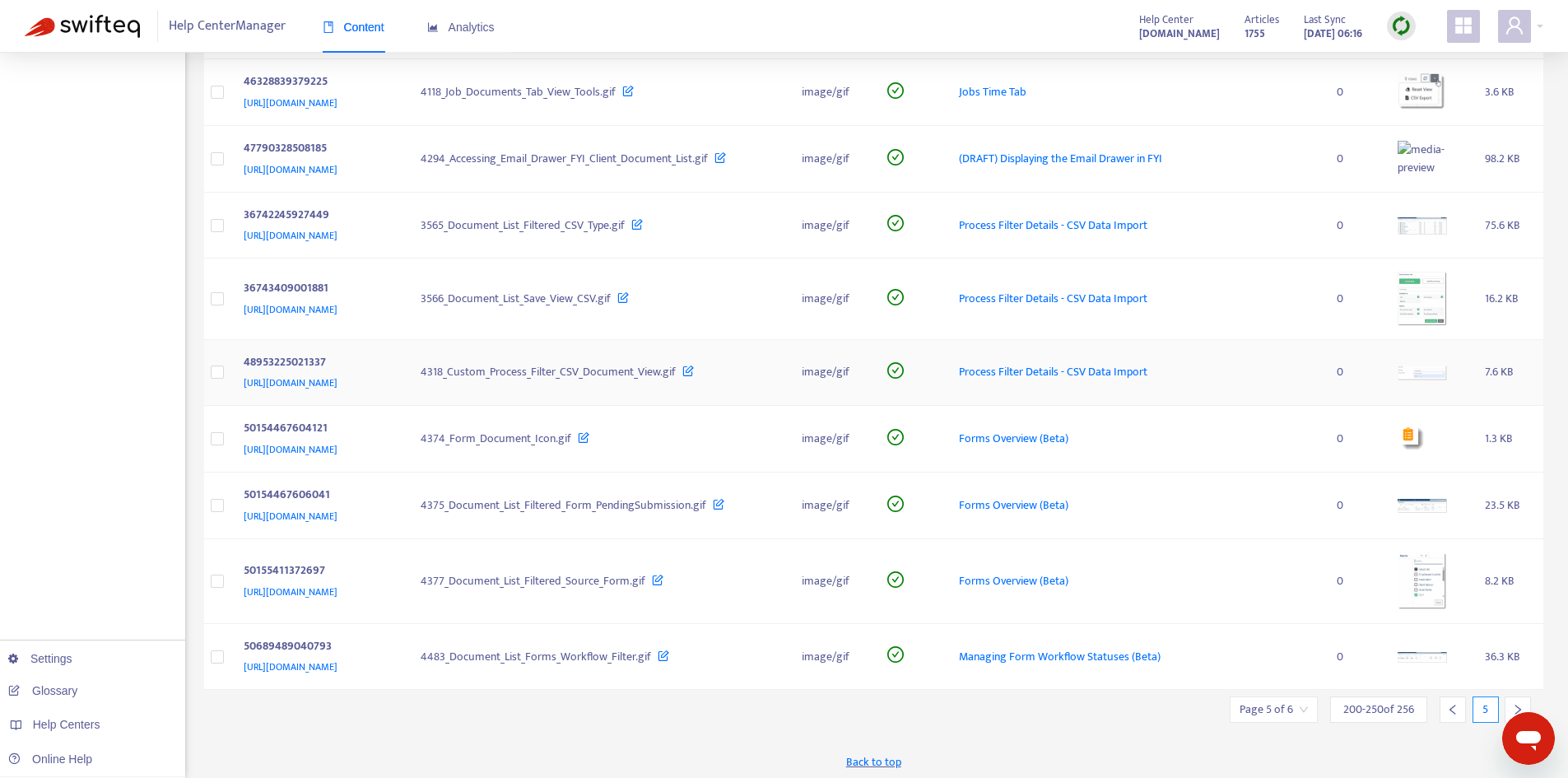
scroll to position [3143, 0]
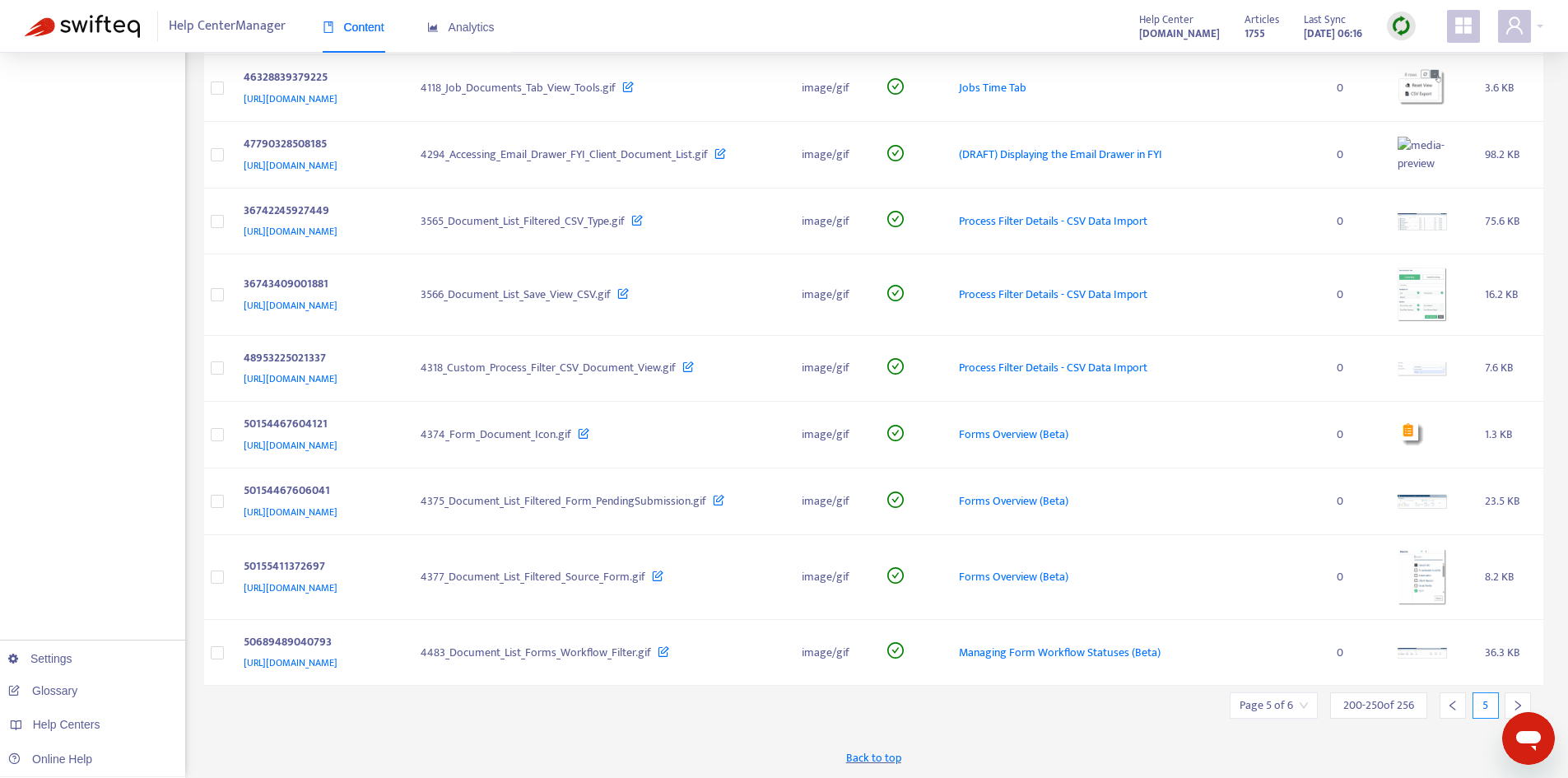
click at [1520, 699] on icon "right" at bounding box center [1517, 705] width 11 height 11
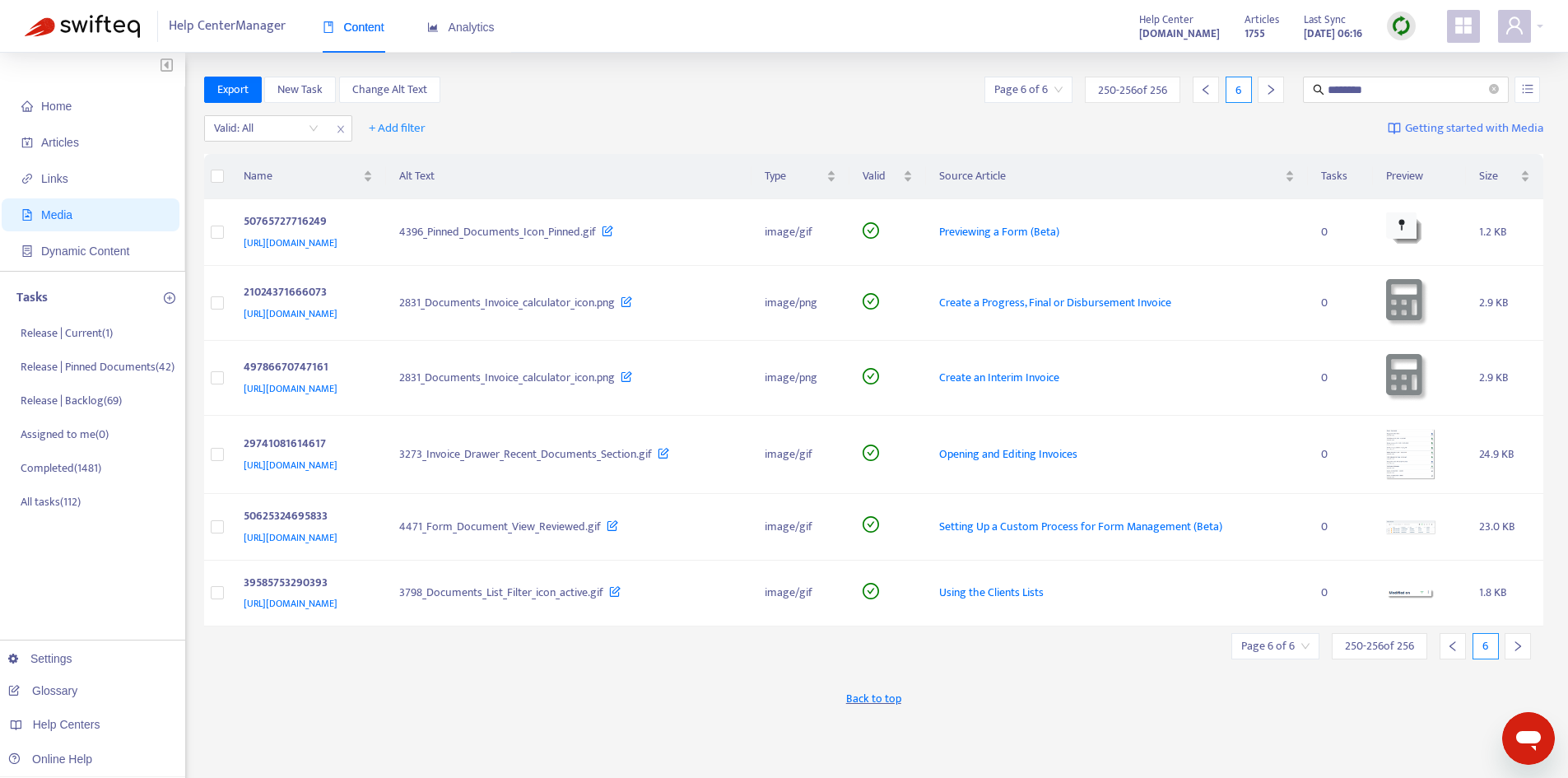
scroll to position [0, 0]
